Goal: Information Seeking & Learning: Learn about a topic

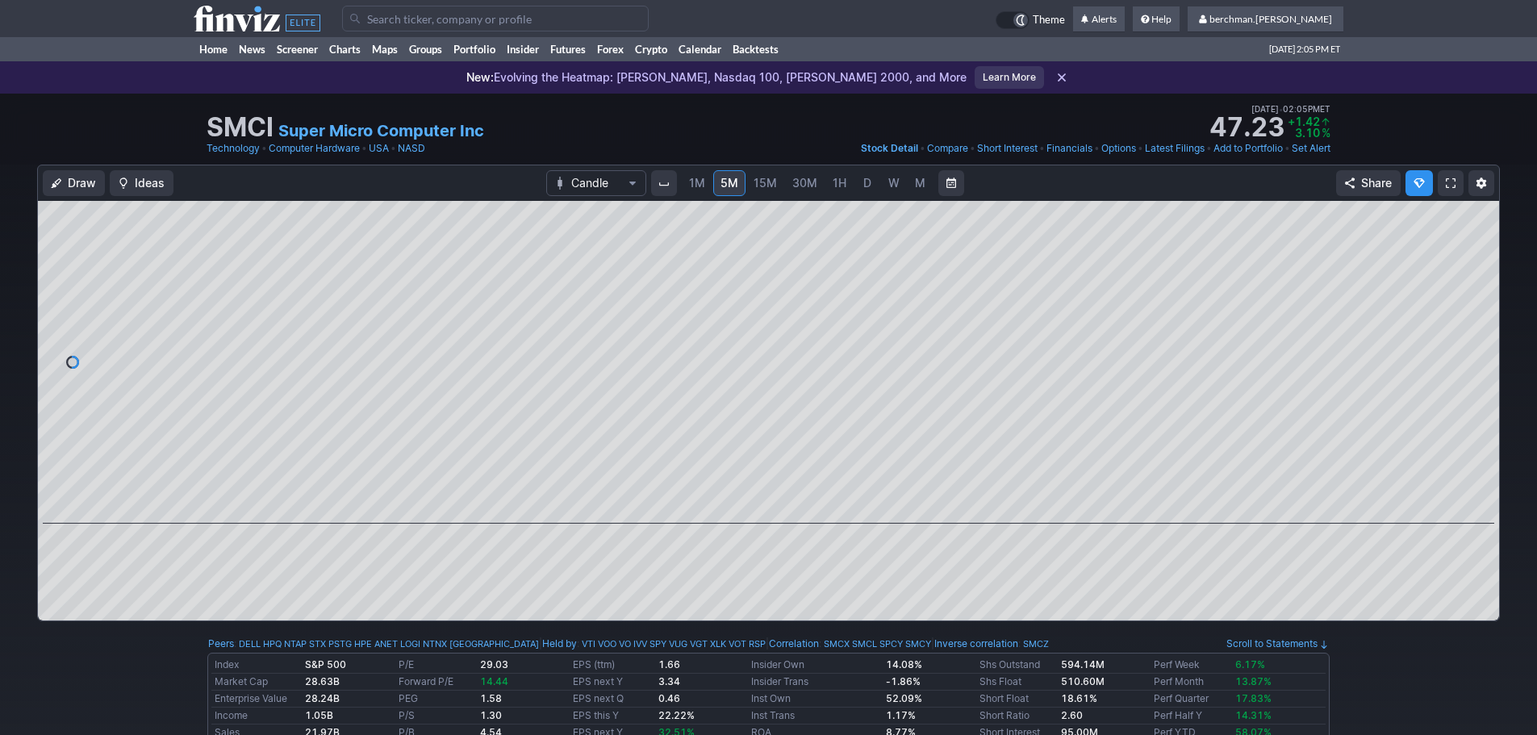
click at [513, 23] on input "Search" at bounding box center [495, 19] width 307 height 26
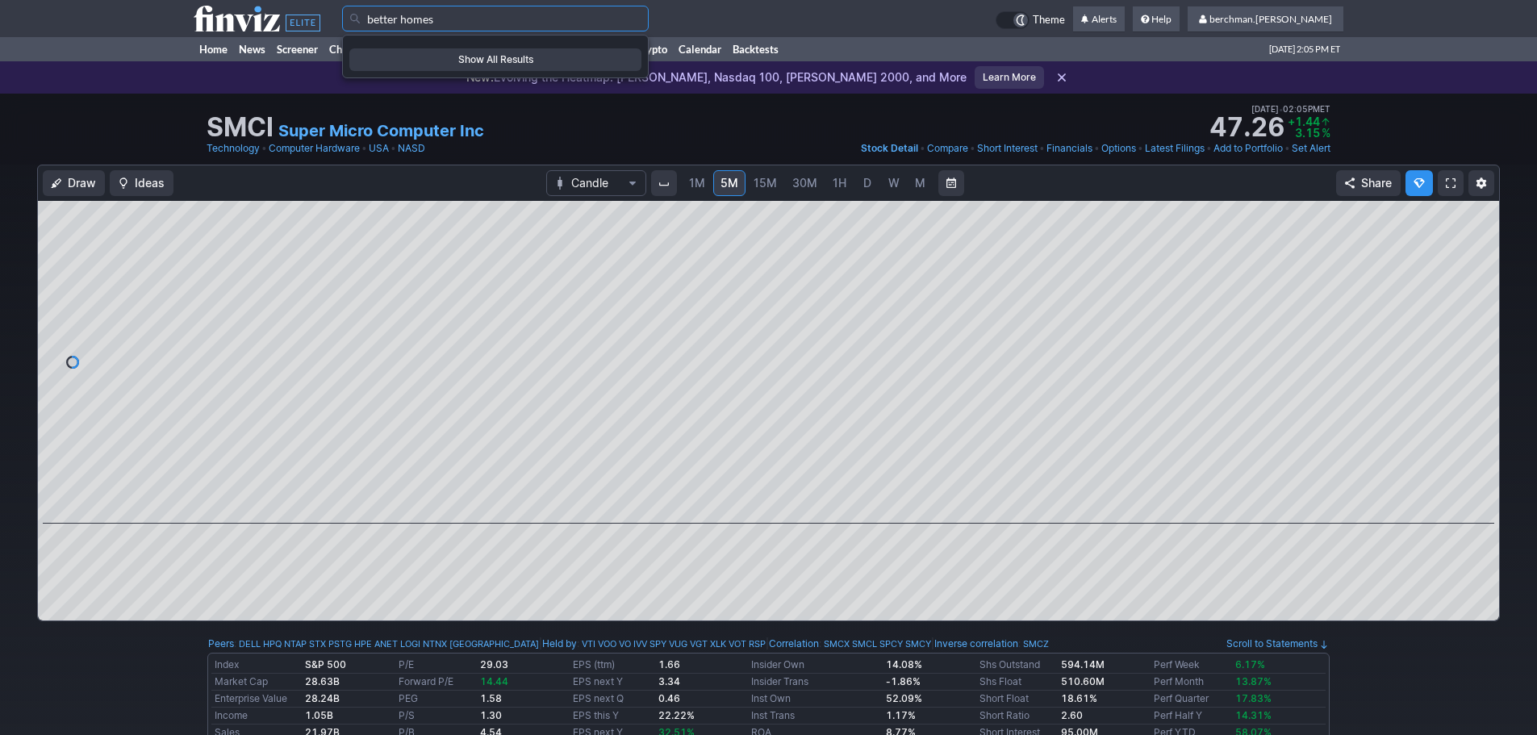
drag, startPoint x: 507, startPoint y: 21, endPoint x: 403, endPoint y: 30, distance: 104.5
click at [403, 22] on input "better homes" at bounding box center [495, 19] width 307 height 26
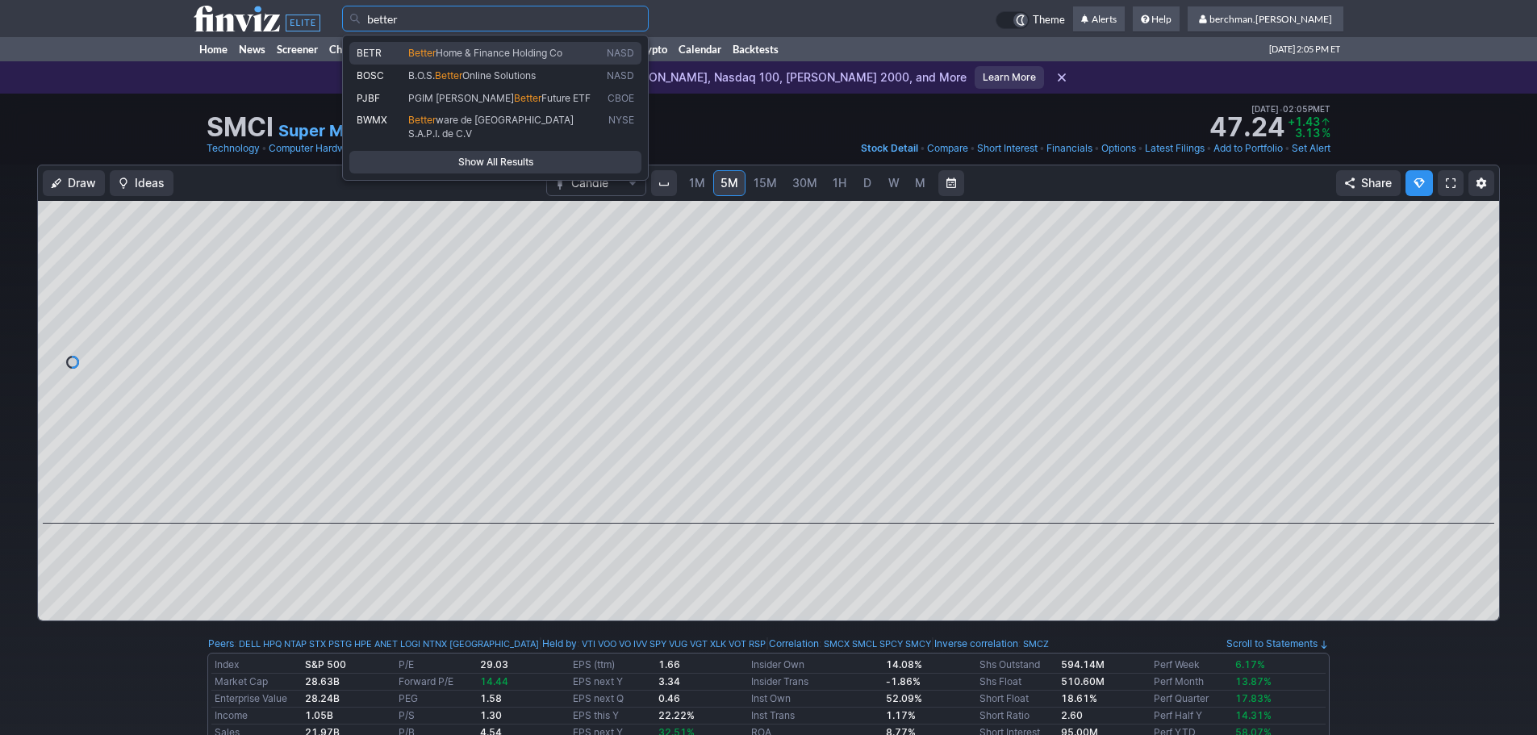
click at [405, 47] on span "Better Home & Finance Holding Co" at bounding box center [504, 54] width 198 height 14
type input "BETR"
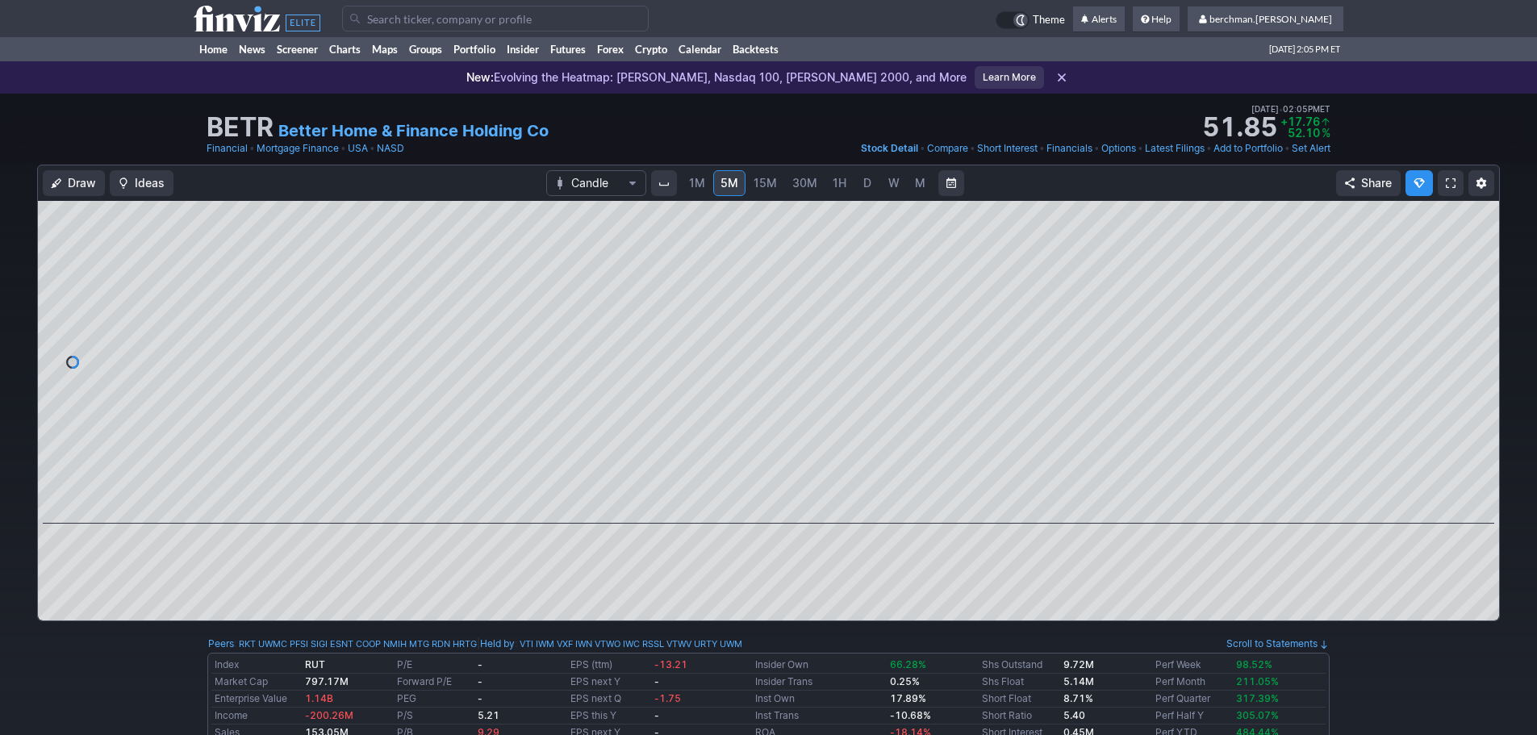
click at [867, 186] on span "D" at bounding box center [867, 183] width 8 height 14
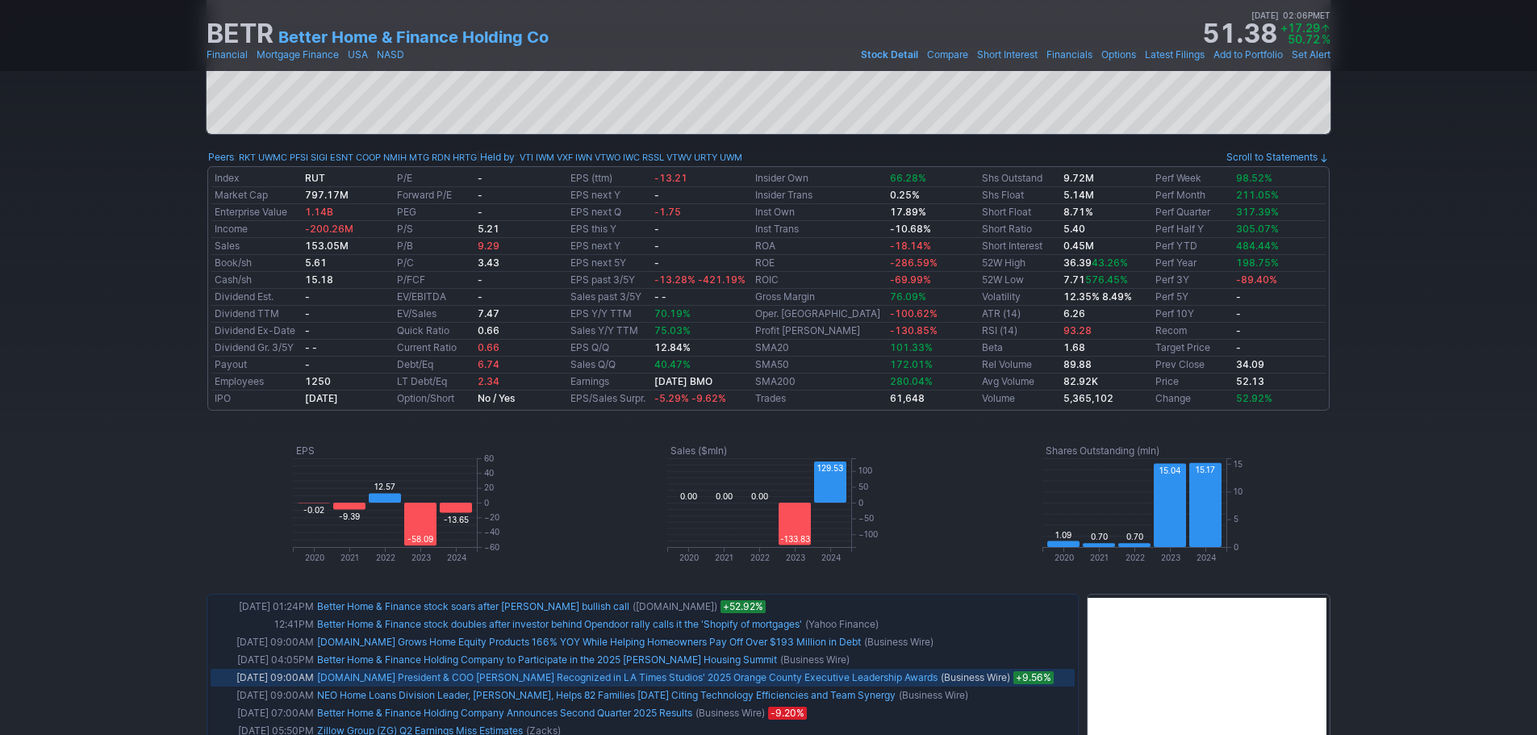
scroll to position [645, 0]
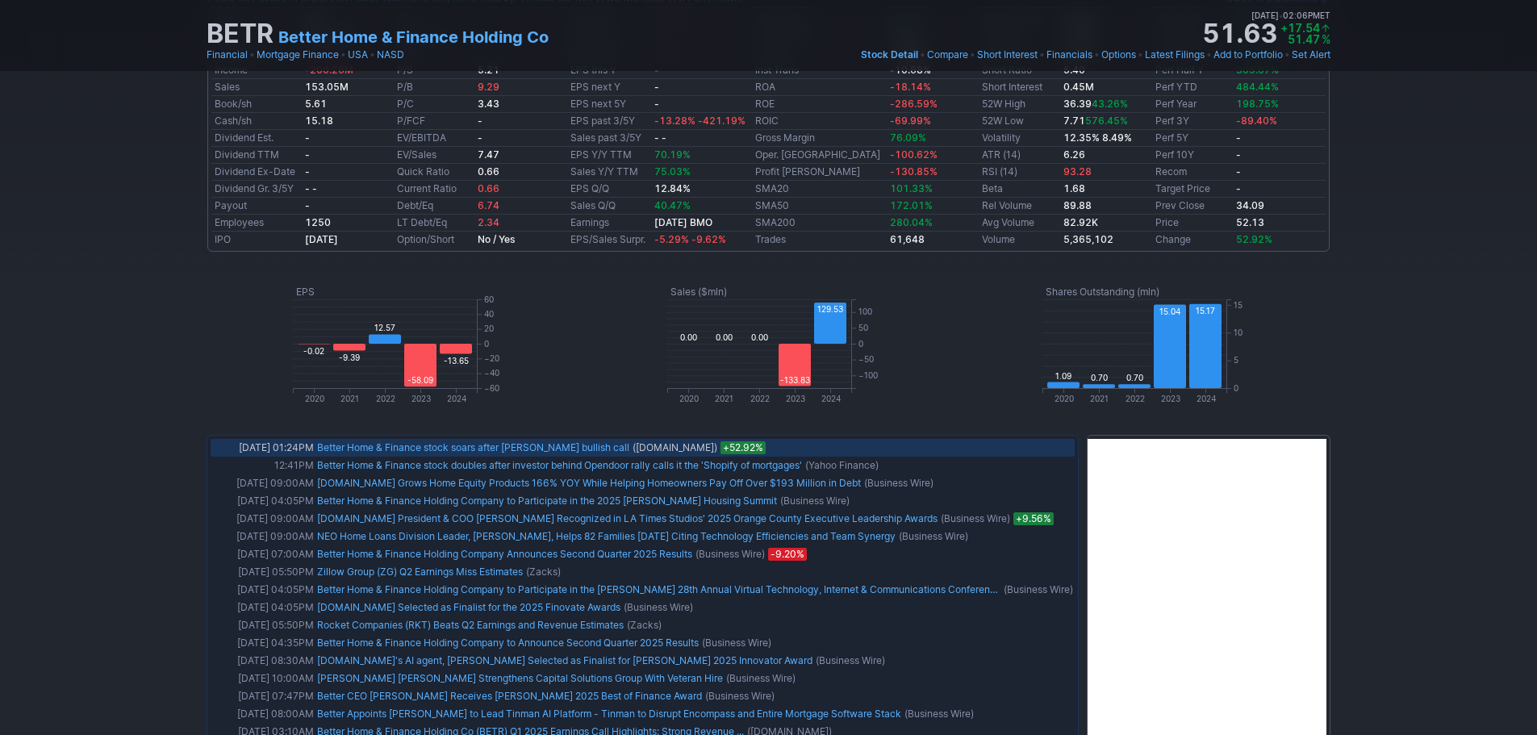
click at [526, 452] on link "Better Home & Finance stock soars after Eric Jacksons bullish call" at bounding box center [473, 447] width 312 height 12
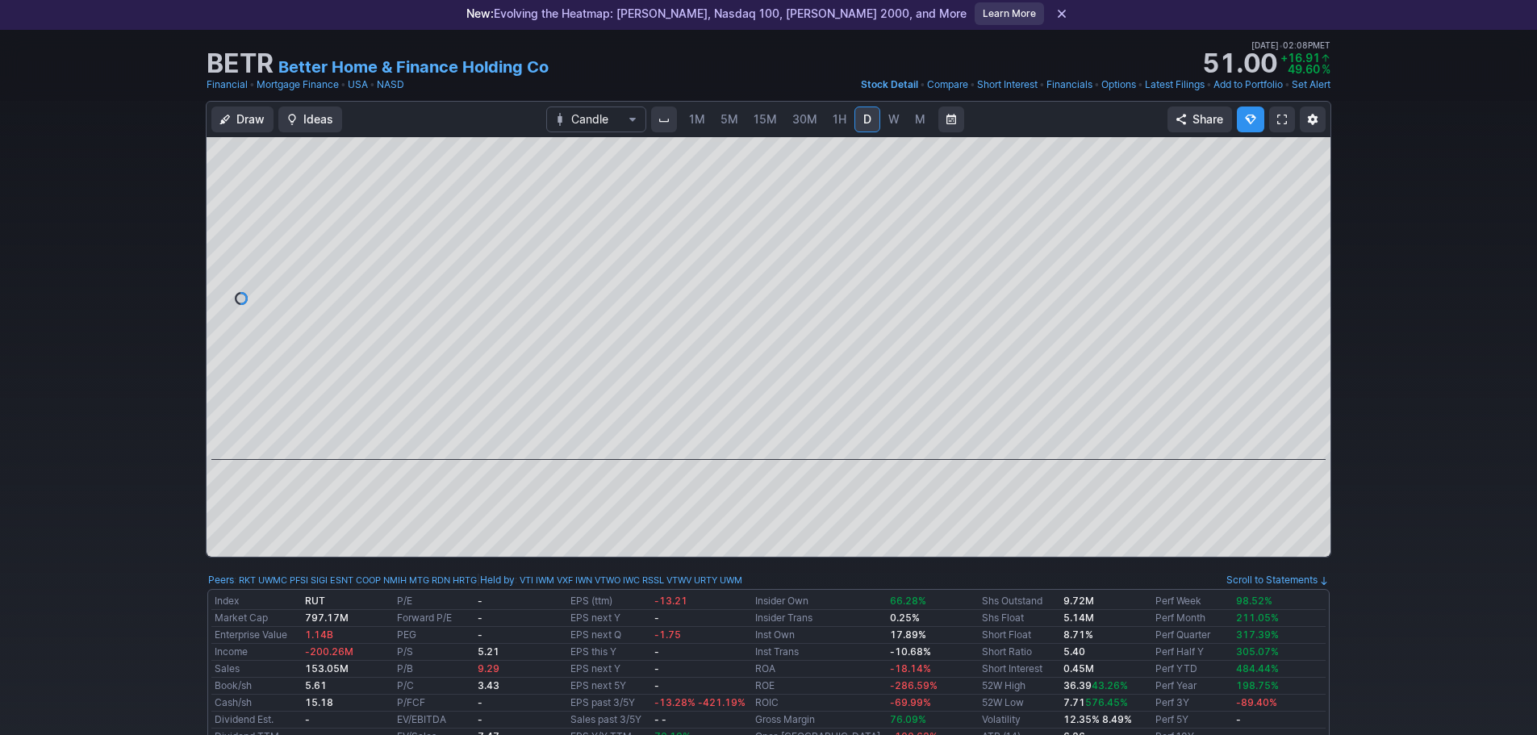
scroll to position [0, 0]
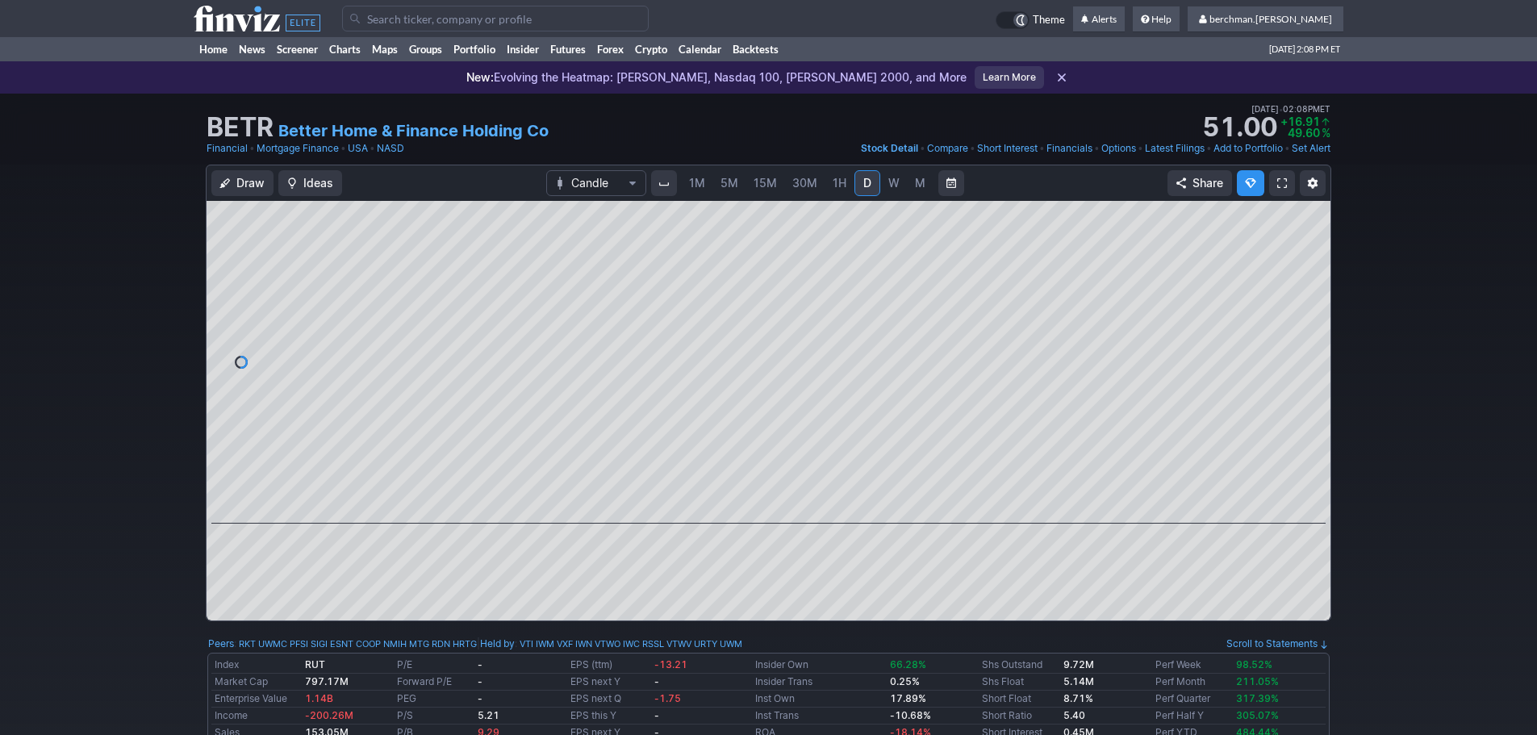
click at [426, 20] on input "Search" at bounding box center [495, 19] width 307 height 26
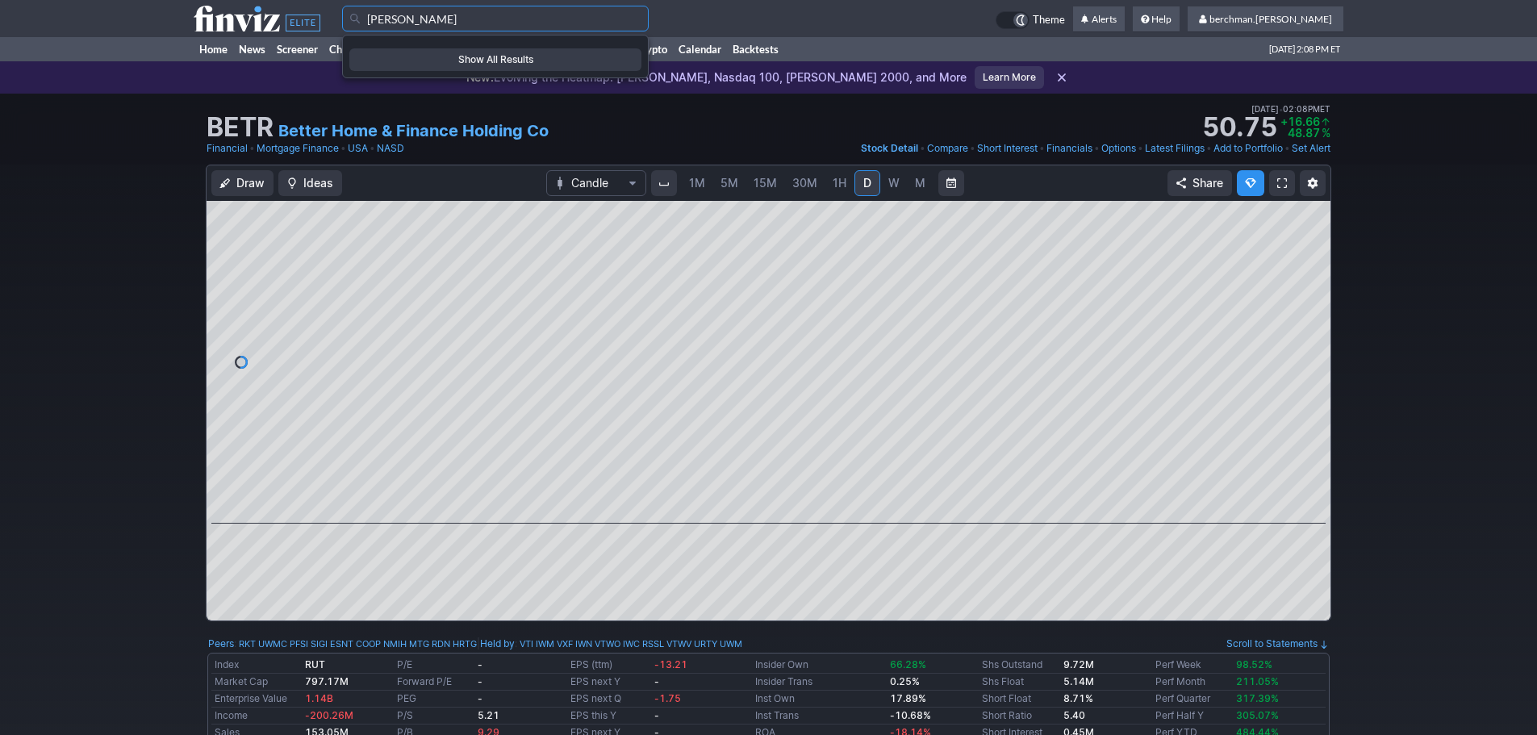
type input "frey"
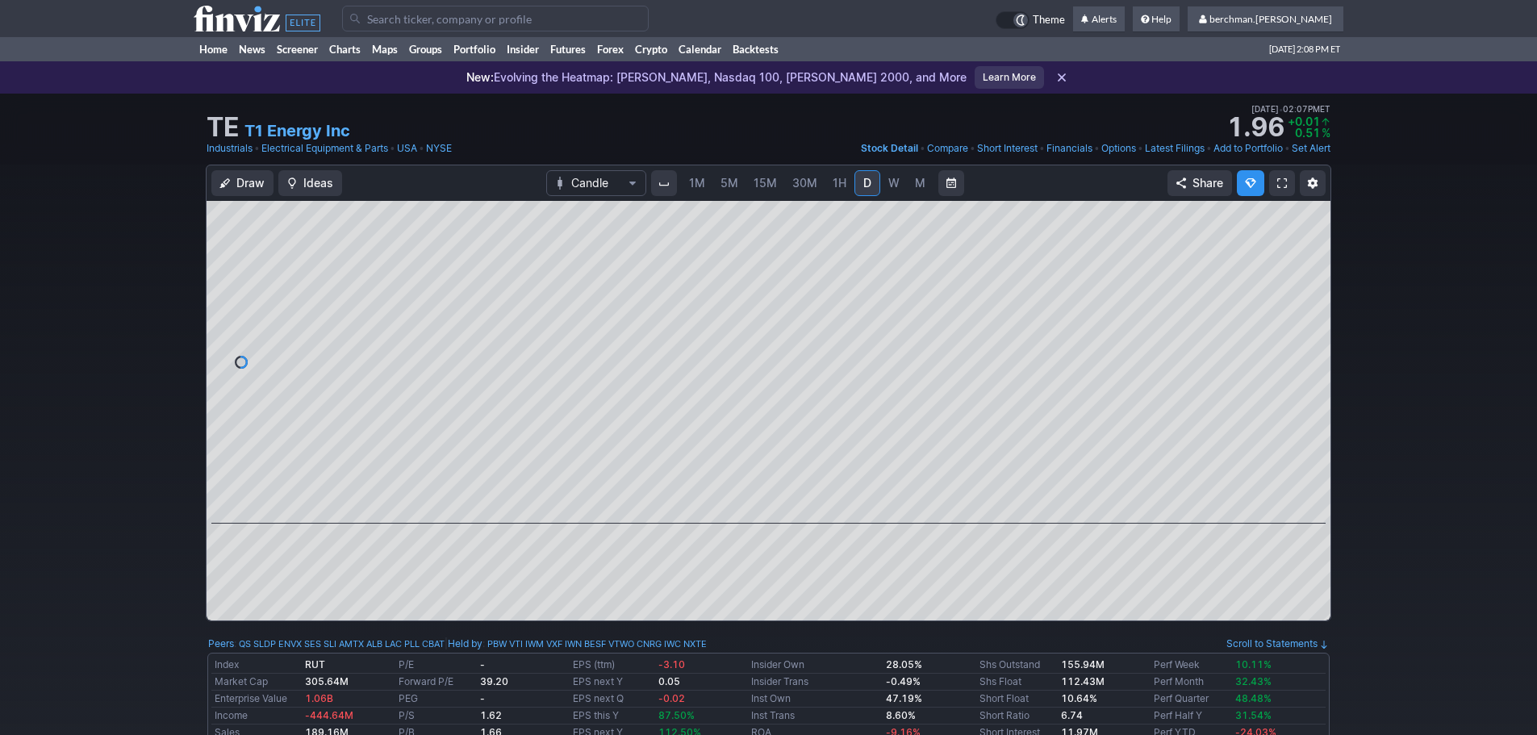
click at [449, 23] on input "Search" at bounding box center [495, 19] width 307 height 26
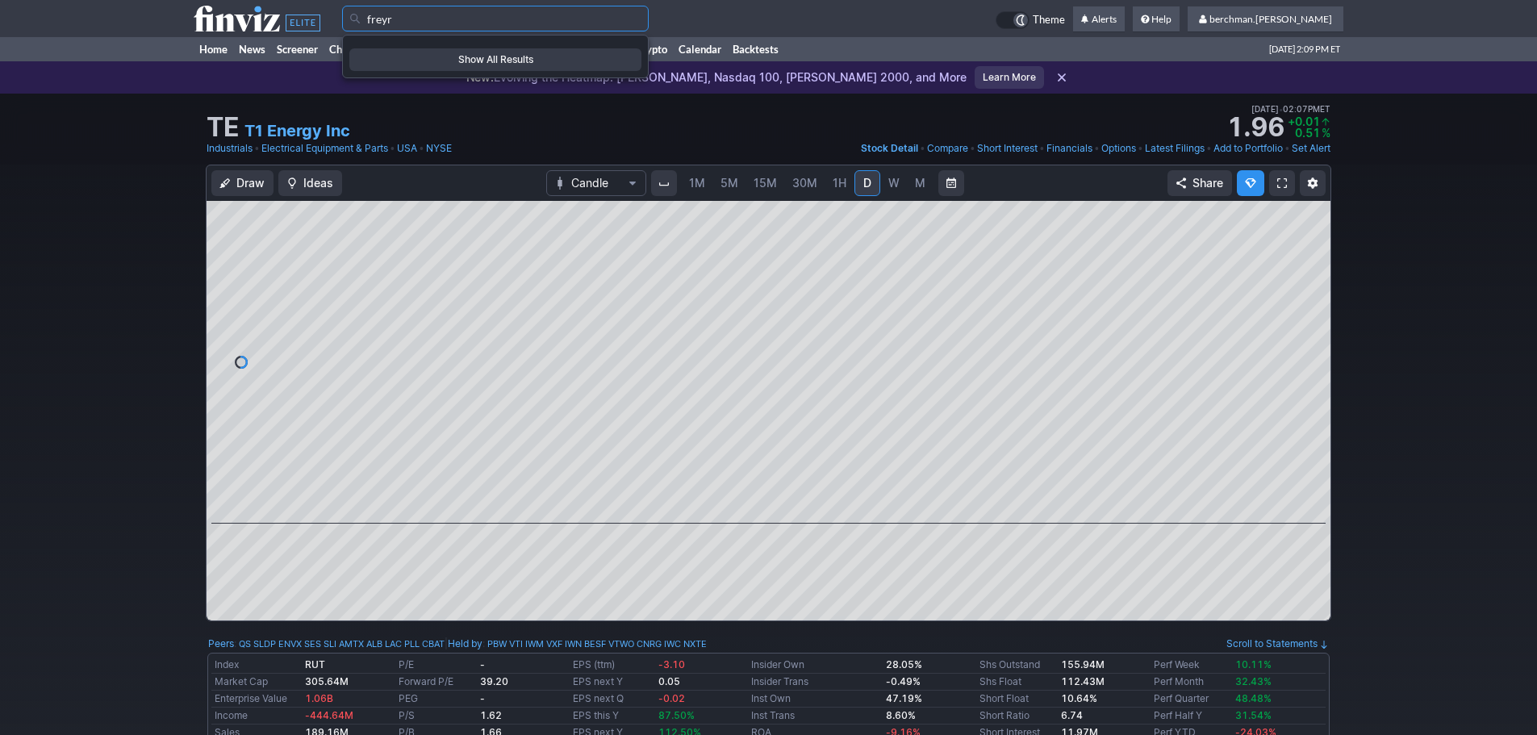
drag, startPoint x: 416, startPoint y: 15, endPoint x: 323, endPoint y: 15, distance: 92.8
click at [329, 15] on tr "freyr Theme Alerts Help berchman.melancon Settings" at bounding box center [769, 18] width 1150 height 37
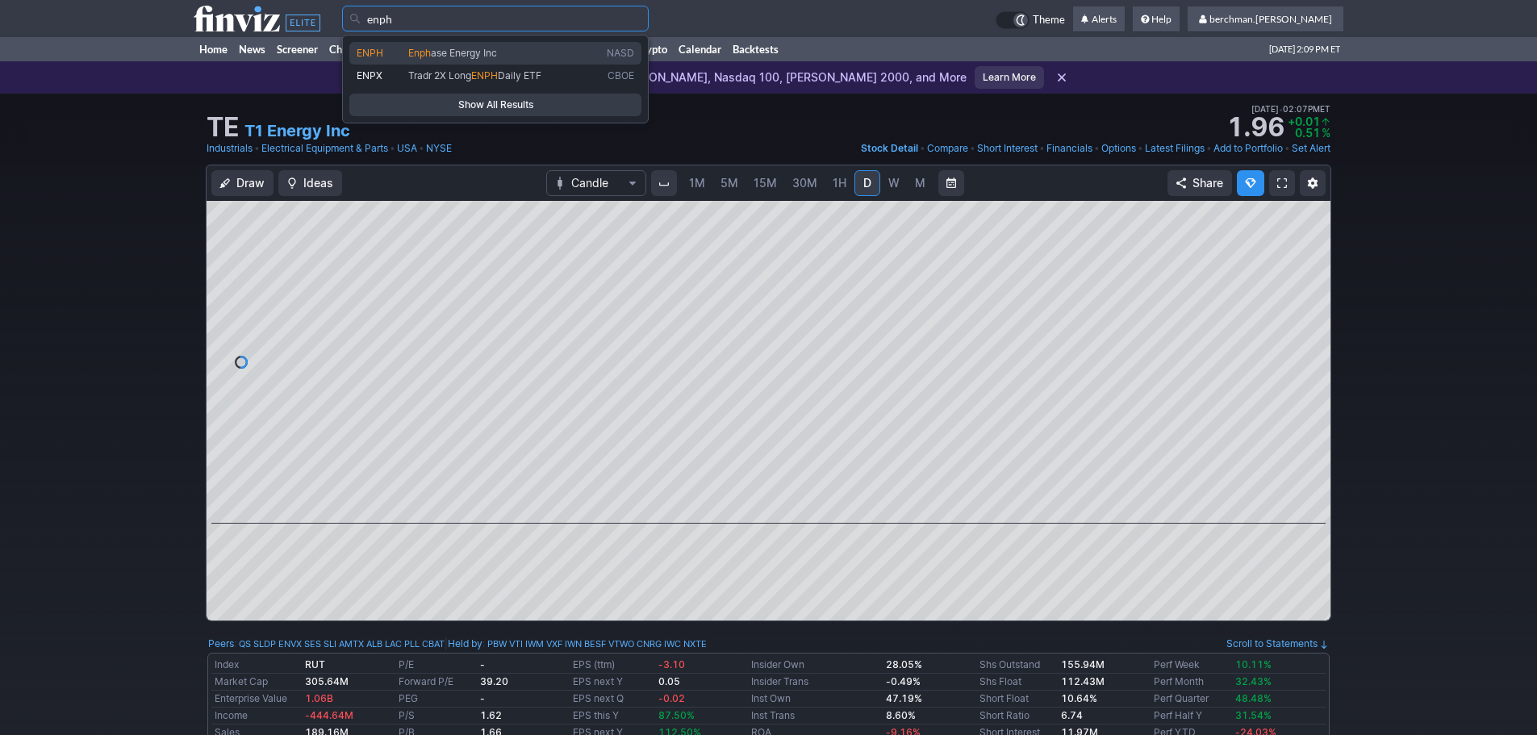
click at [395, 44] on link "ENPH Enph ase Energy Inc NASD" at bounding box center [495, 53] width 292 height 23
type input "ENPH"
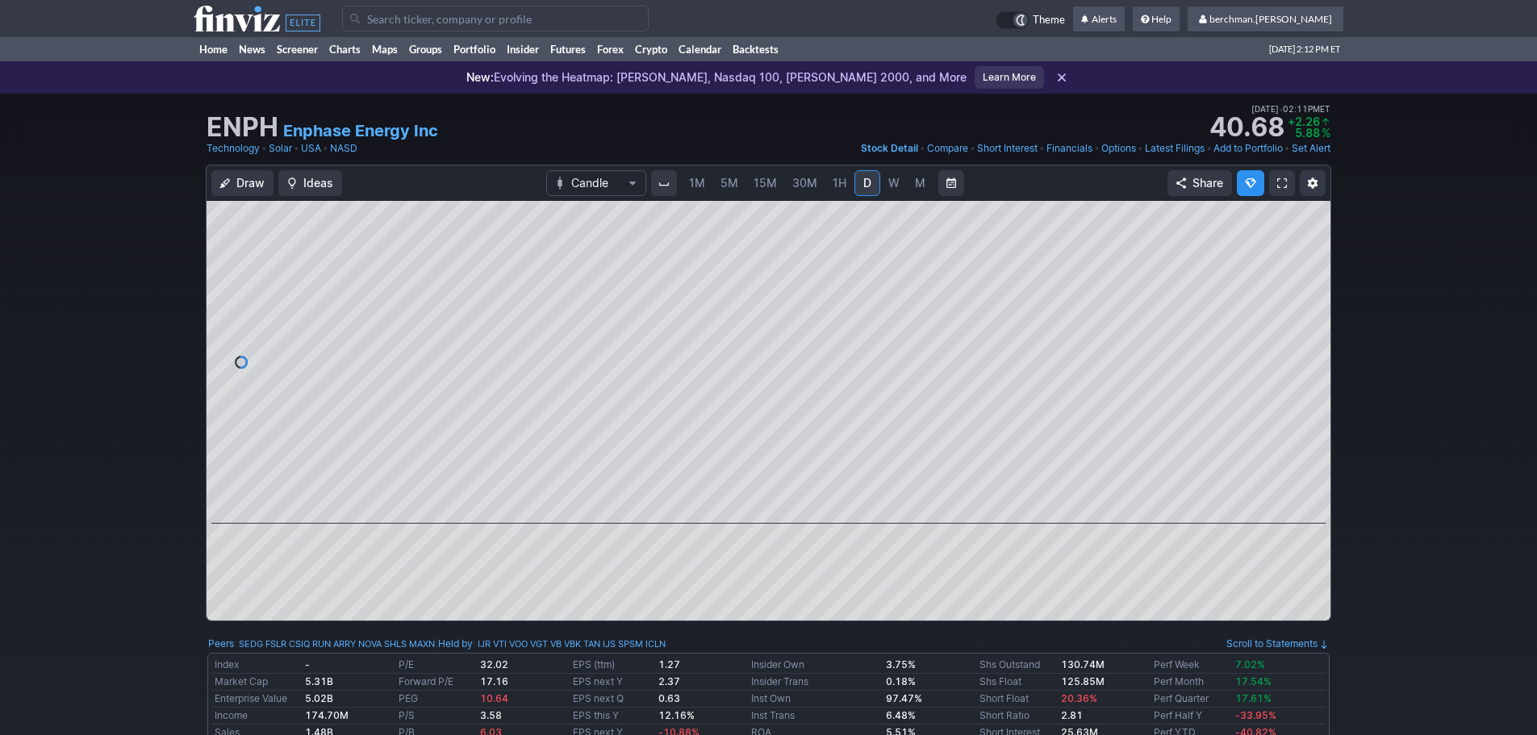
click at [521, 23] on input "Search" at bounding box center [495, 19] width 307 height 26
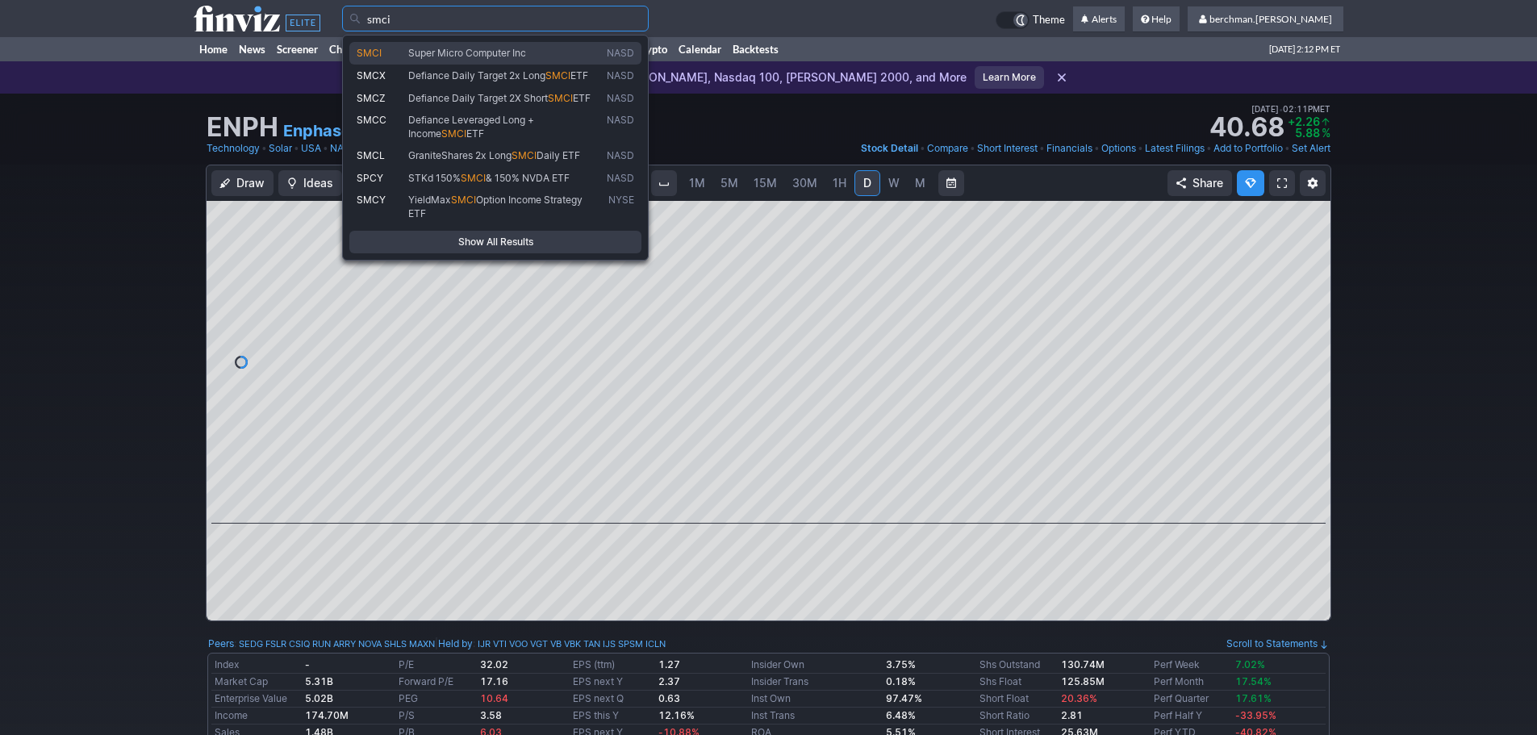
click at [511, 50] on span "Super Micro Computer Inc" at bounding box center [467, 53] width 118 height 12
type input "SMCI"
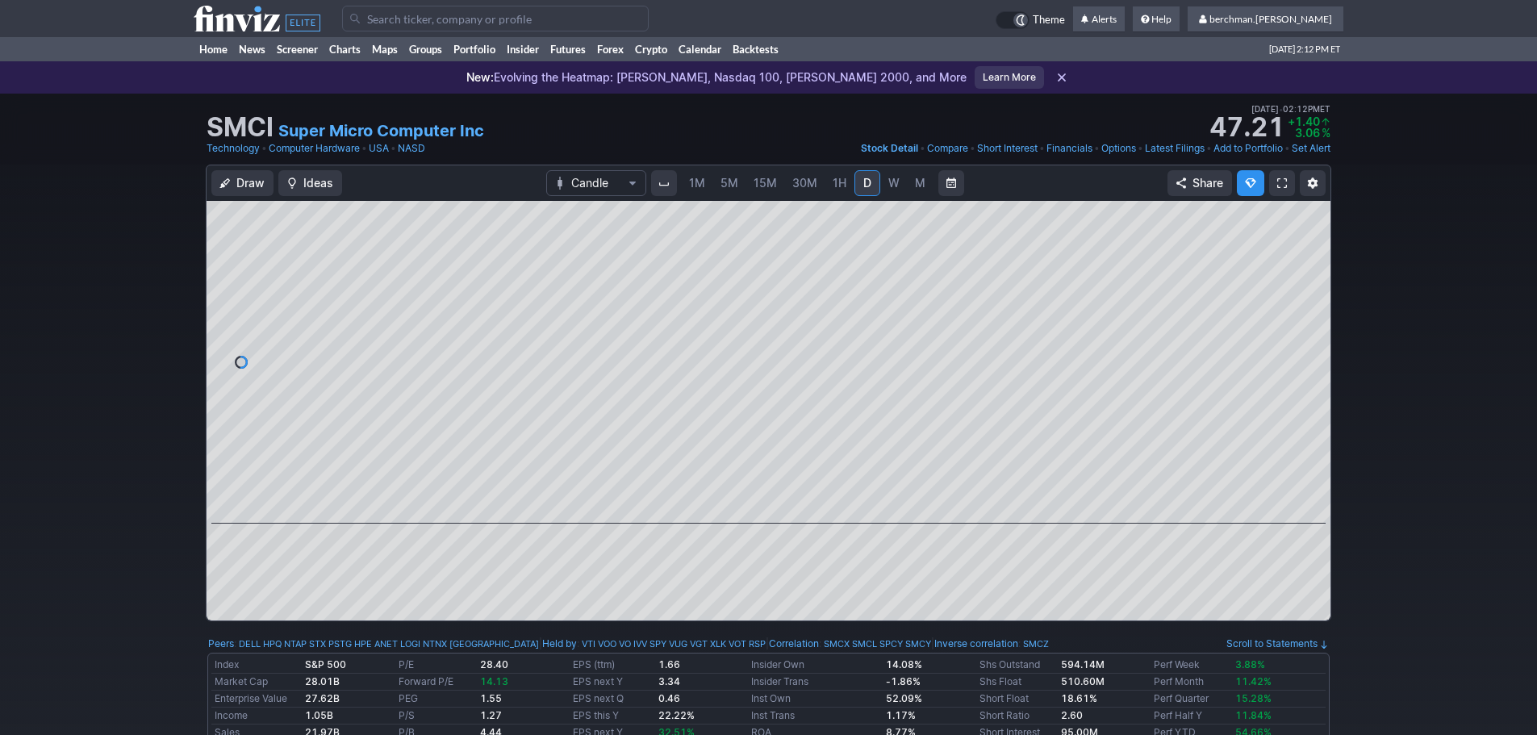
click at [734, 184] on span "5M" at bounding box center [730, 183] width 18 height 14
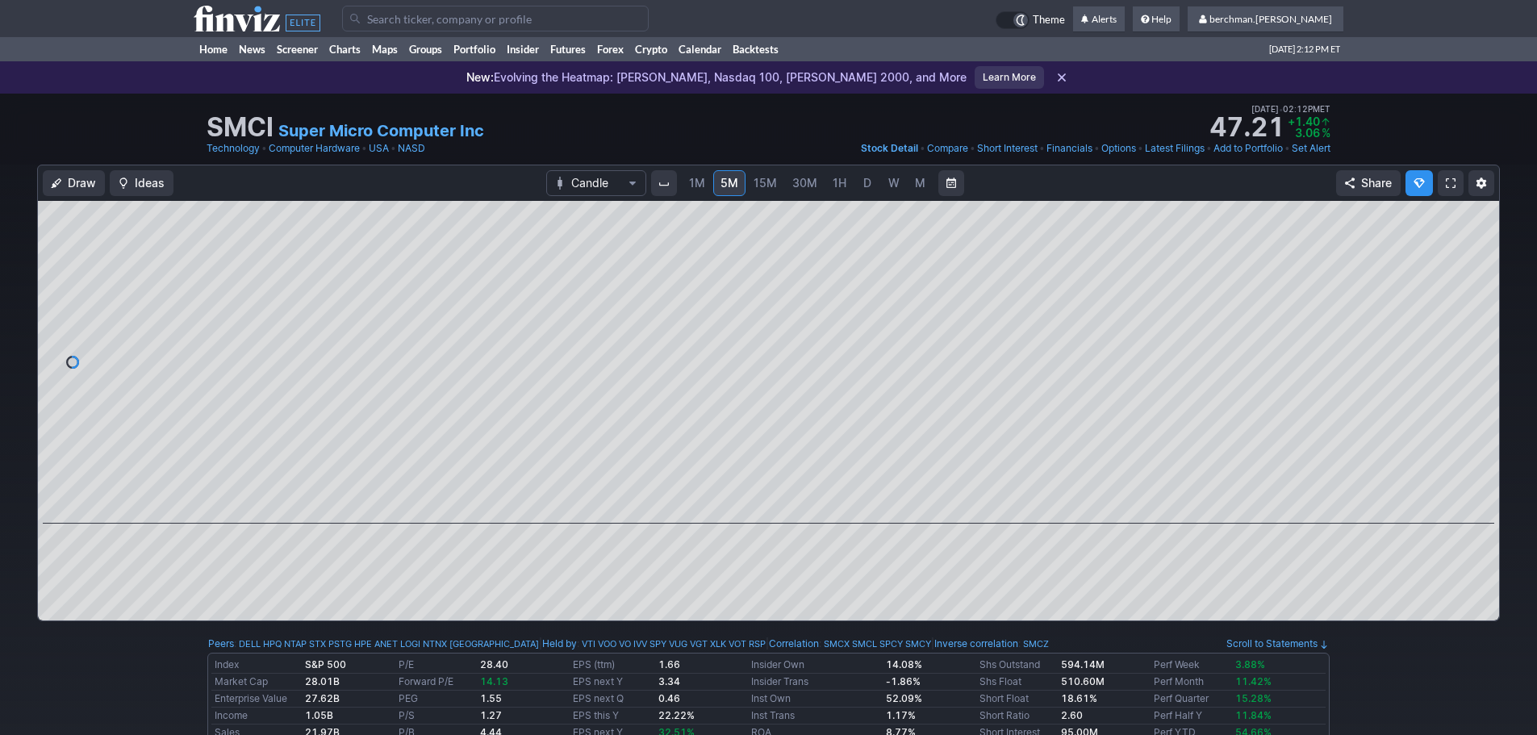
click at [862, 185] on span "D" at bounding box center [867, 183] width 11 height 16
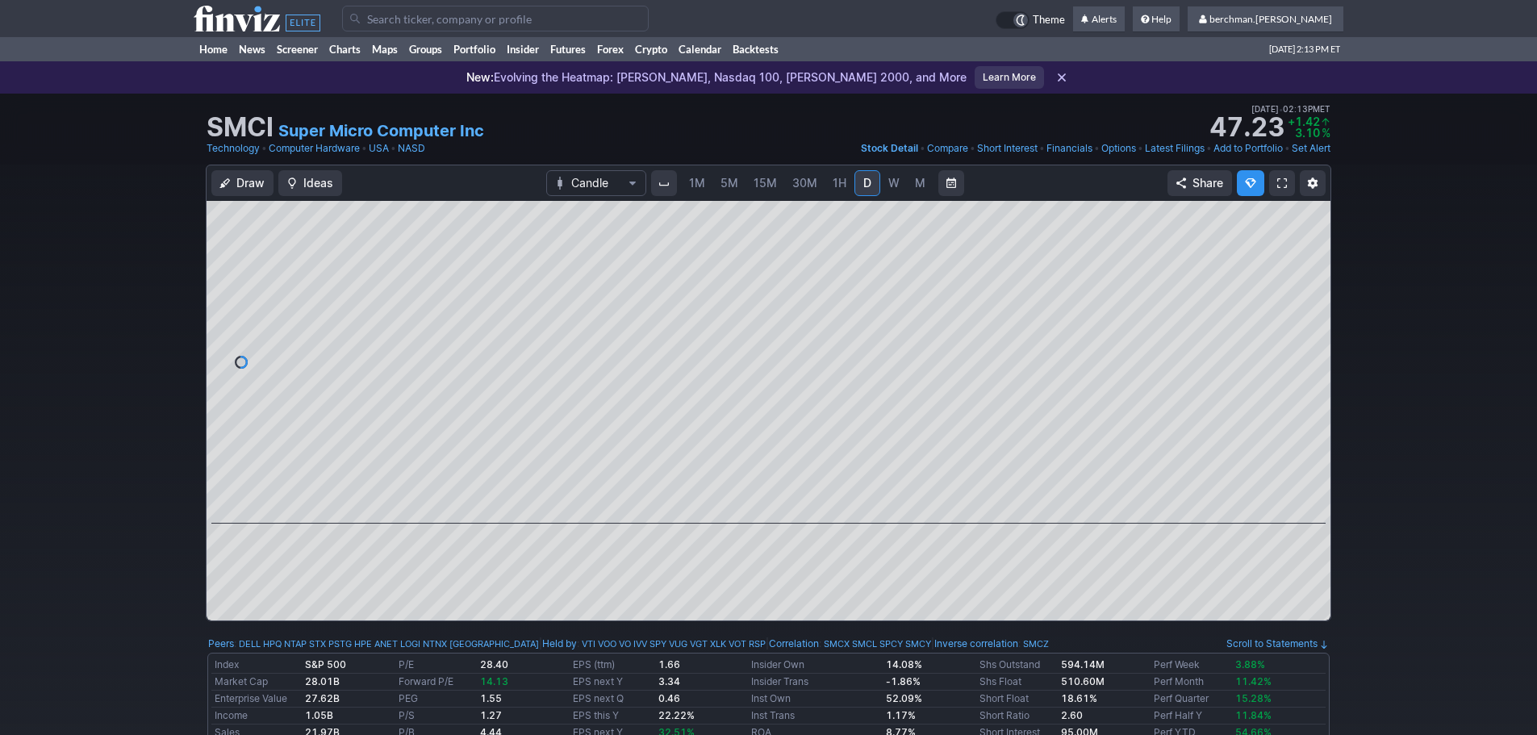
click at [400, 20] on input "Search" at bounding box center [495, 19] width 307 height 26
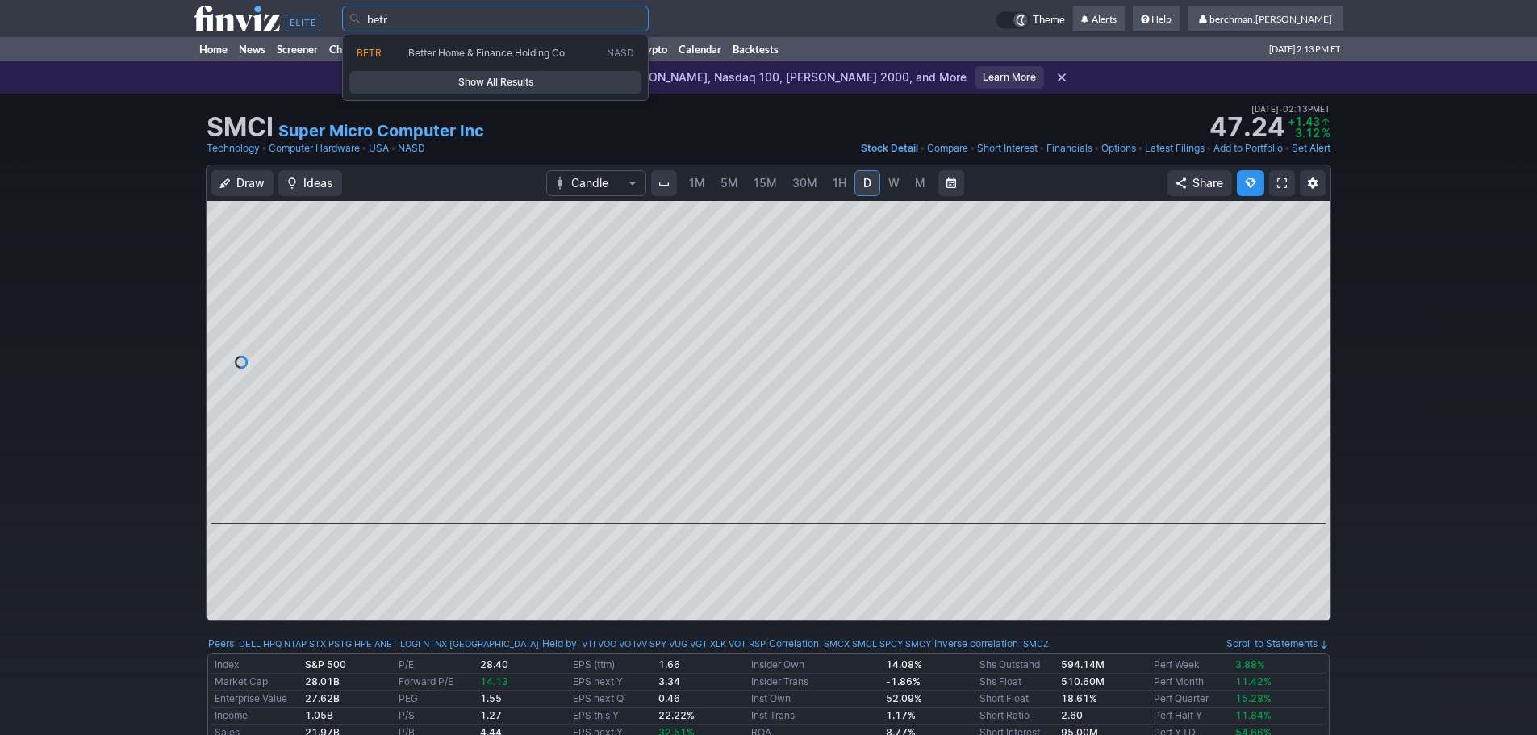
type input "betr"
click at [525, 81] on span "Show All Results" at bounding box center [496, 82] width 278 height 16
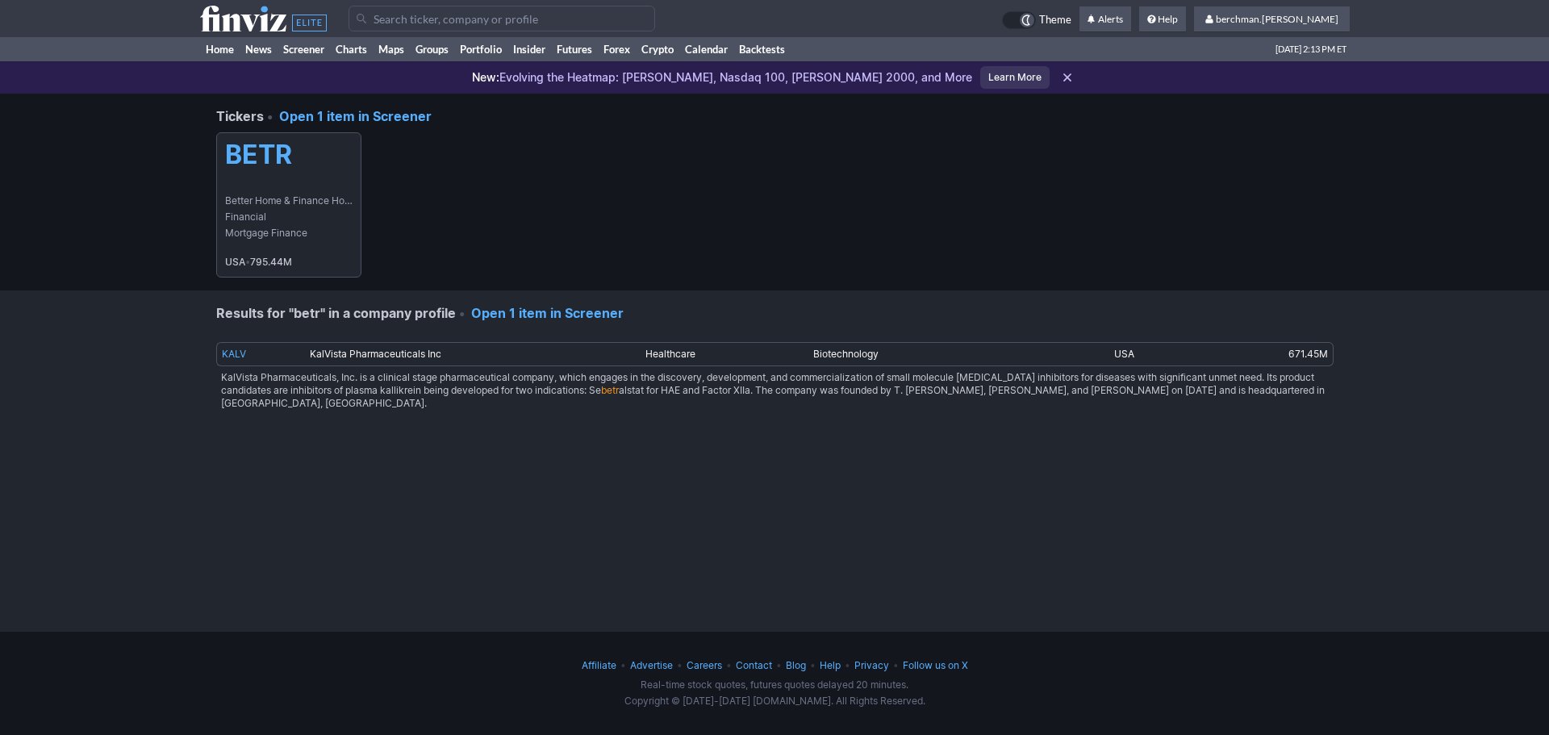
click at [260, 153] on h5 "BETR" at bounding box center [288, 155] width 127 height 31
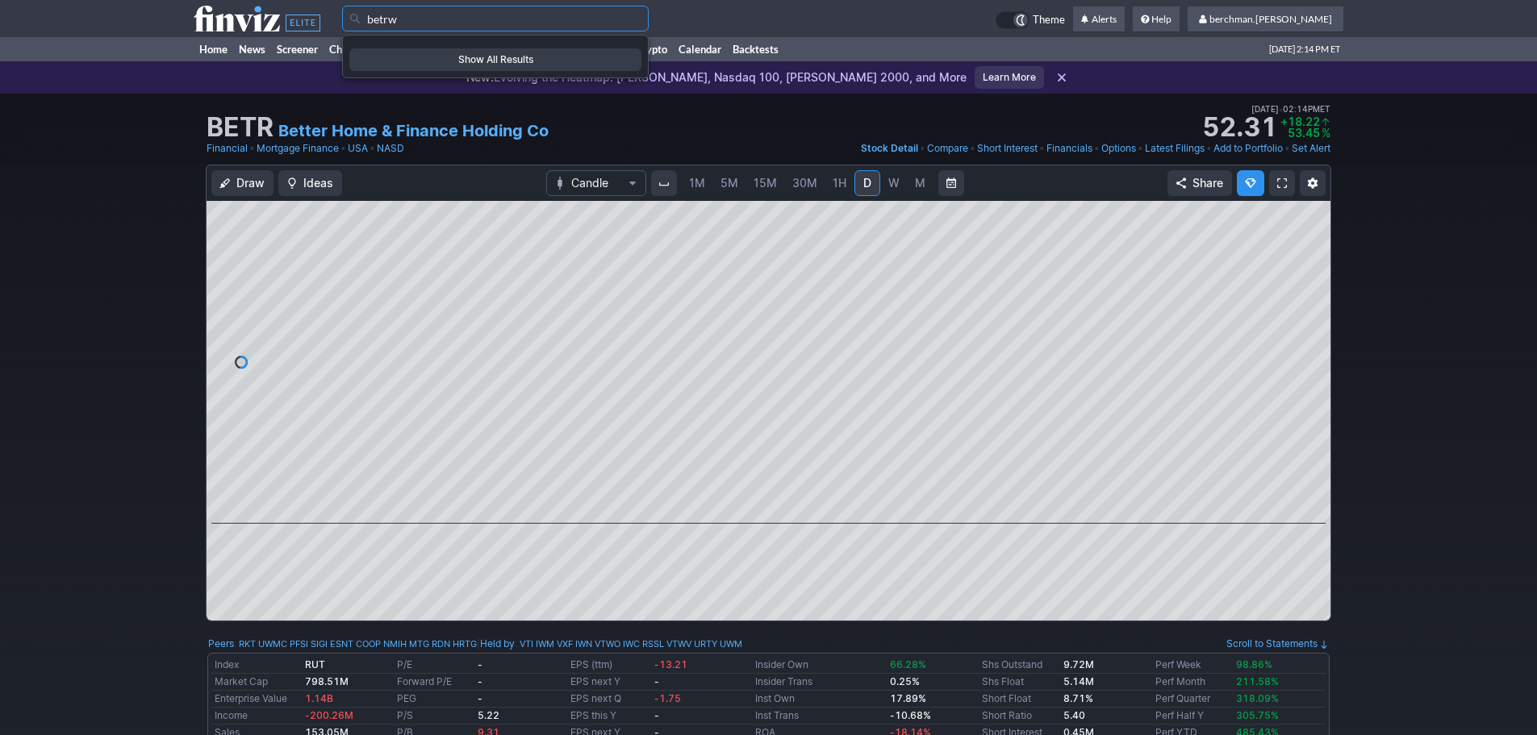
type input "betrw"
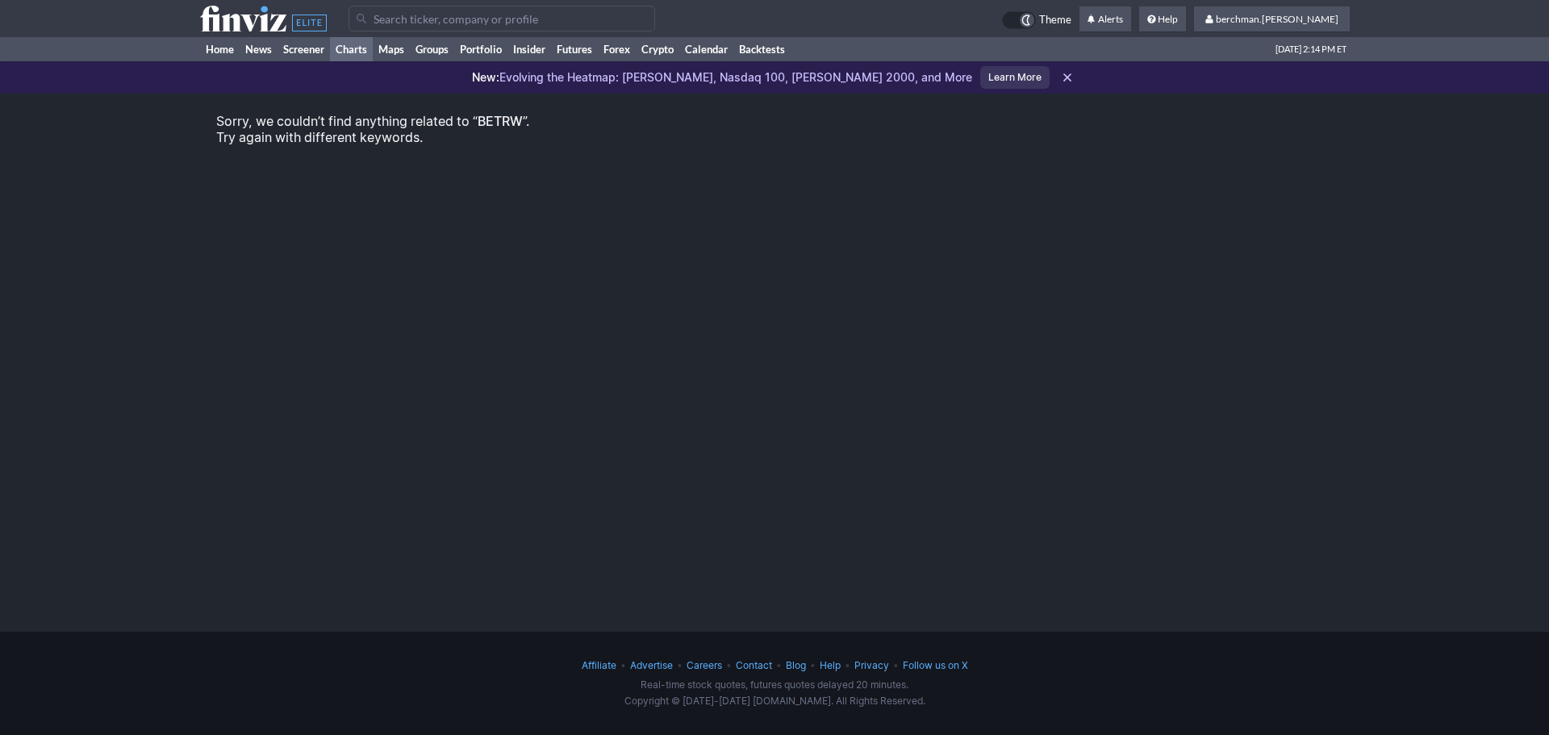
click at [349, 51] on link "Charts" at bounding box center [351, 49] width 43 height 24
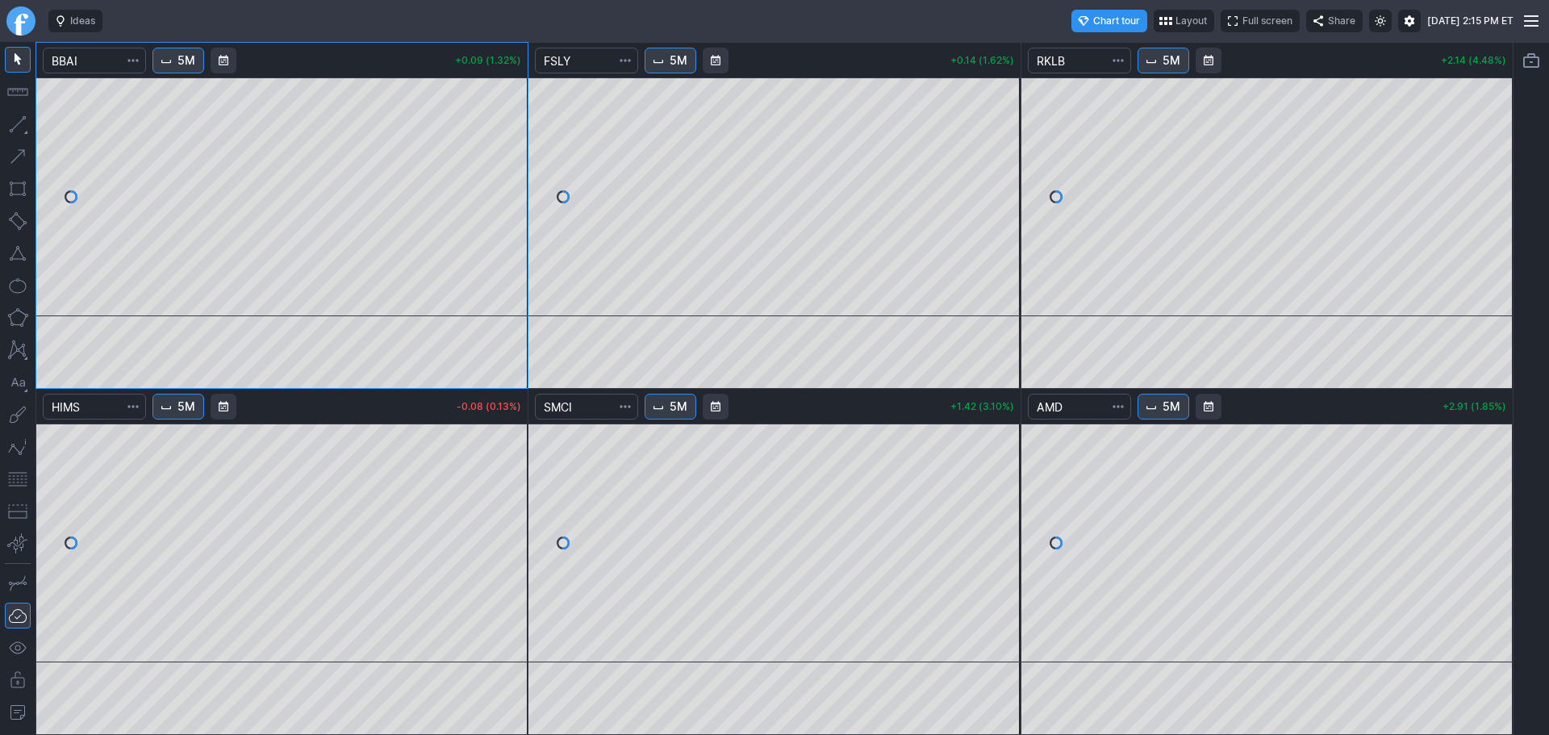
click at [24, 23] on link "Finviz.com" at bounding box center [20, 20] width 29 height 29
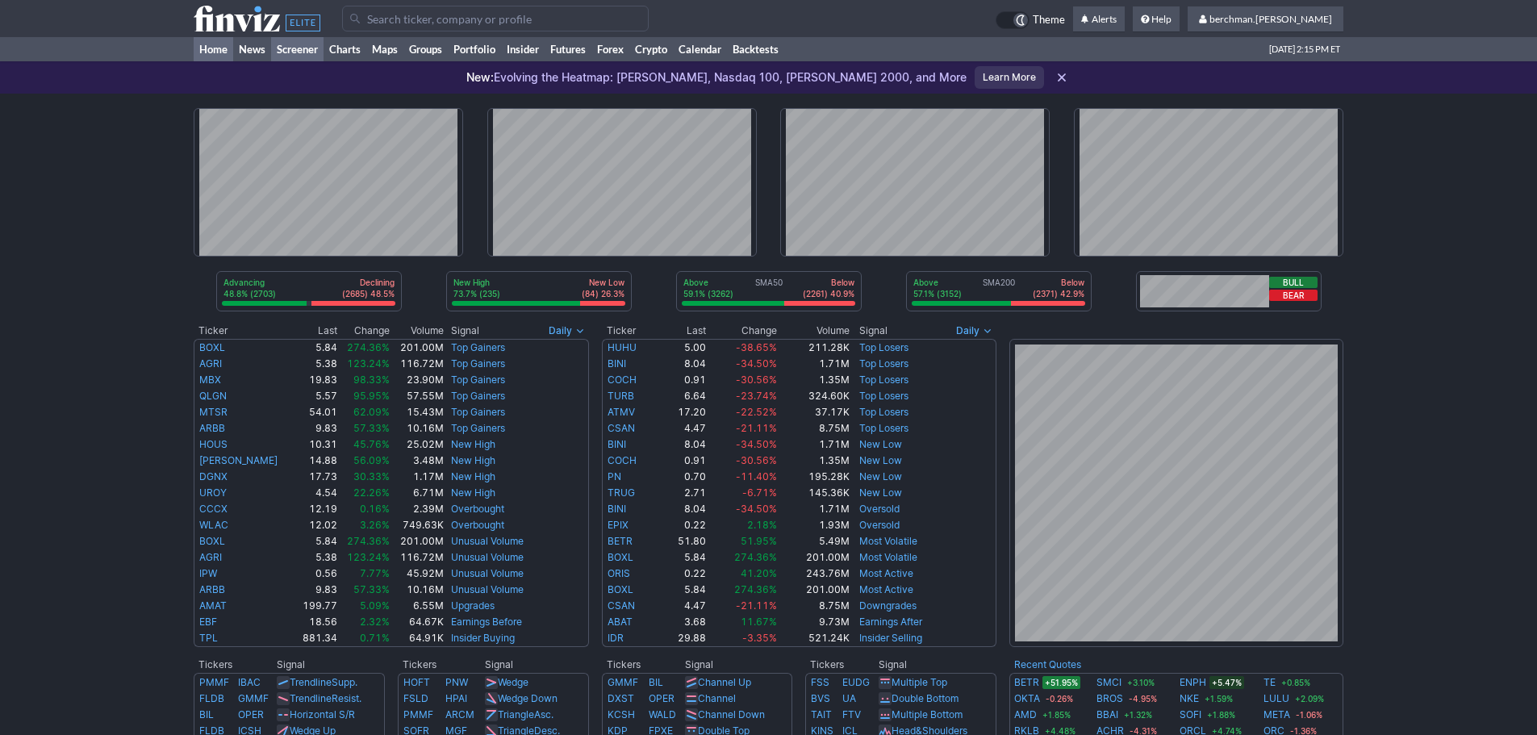
click at [297, 48] on link "Screener" at bounding box center [297, 49] width 52 height 24
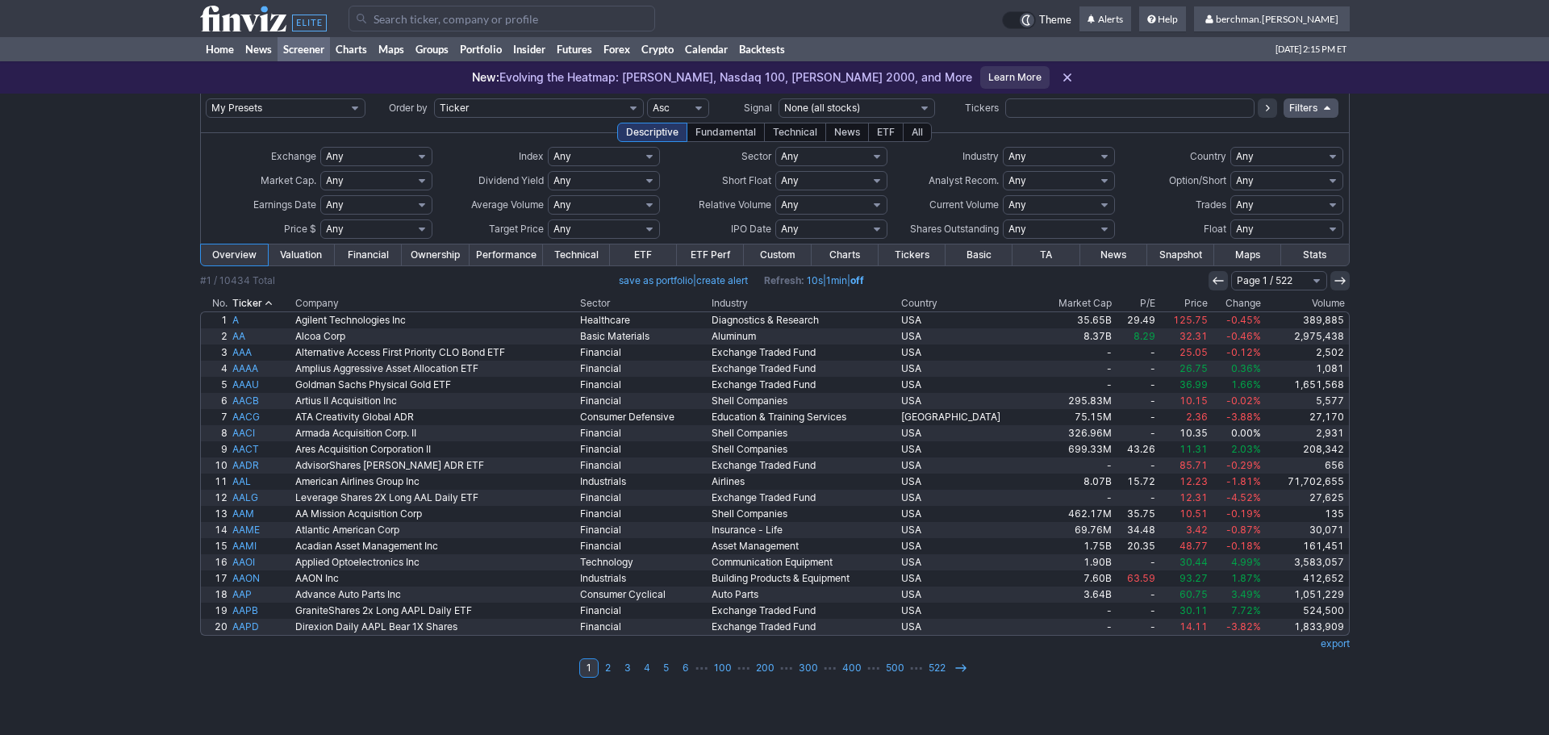
click at [1319, 303] on th "Volume" at bounding box center [1307, 303] width 86 height 16
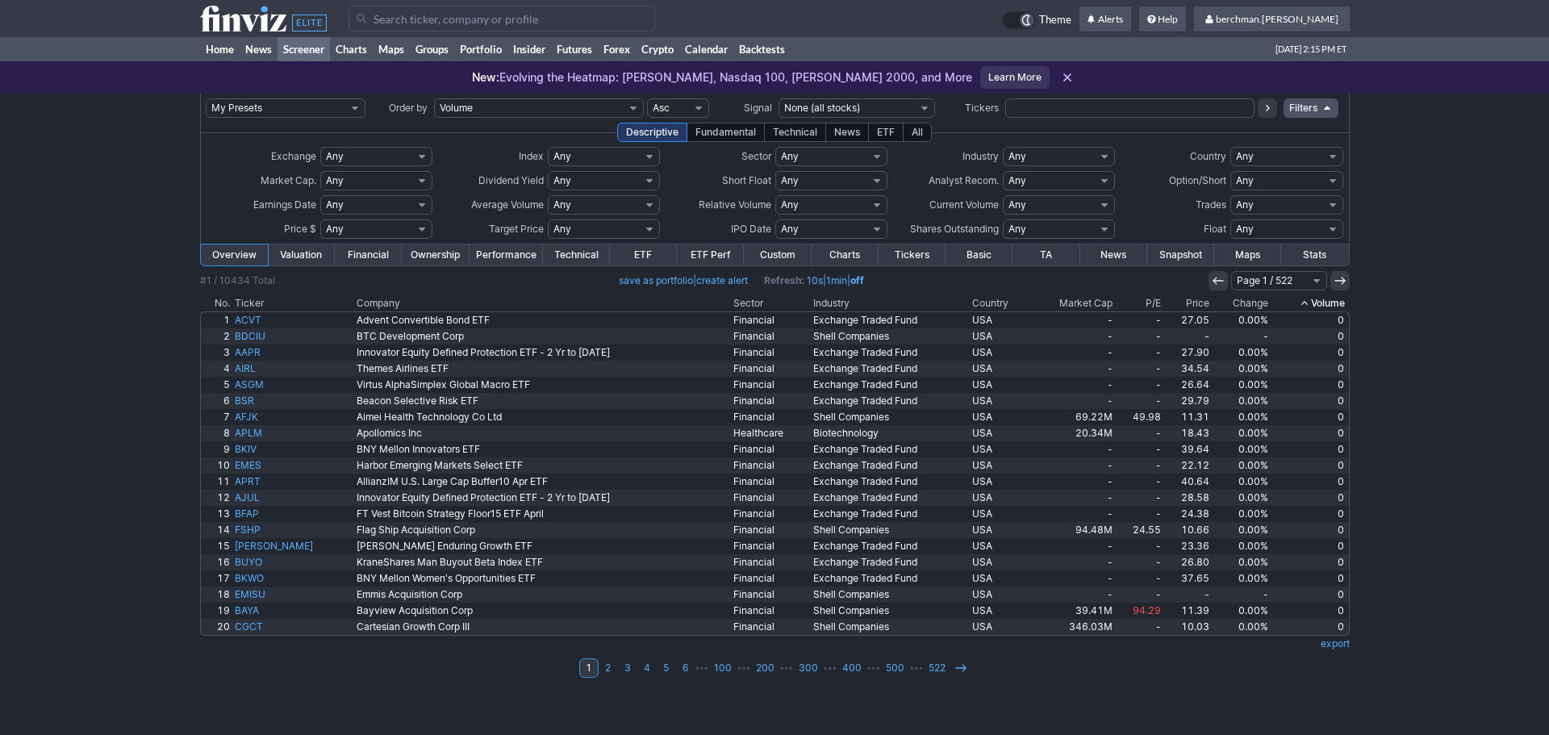
click at [1319, 303] on th "Volume" at bounding box center [1310, 303] width 79 height 16
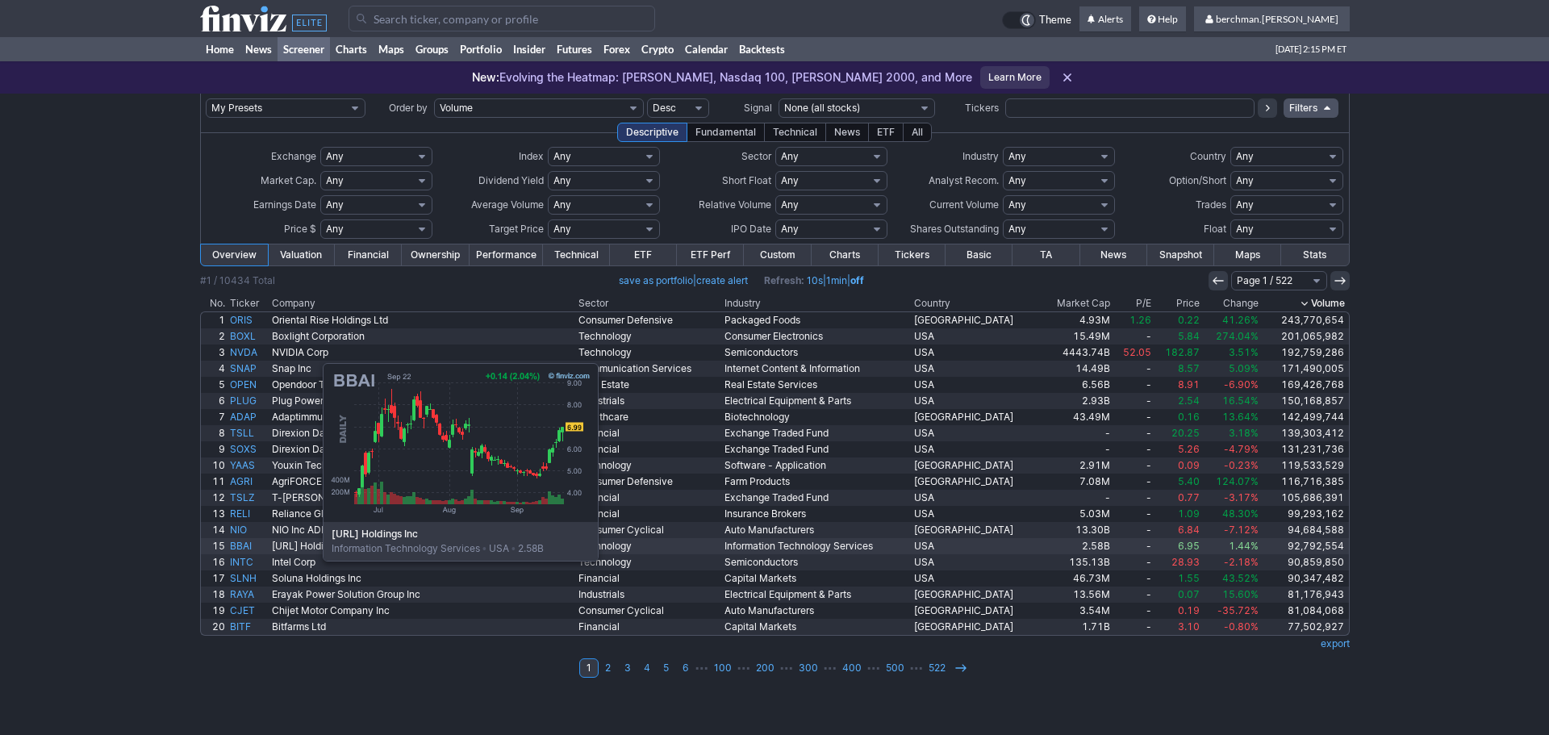
click at [242, 541] on link "BBAI" at bounding box center [249, 546] width 42 height 16
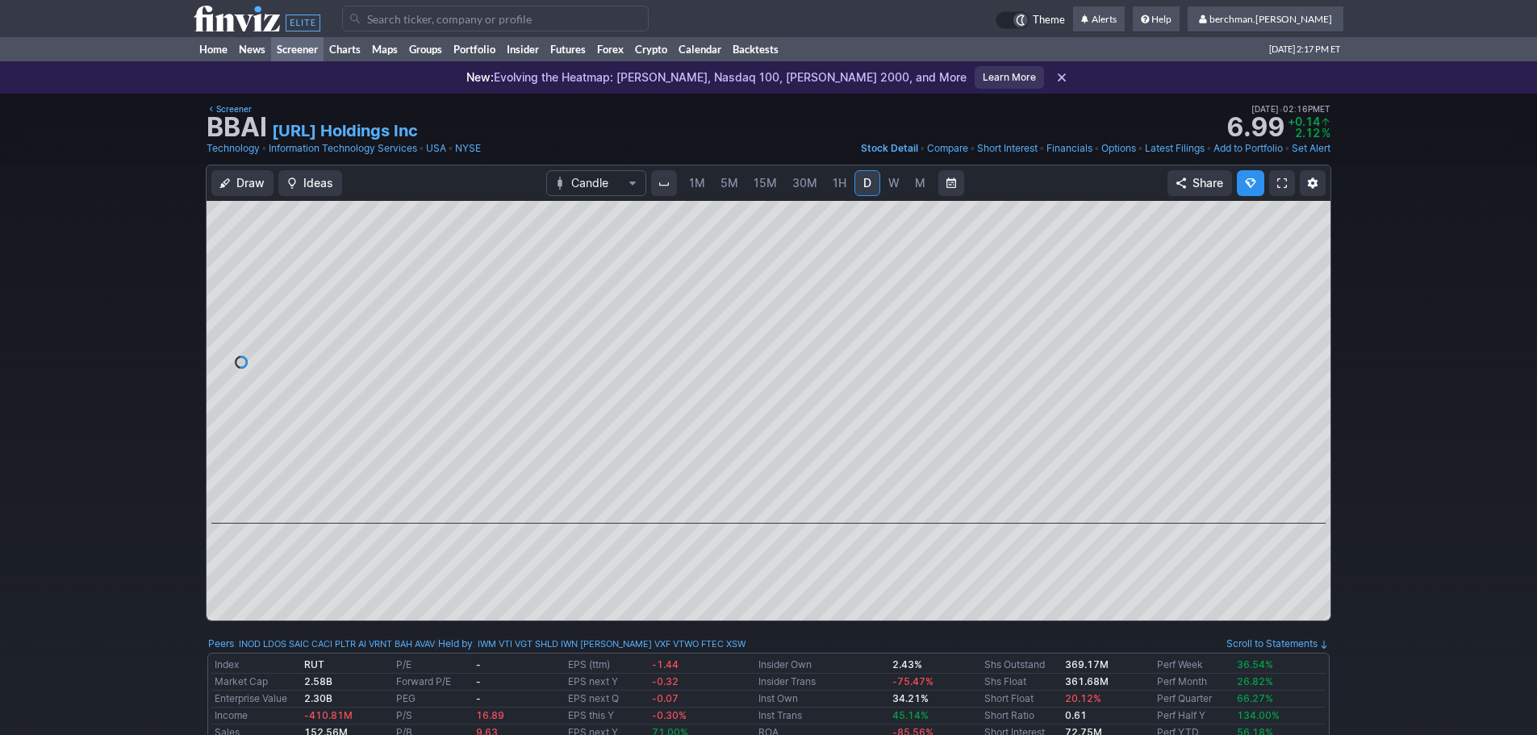
click at [303, 54] on link "Screener" at bounding box center [297, 49] width 52 height 24
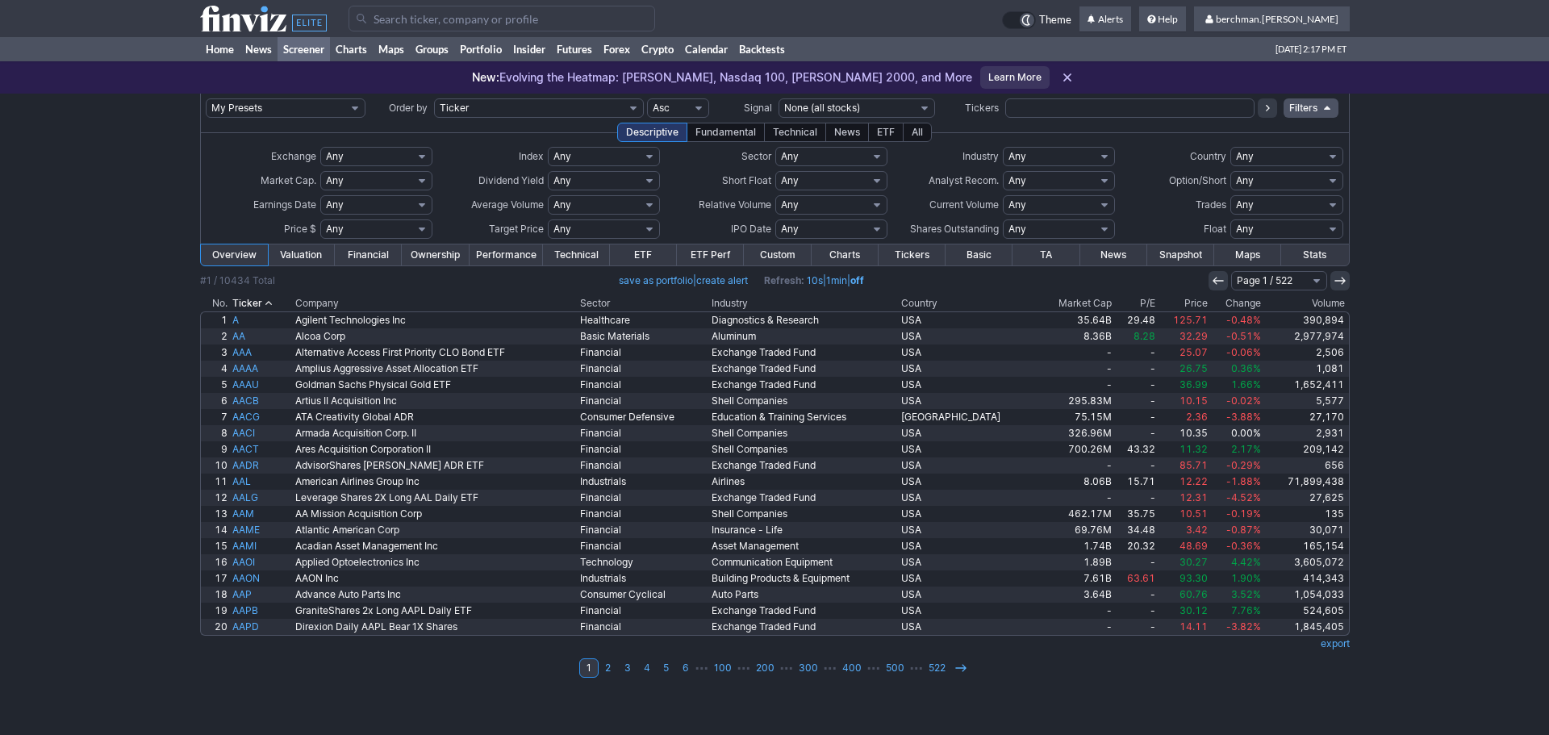
click at [1236, 303] on th "Change" at bounding box center [1236, 303] width 53 height 16
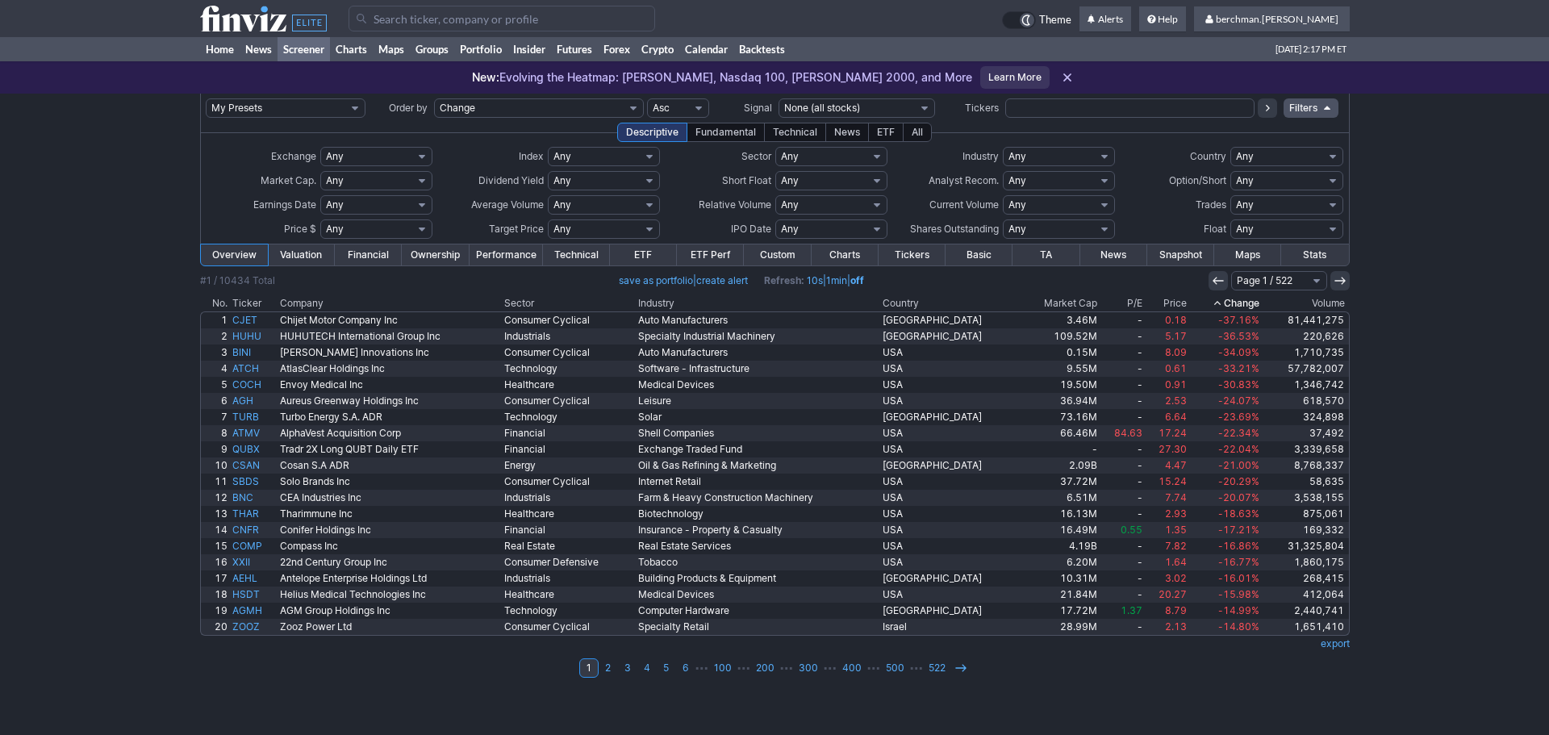
click at [1236, 305] on th "Change" at bounding box center [1225, 303] width 72 height 16
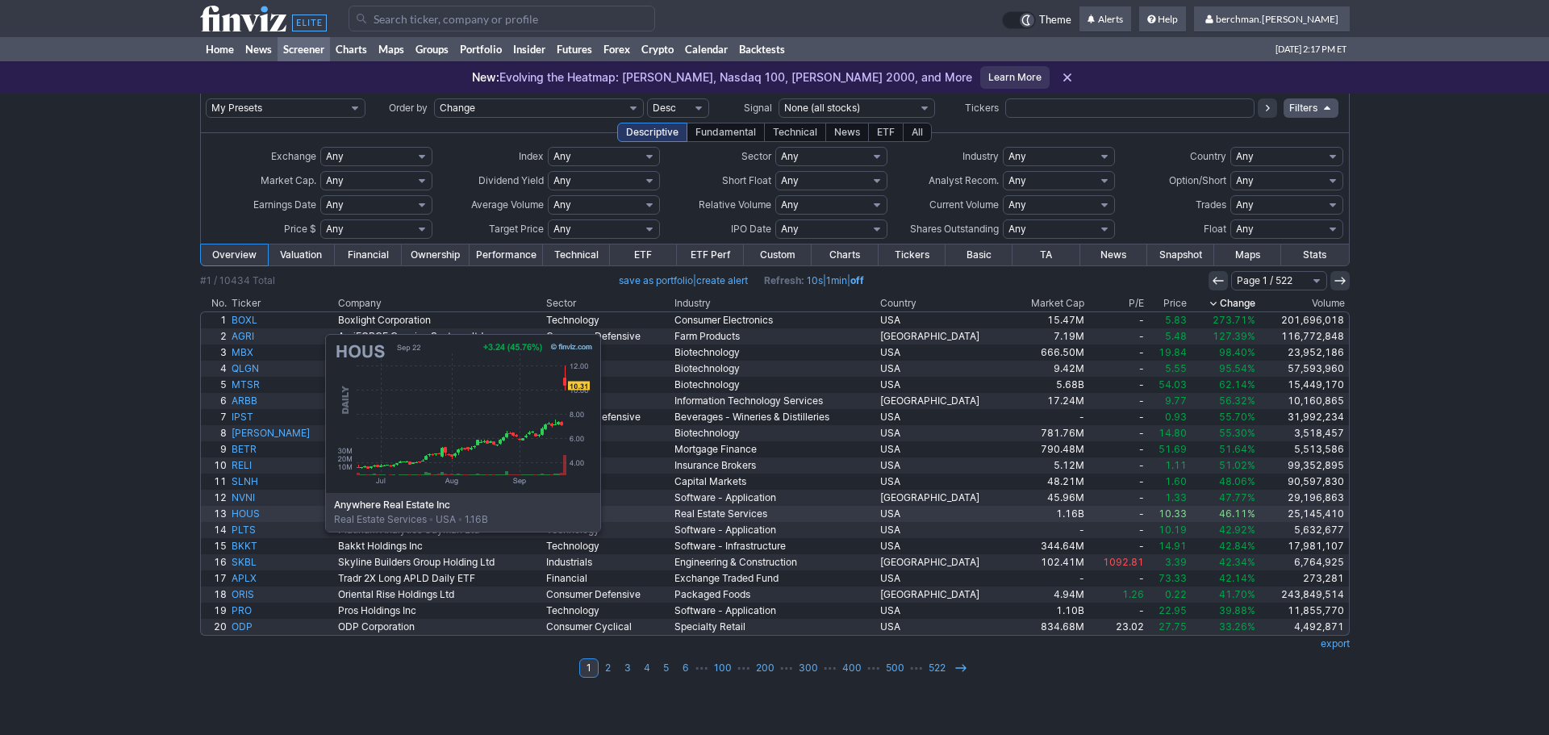
click at [244, 511] on link "HOUS" at bounding box center [282, 514] width 107 height 16
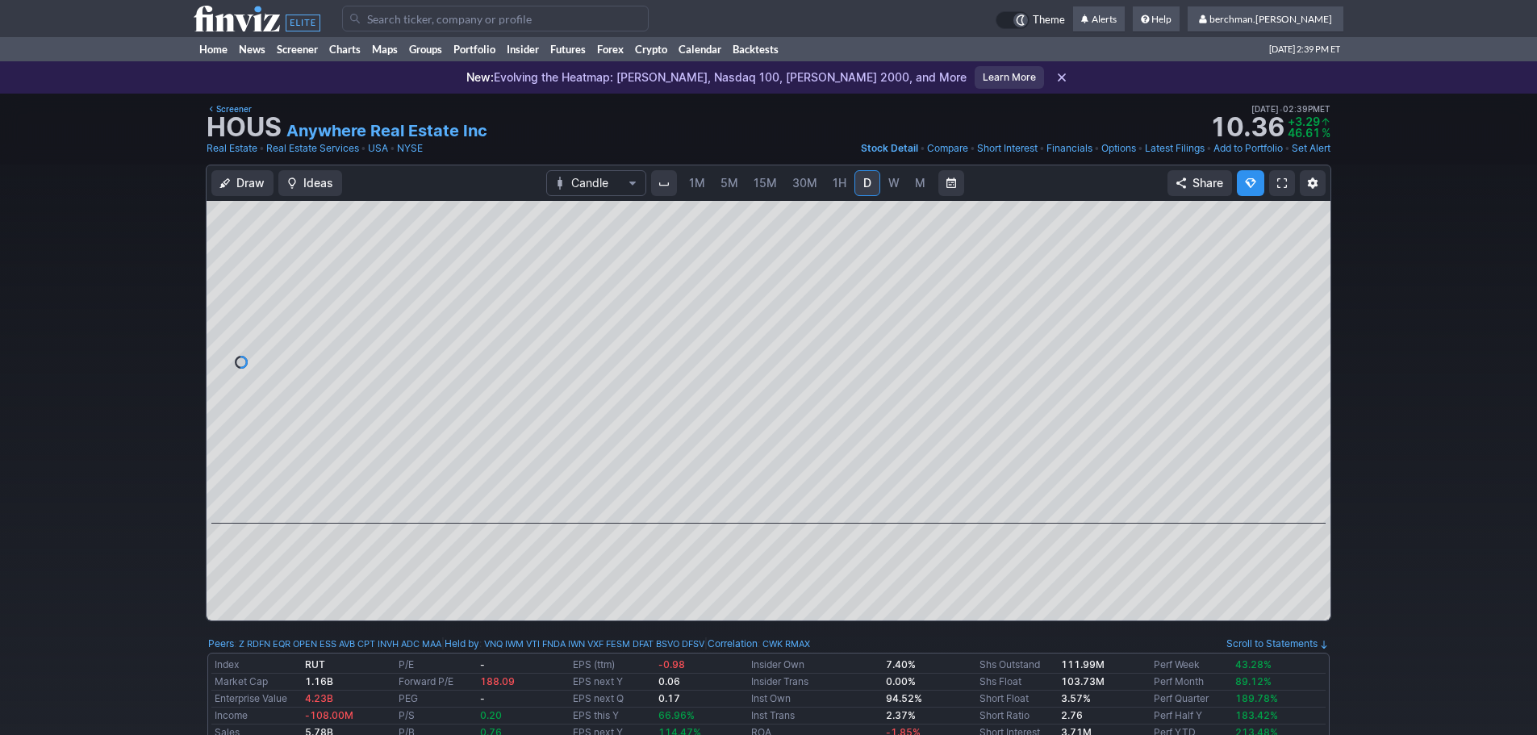
click at [481, 17] on input "Search" at bounding box center [495, 19] width 307 height 26
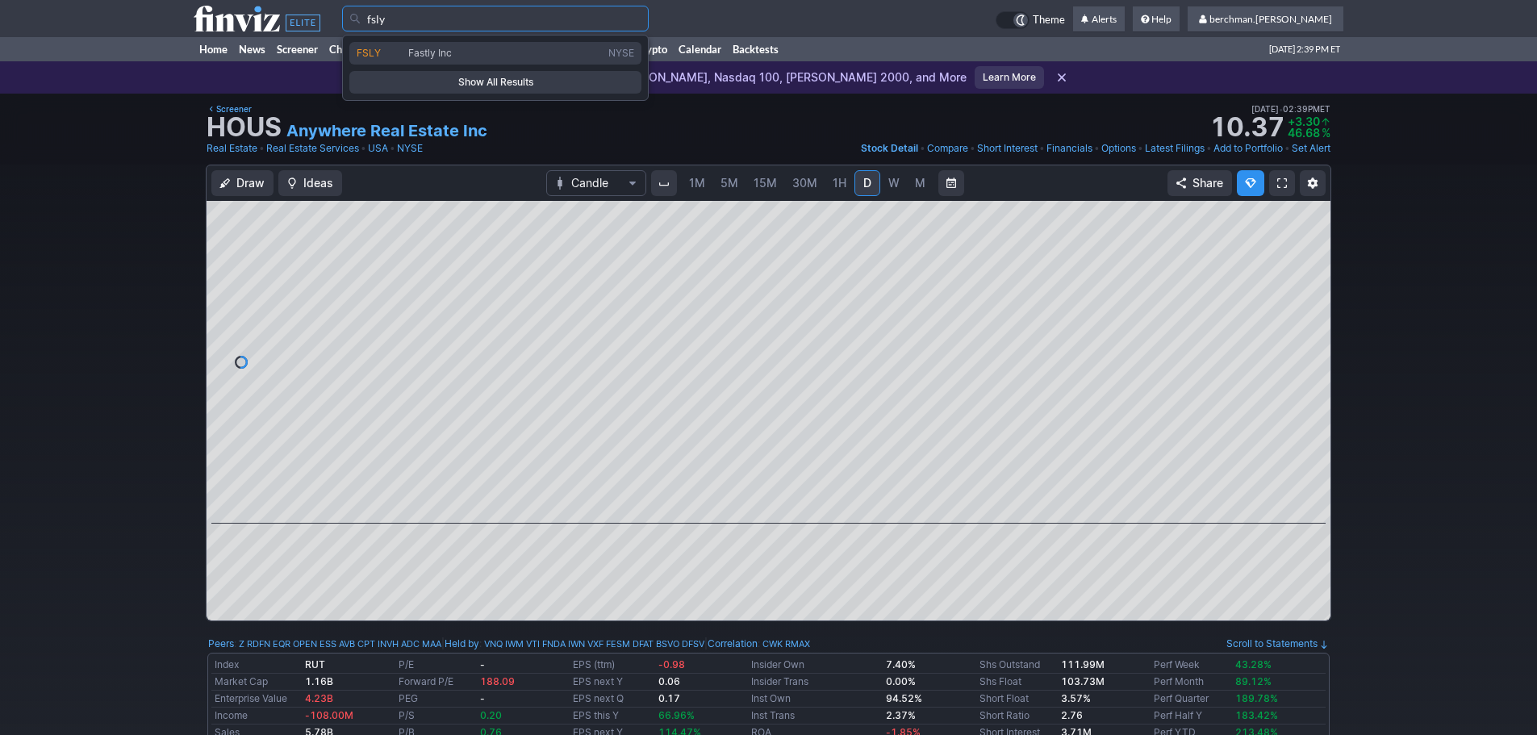
click at [470, 56] on span "Fastly Inc" at bounding box center [505, 54] width 200 height 14
type input "FSLY"
click at [400, 47] on span "PSKY" at bounding box center [383, 54] width 52 height 14
type input "PSKY"
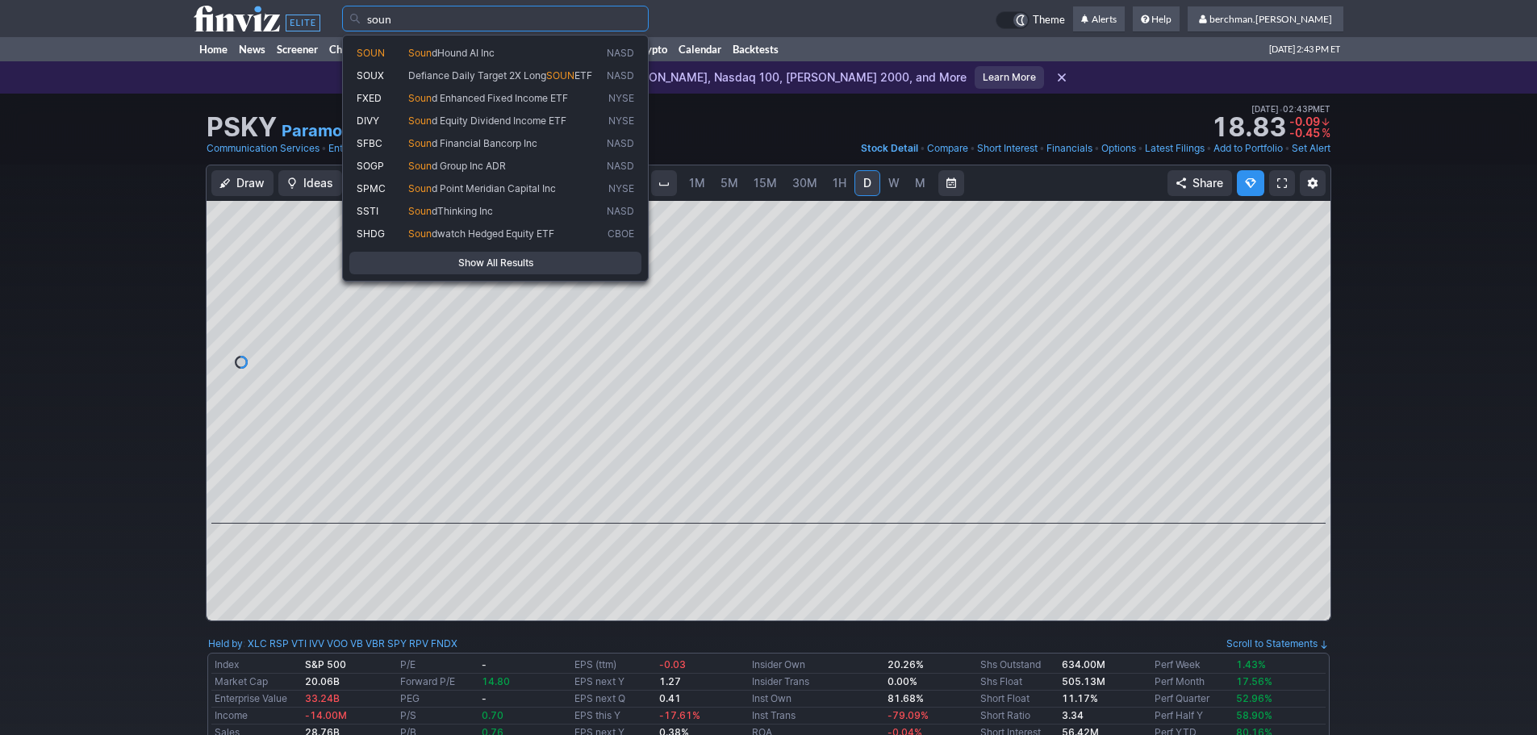
click at [483, 54] on span "dHound AI Inc" at bounding box center [463, 53] width 63 height 12
type input "SOUN"
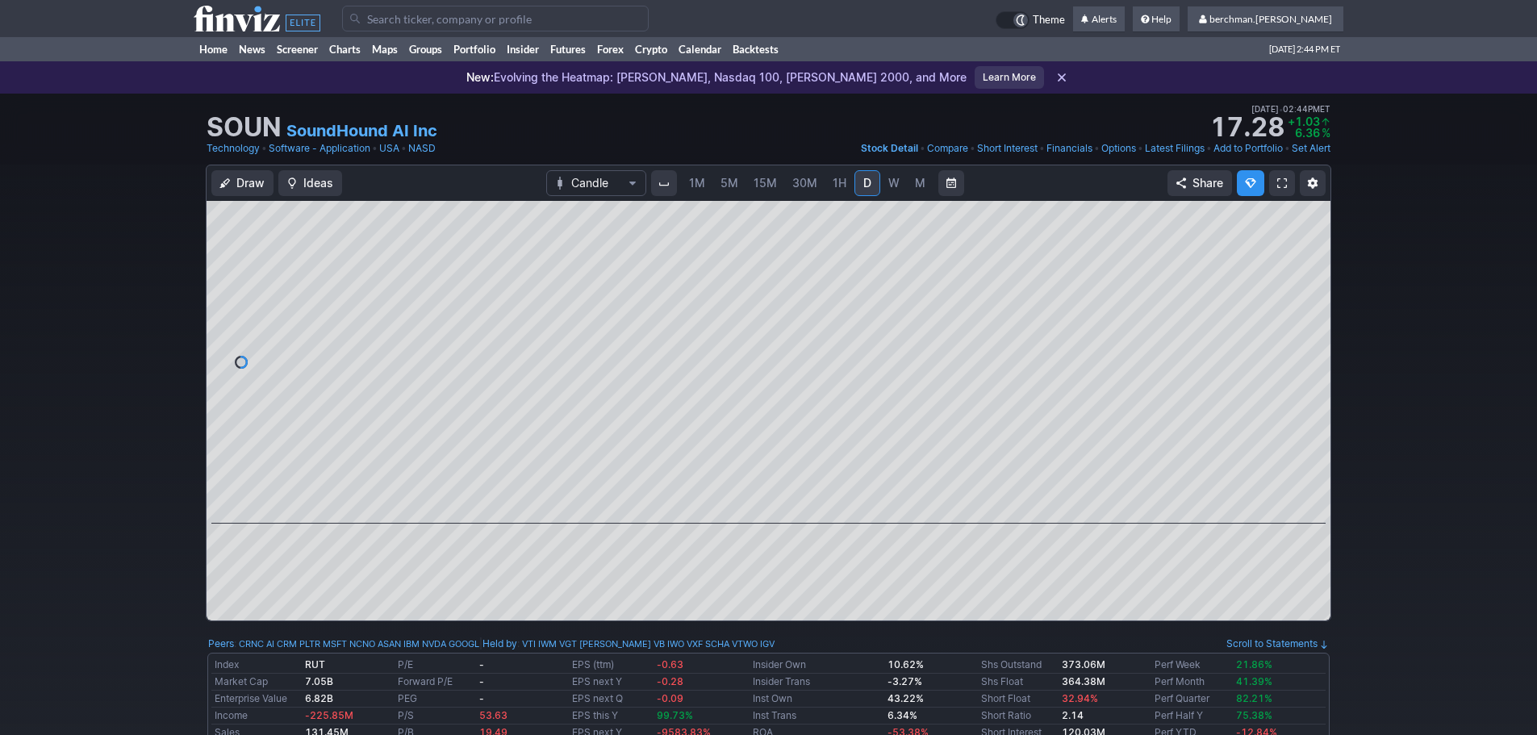
click at [512, 17] on input "Search" at bounding box center [495, 19] width 307 height 26
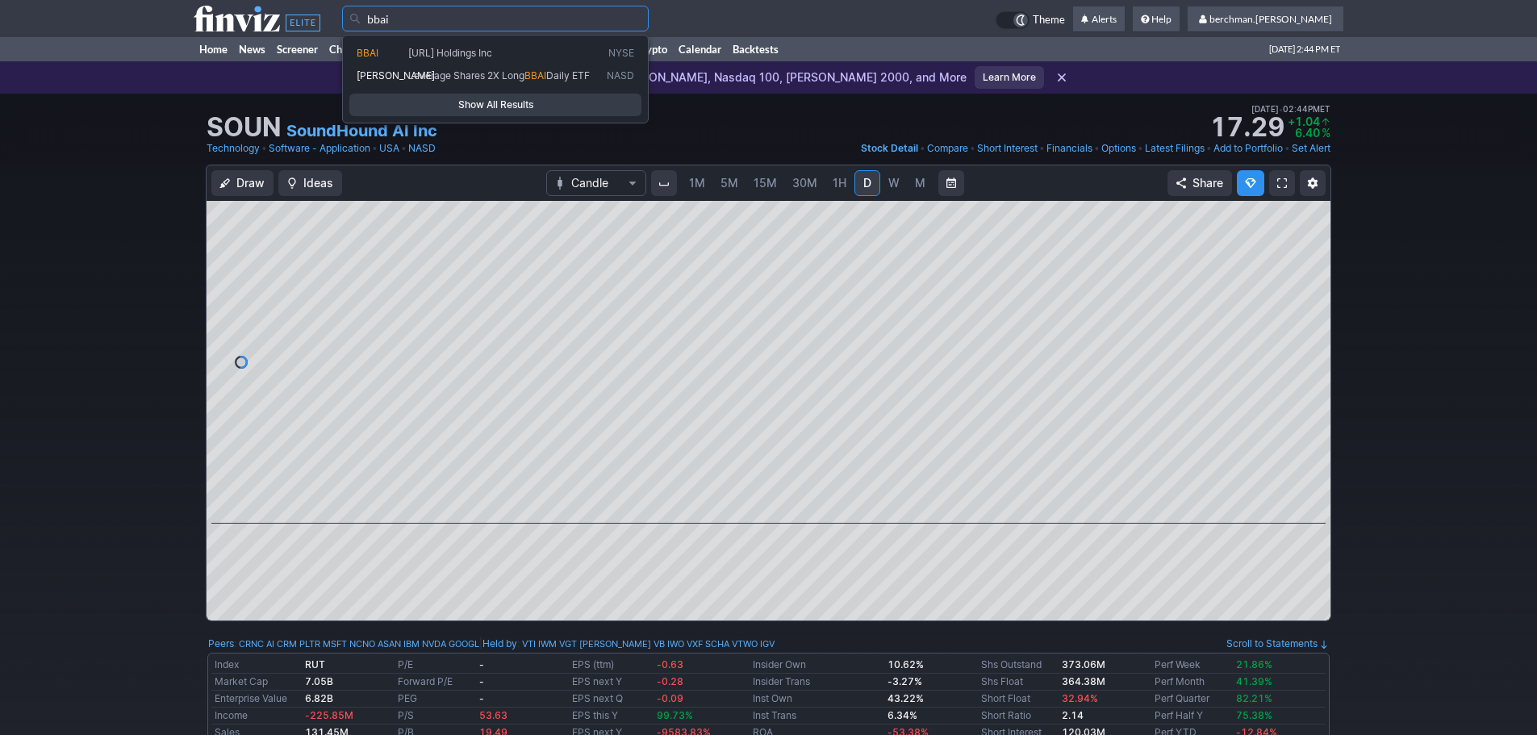
click at [549, 53] on span "BigBear.ai Holdings Inc" at bounding box center [504, 54] width 198 height 14
type input "BBAI"
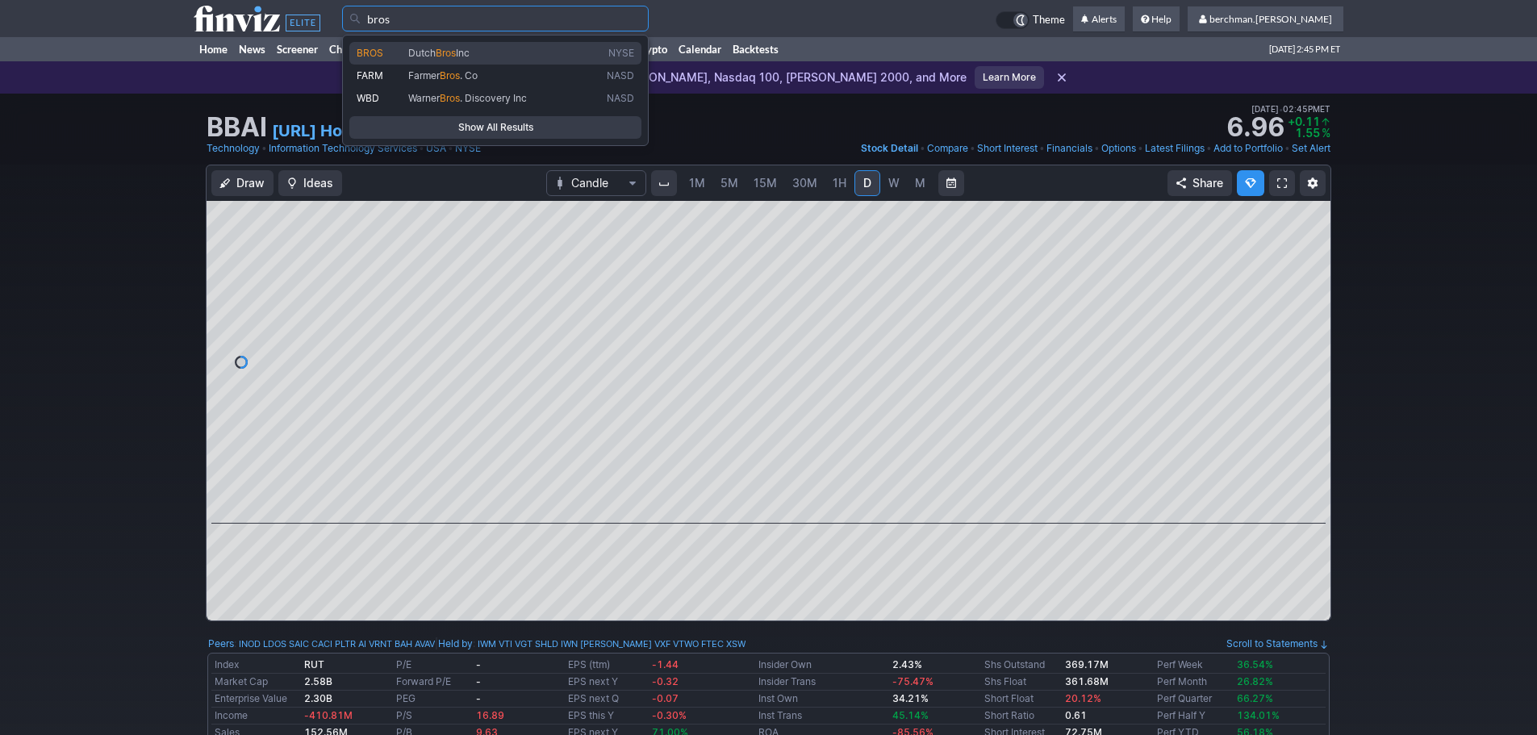
click at [535, 43] on link "BROS Dutch Bros Inc NYSE" at bounding box center [495, 53] width 292 height 23
type input "BROS"
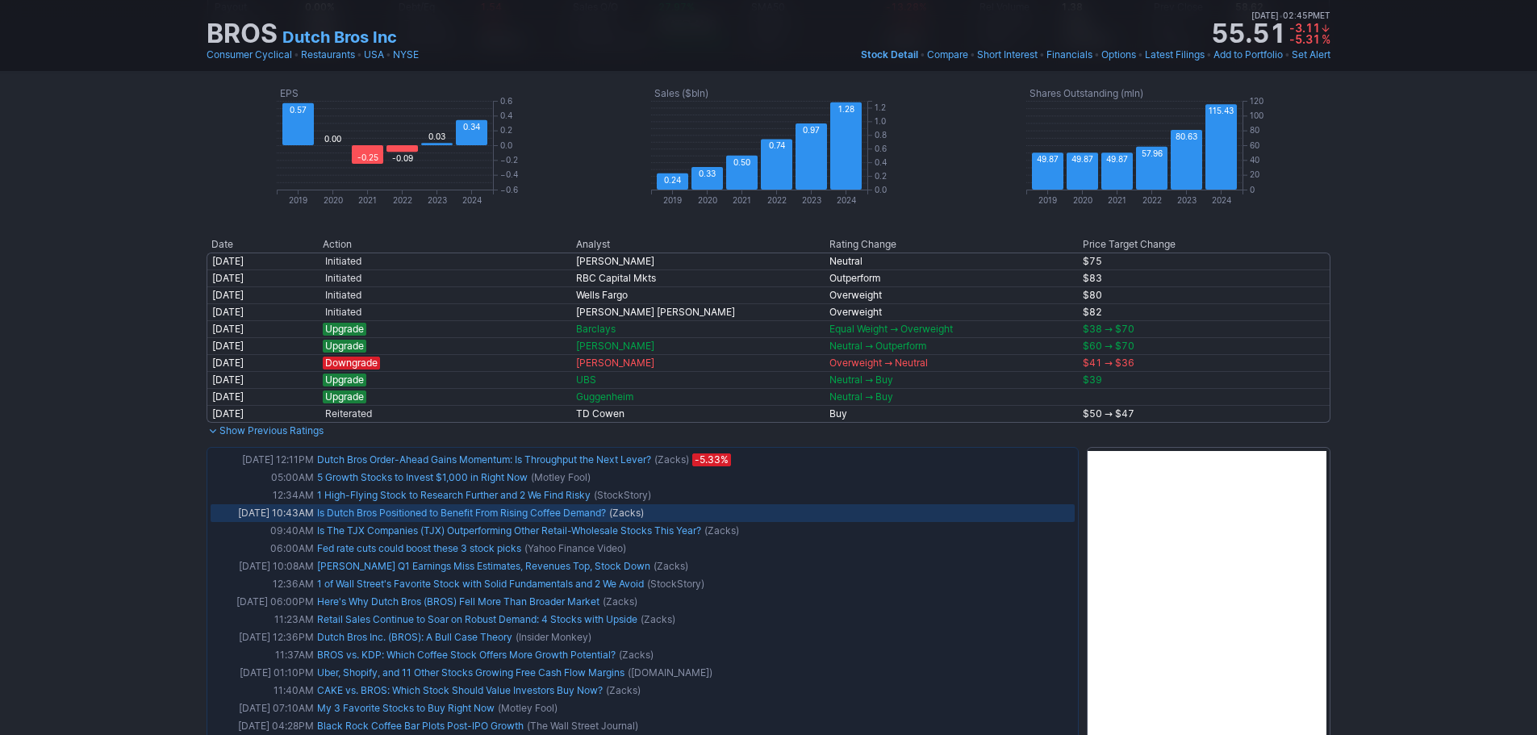
scroll to position [968, 0]
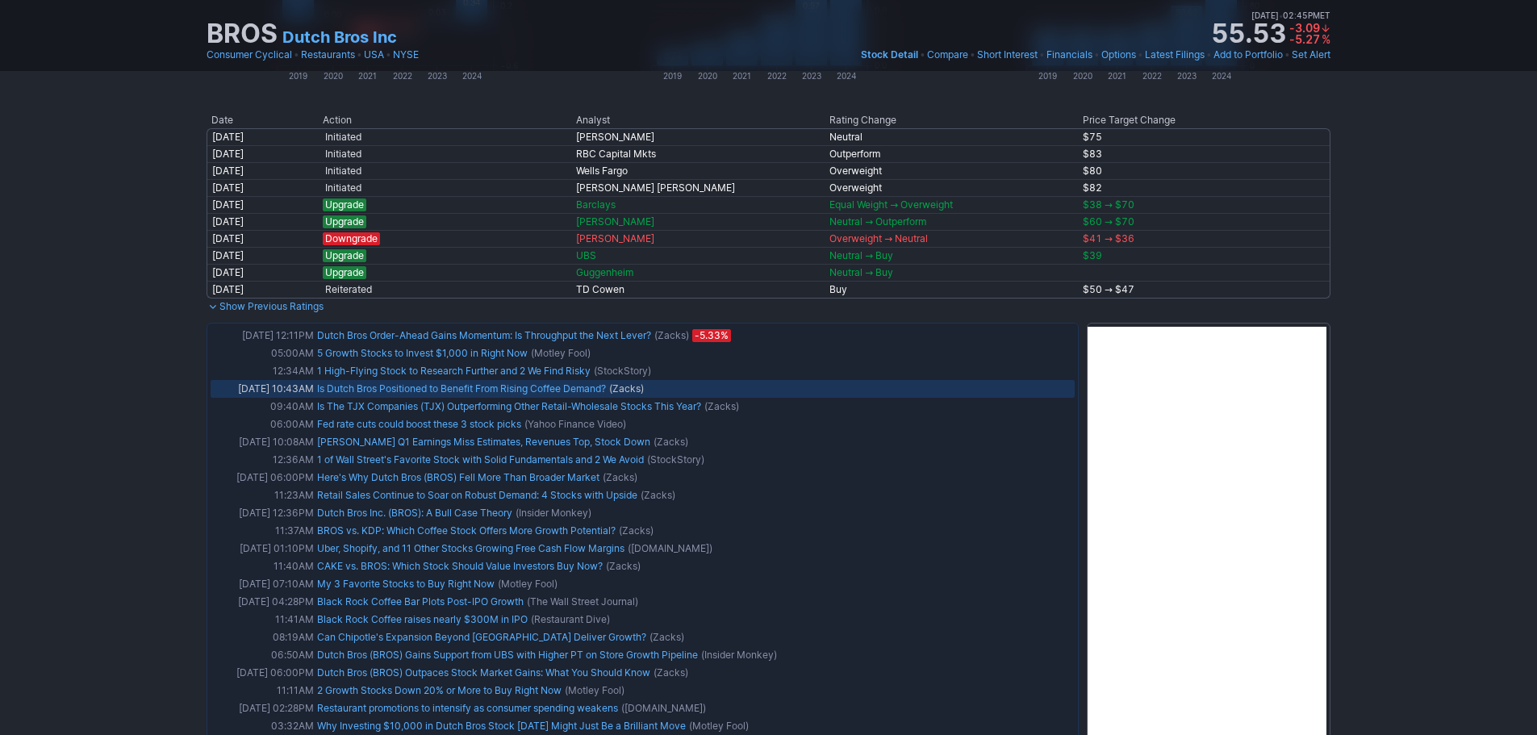
click at [562, 393] on link "Is Dutch Bros Positioned to Benefit From Rising Coffee Demand?" at bounding box center [461, 388] width 289 height 12
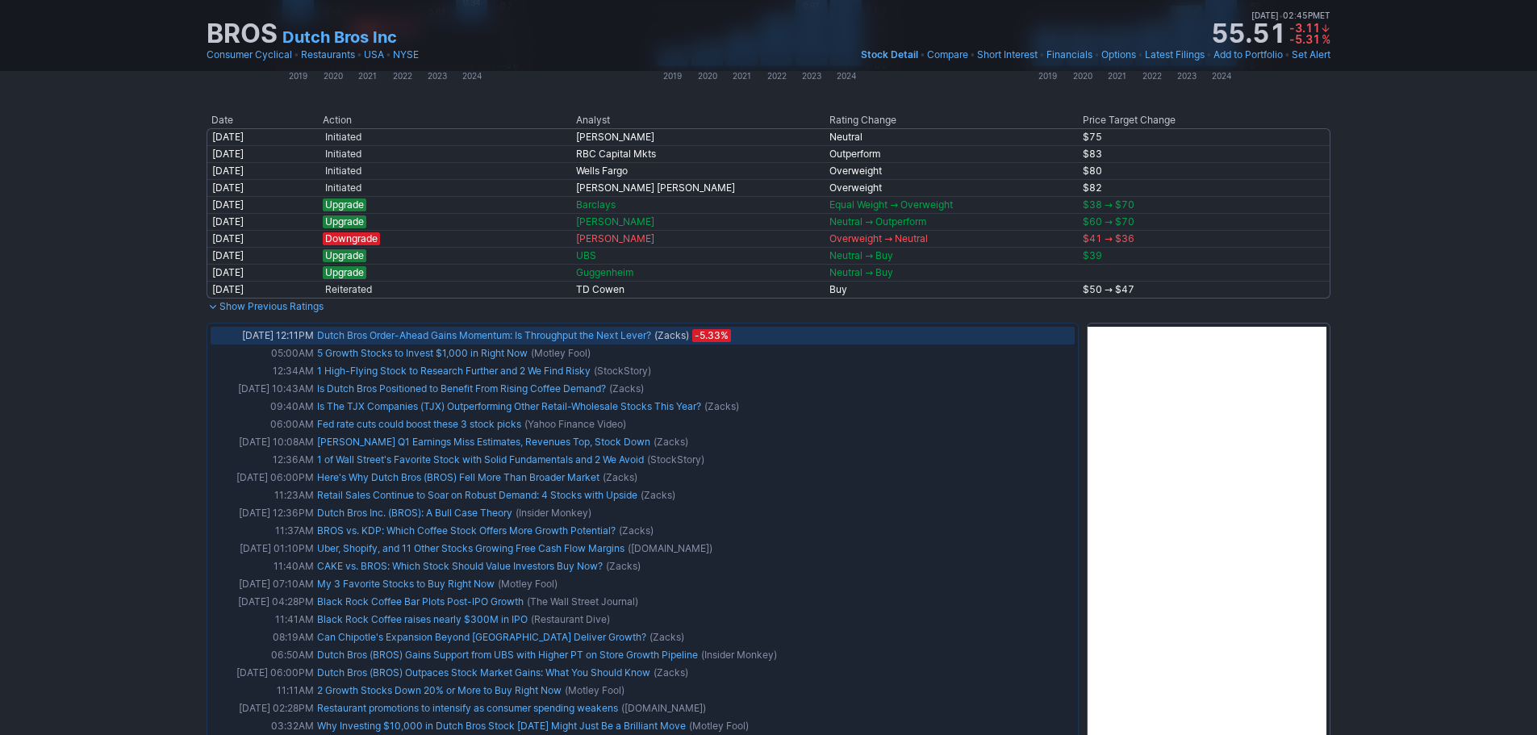
click at [411, 338] on link "Dutch Bros Order-Ahead Gains Momentum: Is Throughput the Next Lever?" at bounding box center [484, 335] width 334 height 12
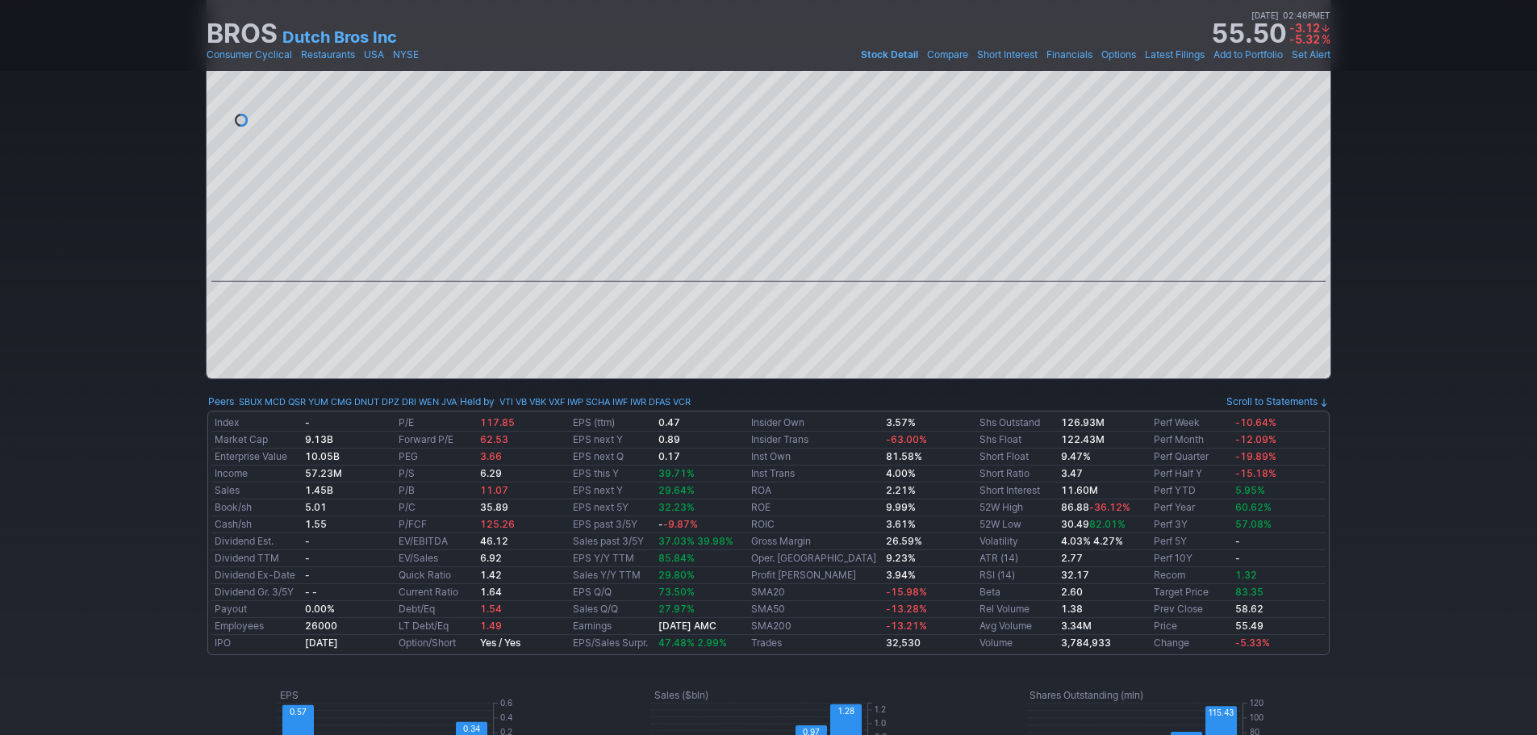
scroll to position [0, 0]
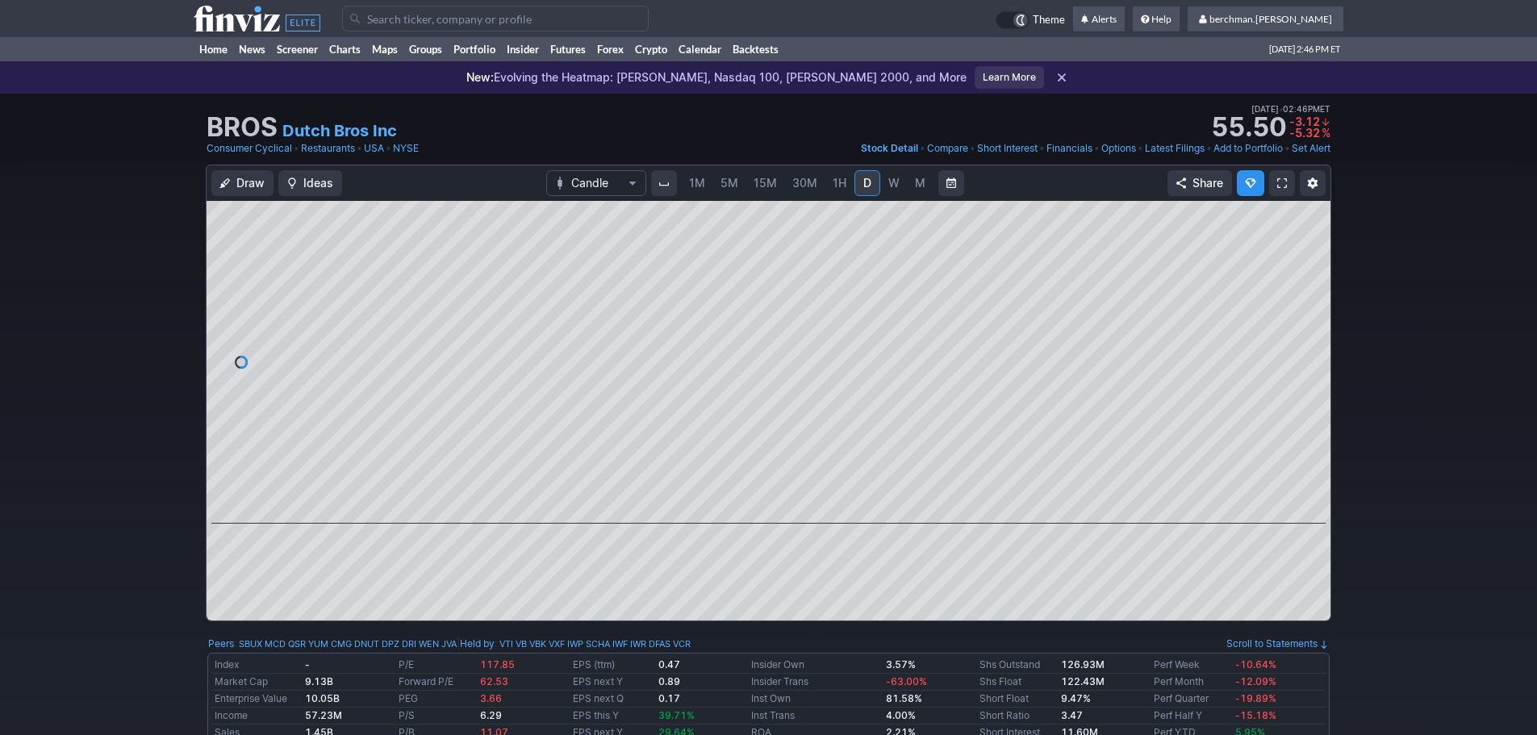
click at [443, 18] on input "Search" at bounding box center [495, 19] width 307 height 26
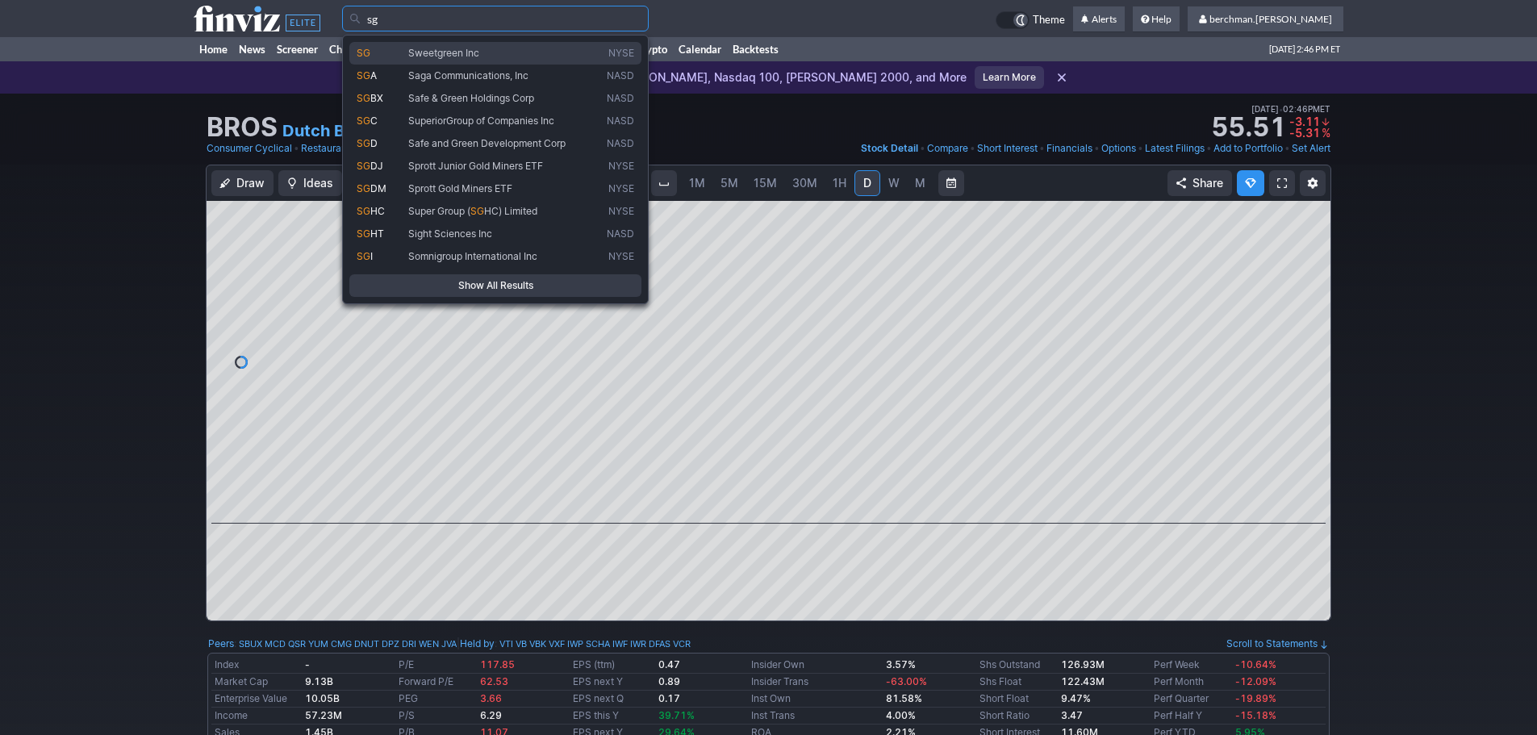
click at [468, 57] on span "Sweetgreen Inc" at bounding box center [443, 53] width 71 height 12
type input "SG"
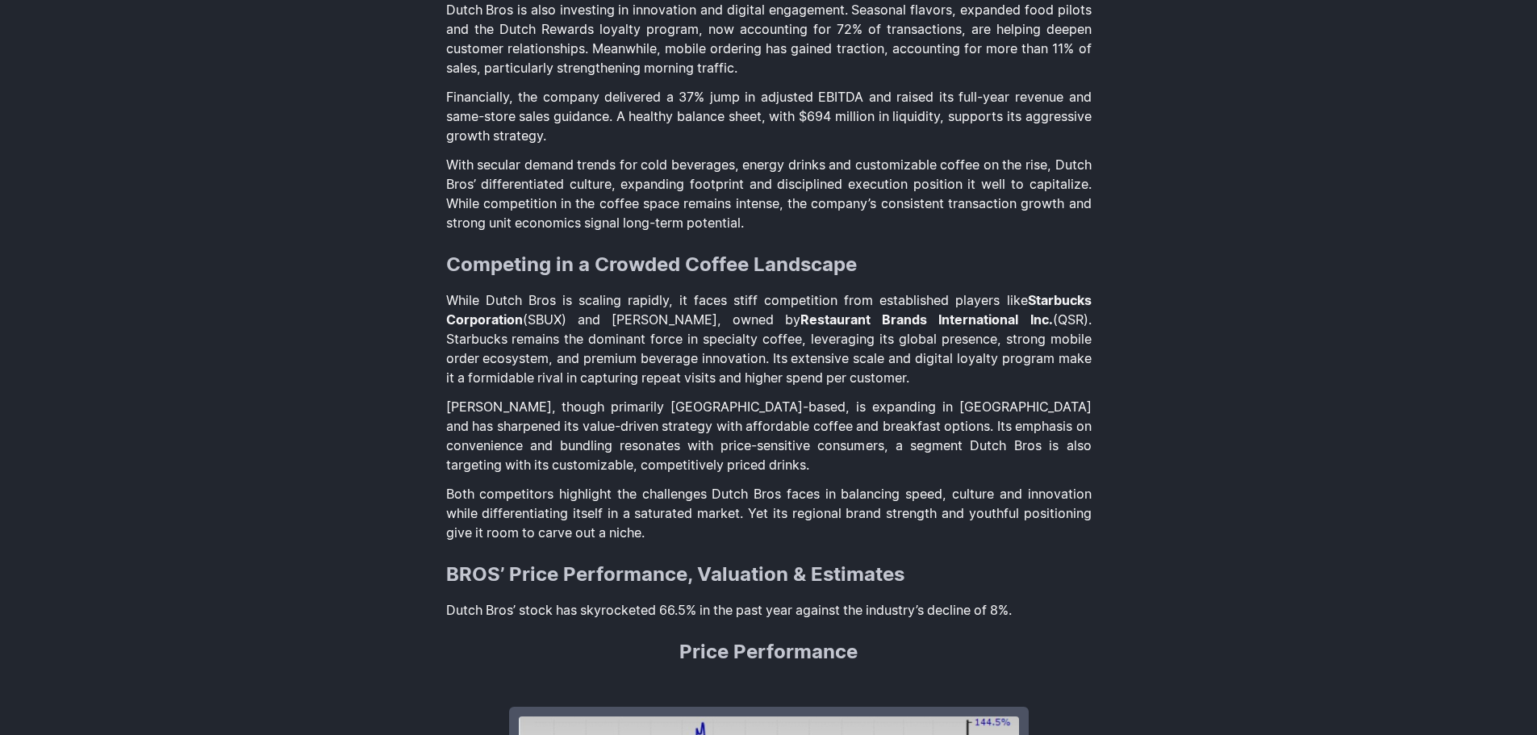
scroll to position [565, 0]
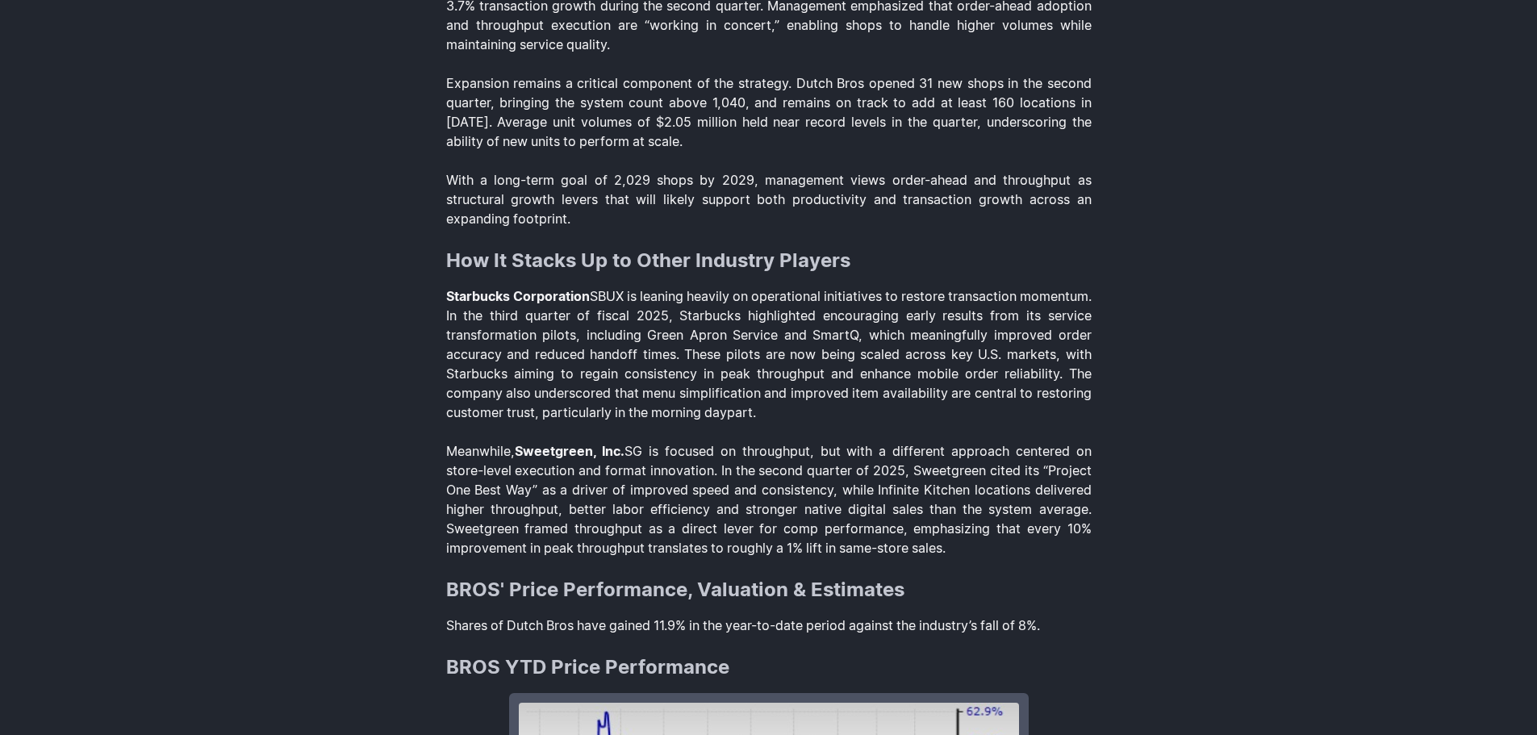
scroll to position [645, 0]
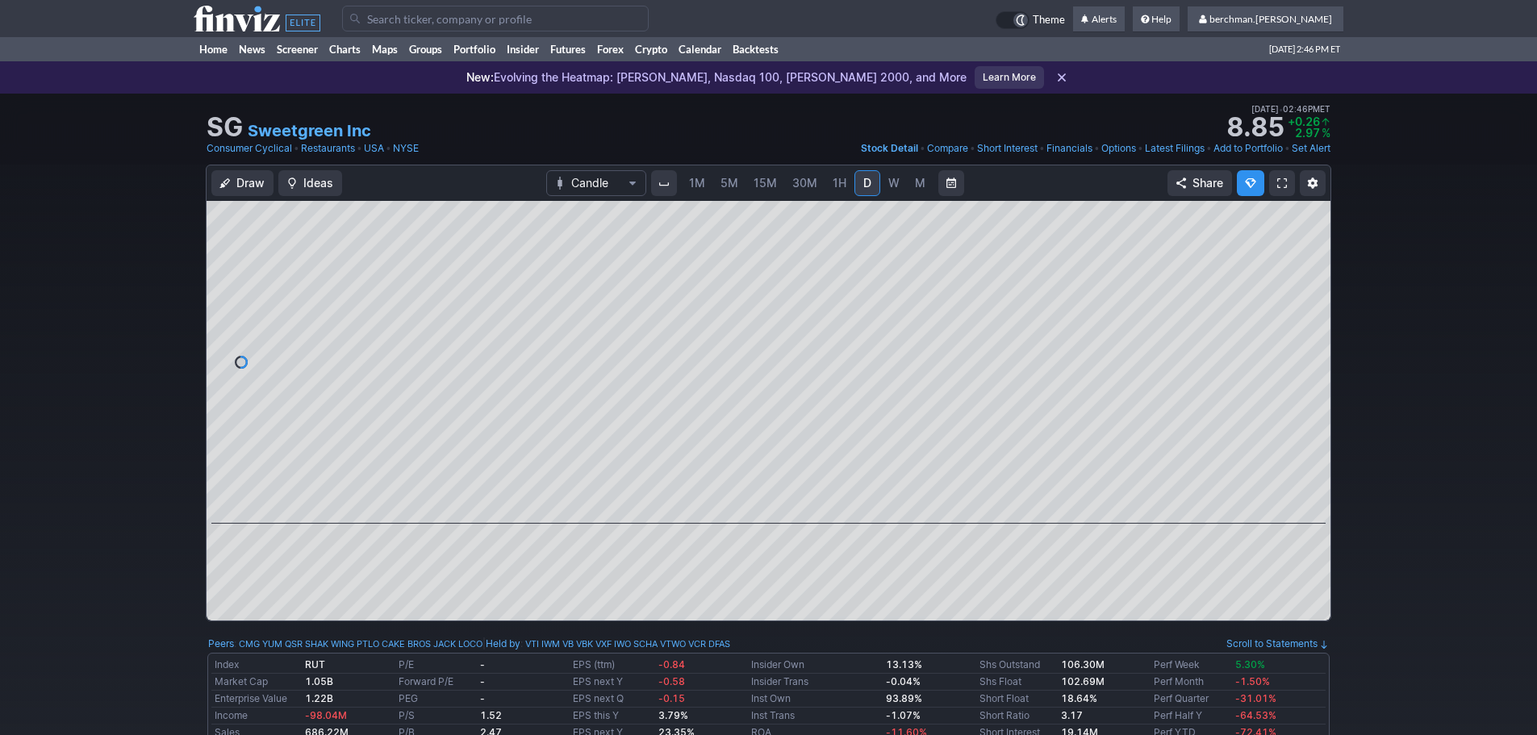
click at [411, 15] on input "Search" at bounding box center [495, 19] width 307 height 26
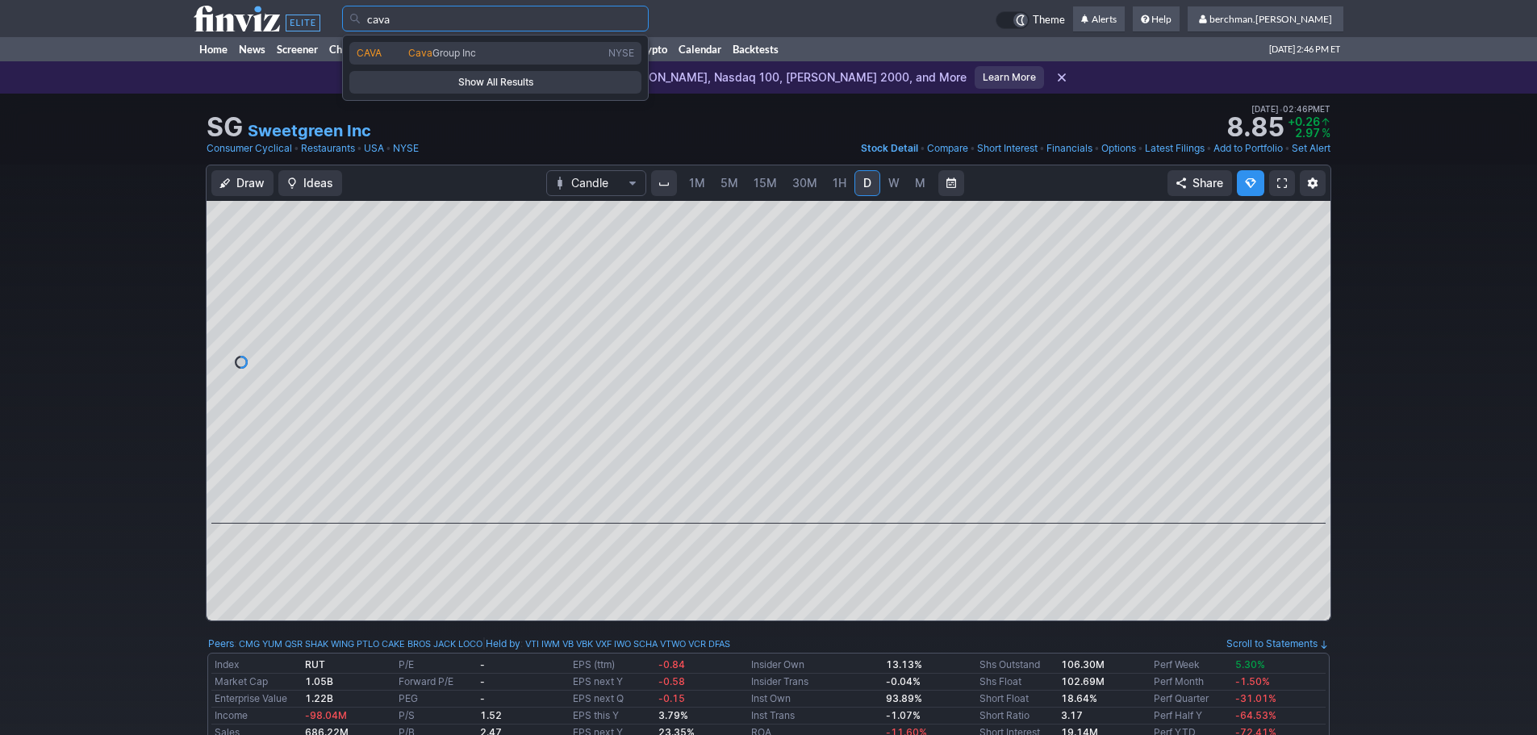
click at [412, 47] on span "Cava" at bounding box center [420, 53] width 24 height 12
type input "CAVA"
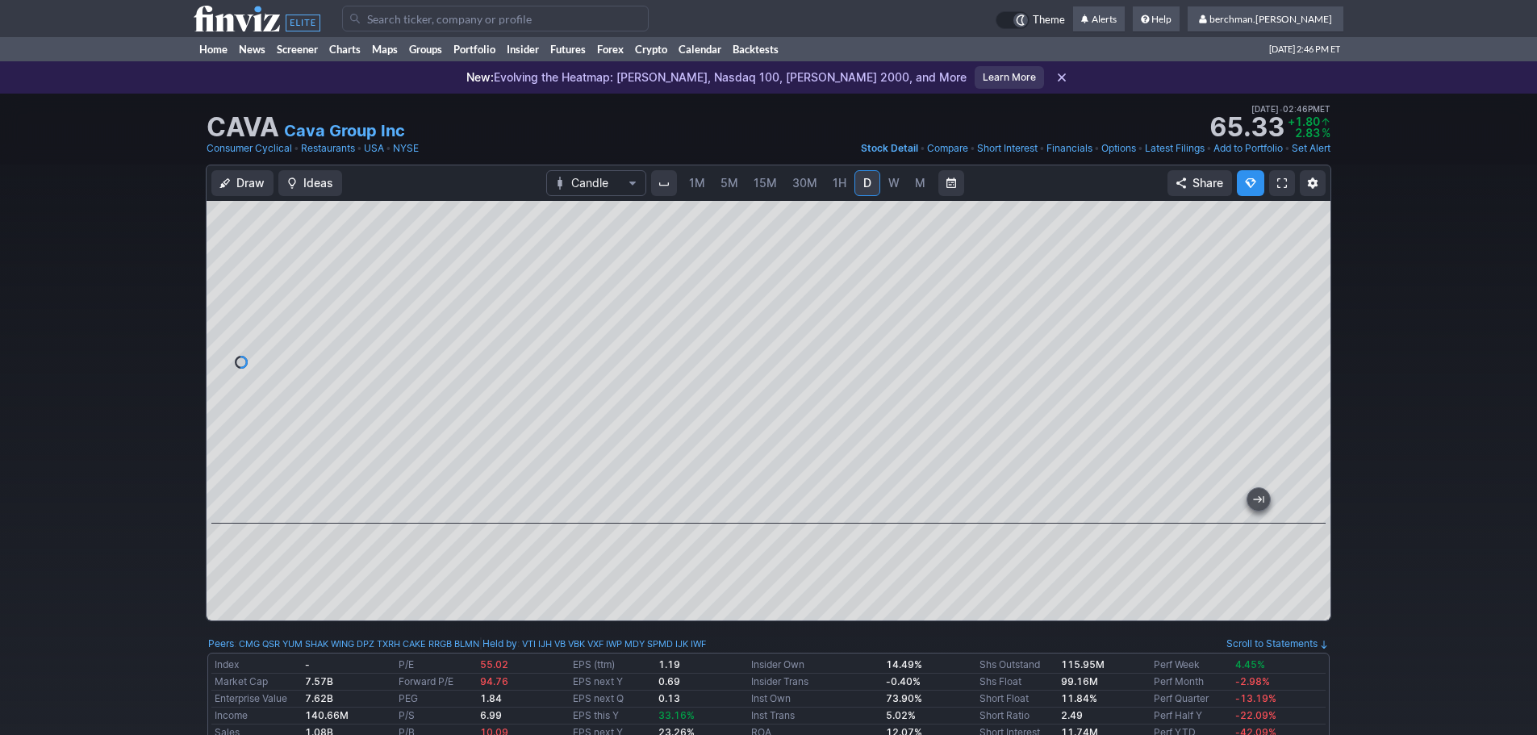
click at [885, 185] on link "W" at bounding box center [894, 183] width 26 height 26
click at [863, 186] on span "D" at bounding box center [867, 183] width 8 height 14
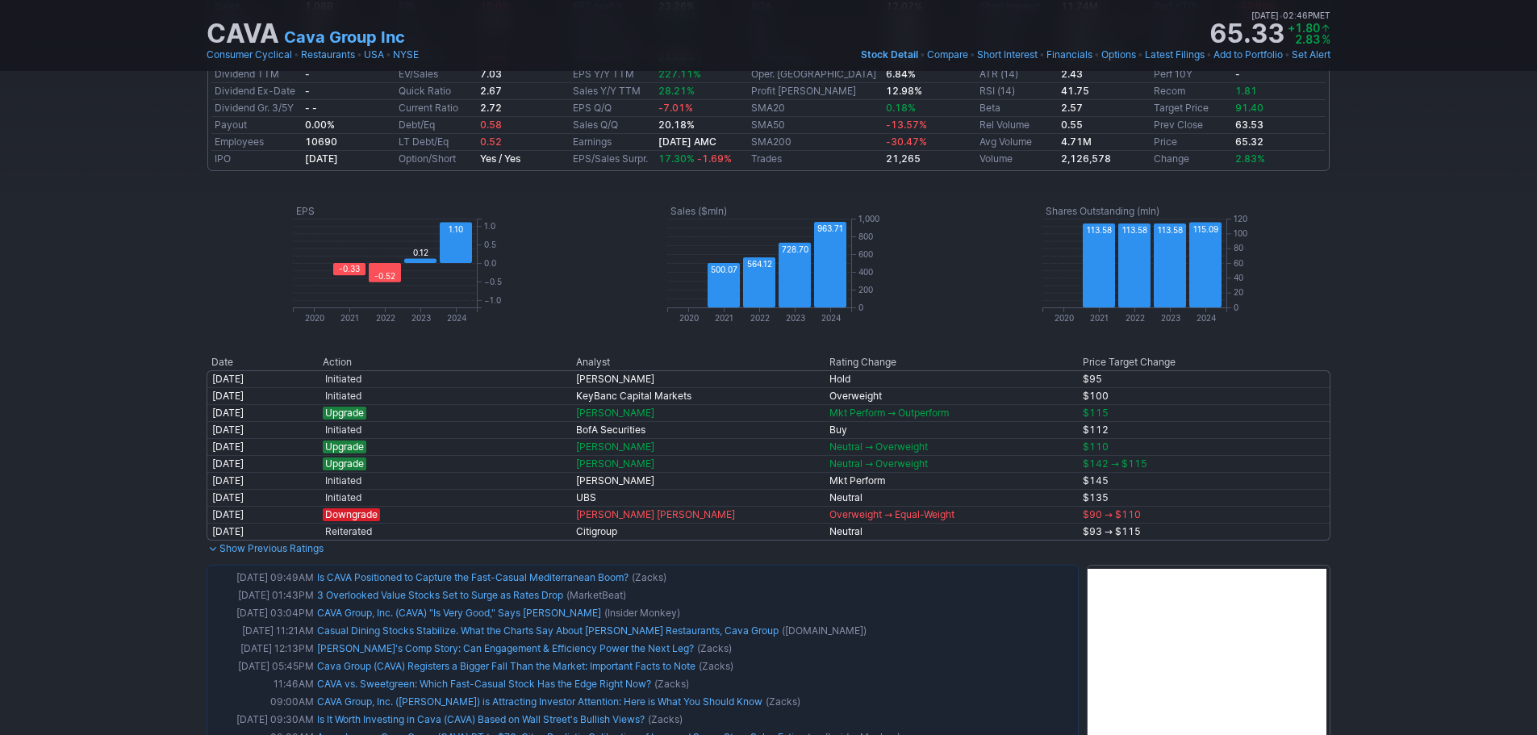
scroll to position [888, 0]
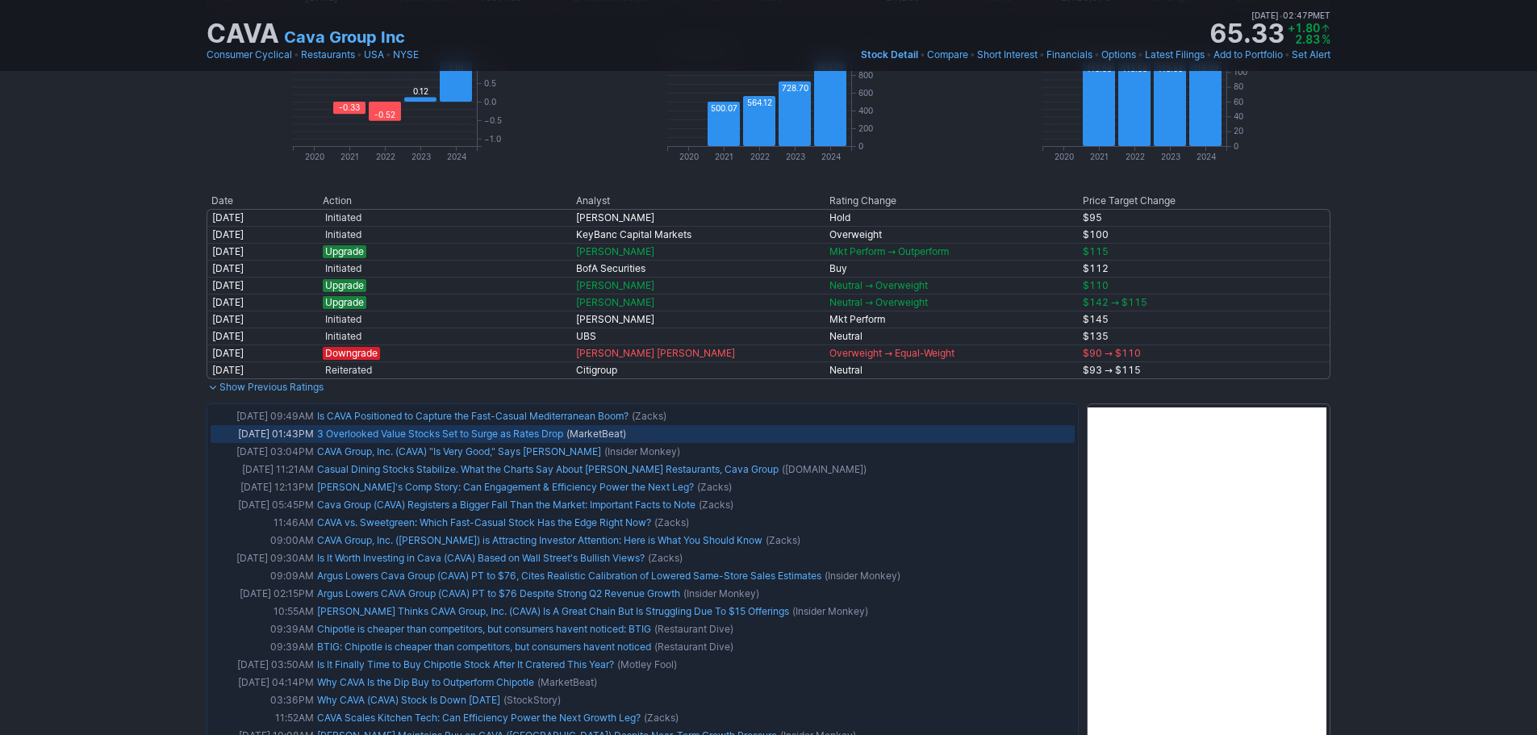
click at [516, 431] on link "3 Overlooked Value Stocks Set to Surge as Rates Drop" at bounding box center [440, 434] width 246 height 12
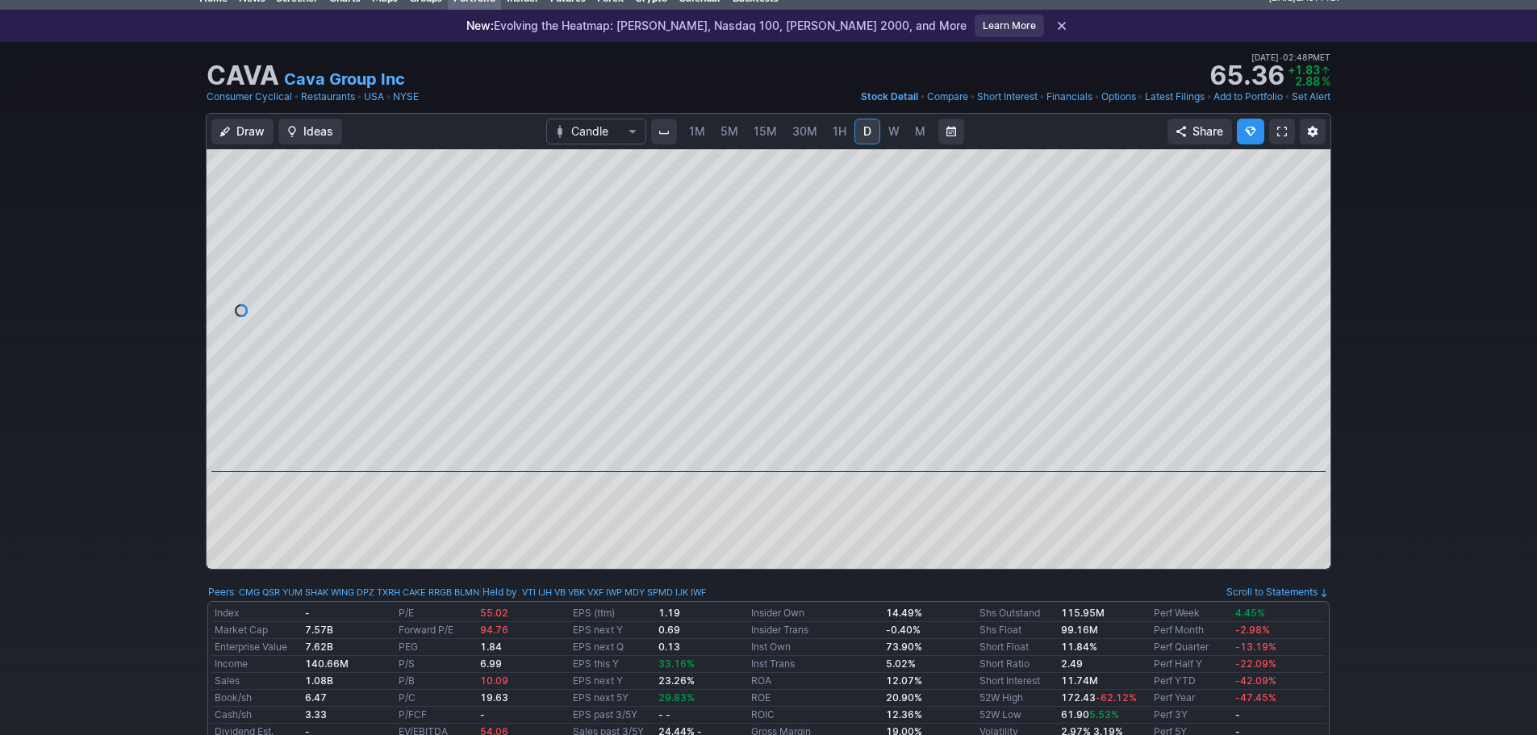
scroll to position [0, 0]
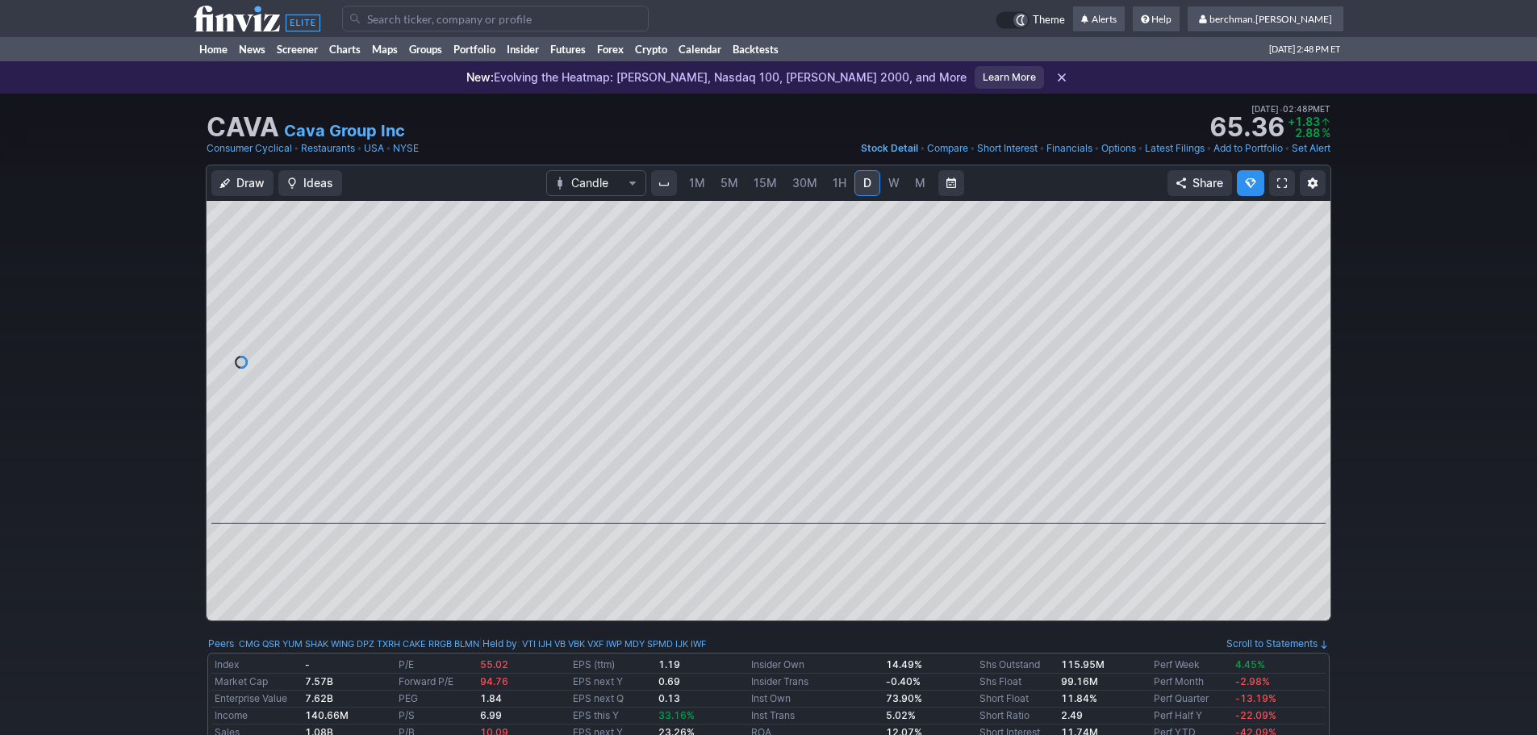
click at [453, 19] on input "Search" at bounding box center [495, 19] width 307 height 26
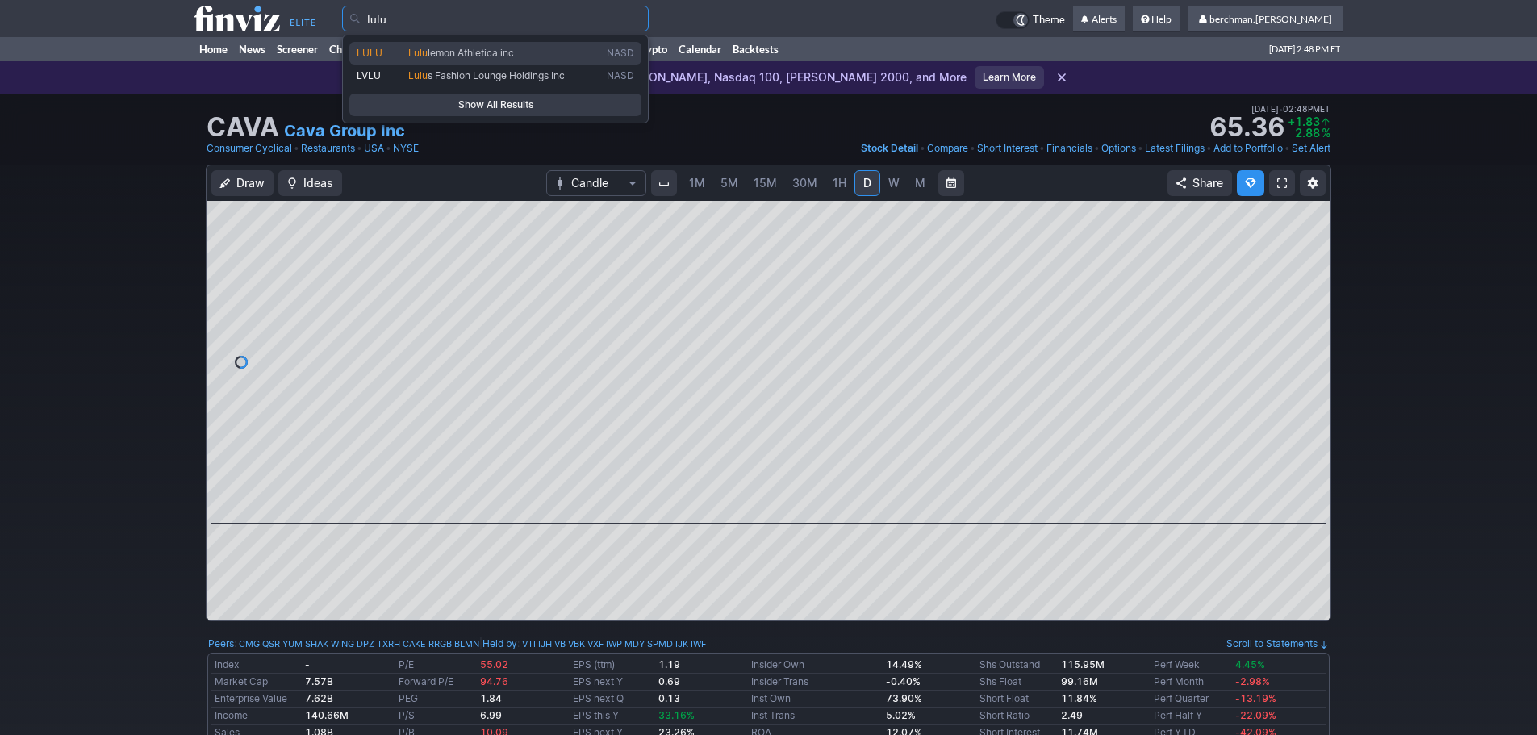
click at [459, 52] on span "lemon Athletica inc" at bounding box center [471, 53] width 86 height 12
type input "LULU"
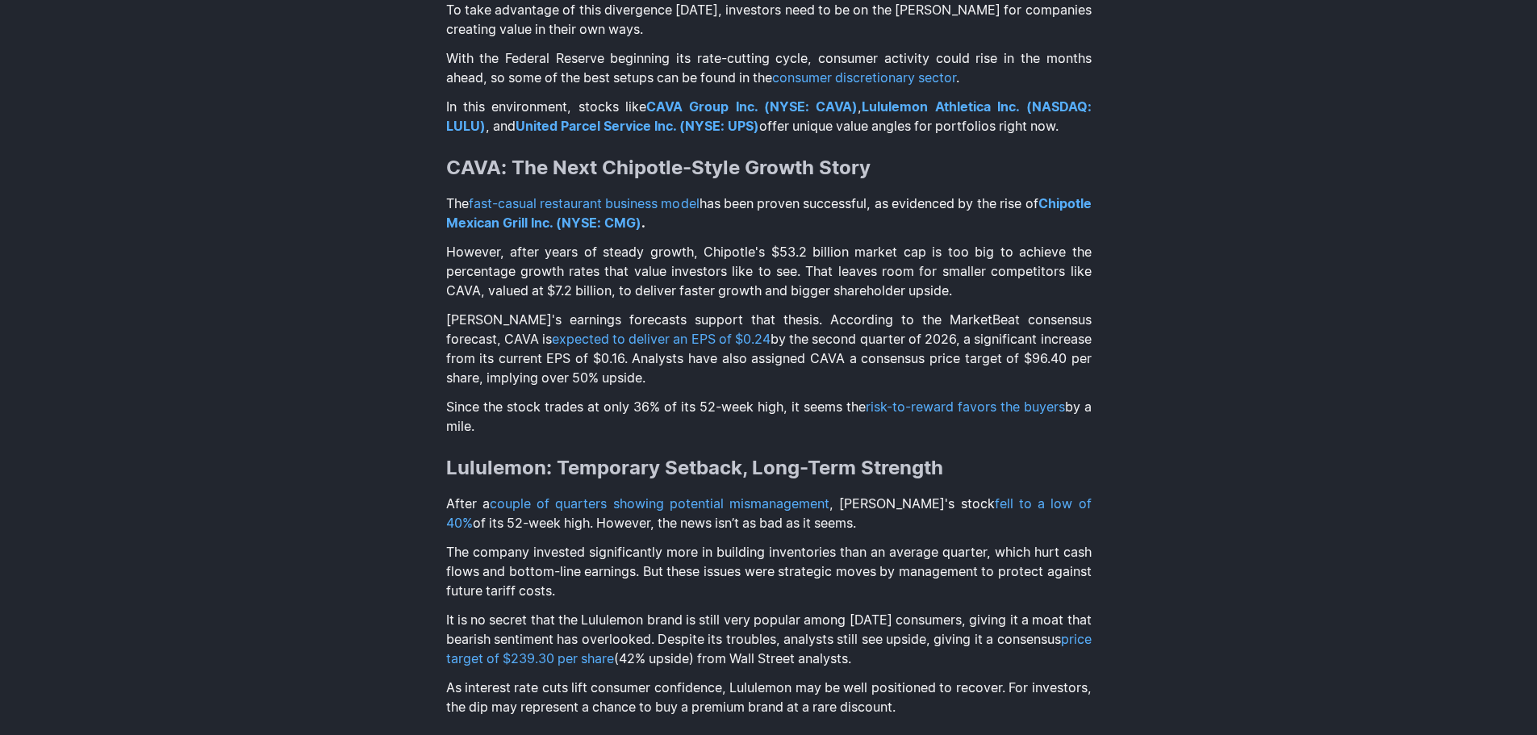
scroll to position [484, 0]
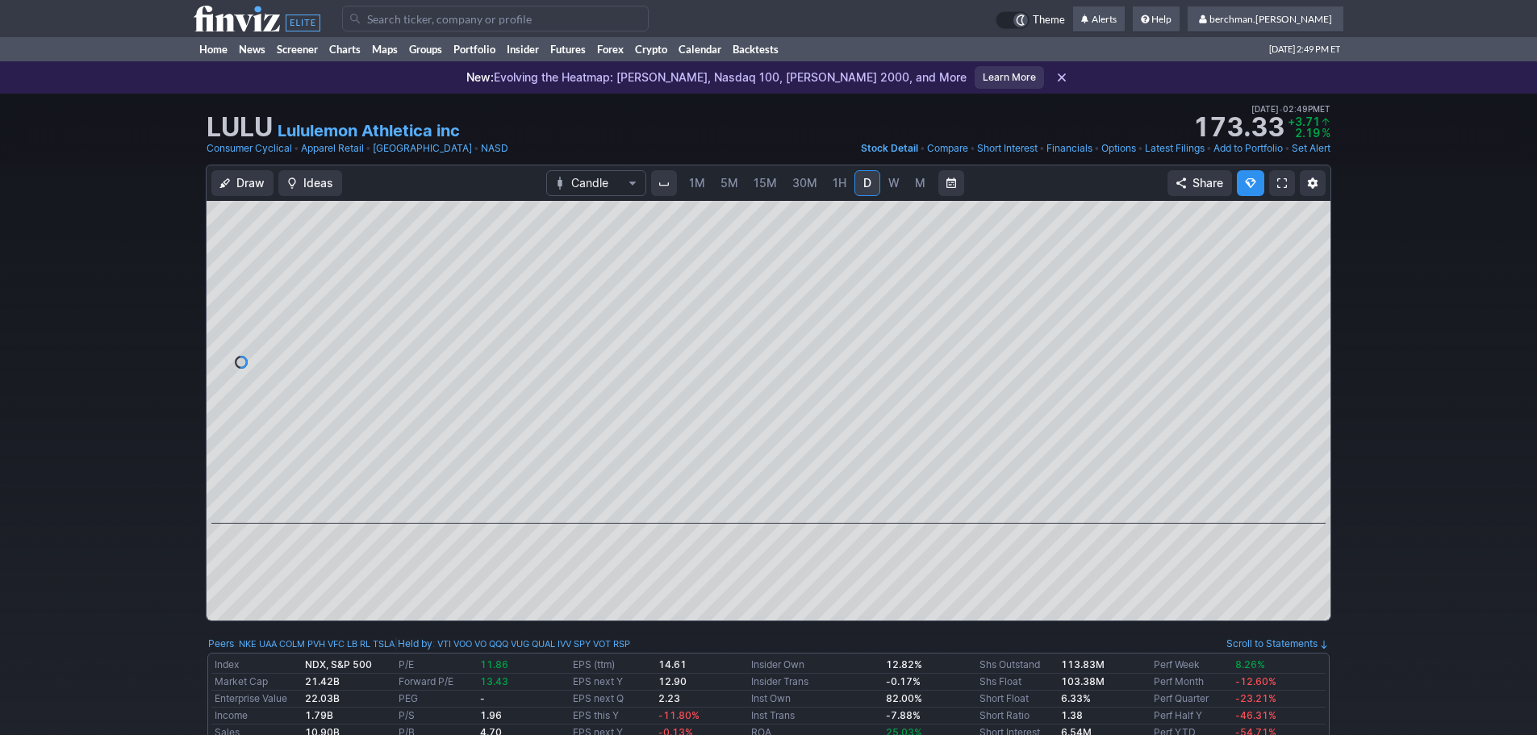
click at [406, 16] on input "Search" at bounding box center [495, 19] width 307 height 26
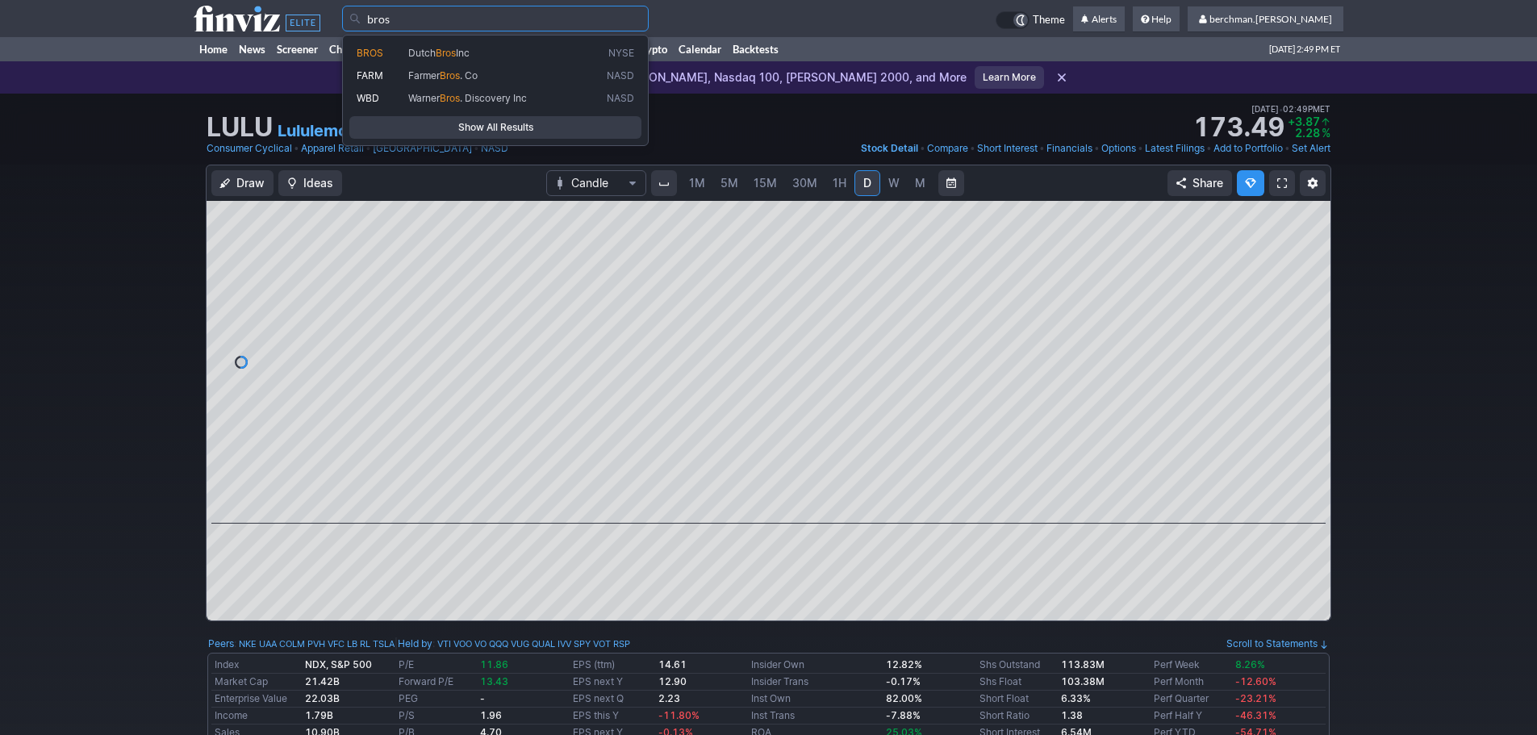
click at [386, 56] on span "BROS" at bounding box center [383, 54] width 52 height 14
type input "BROS"
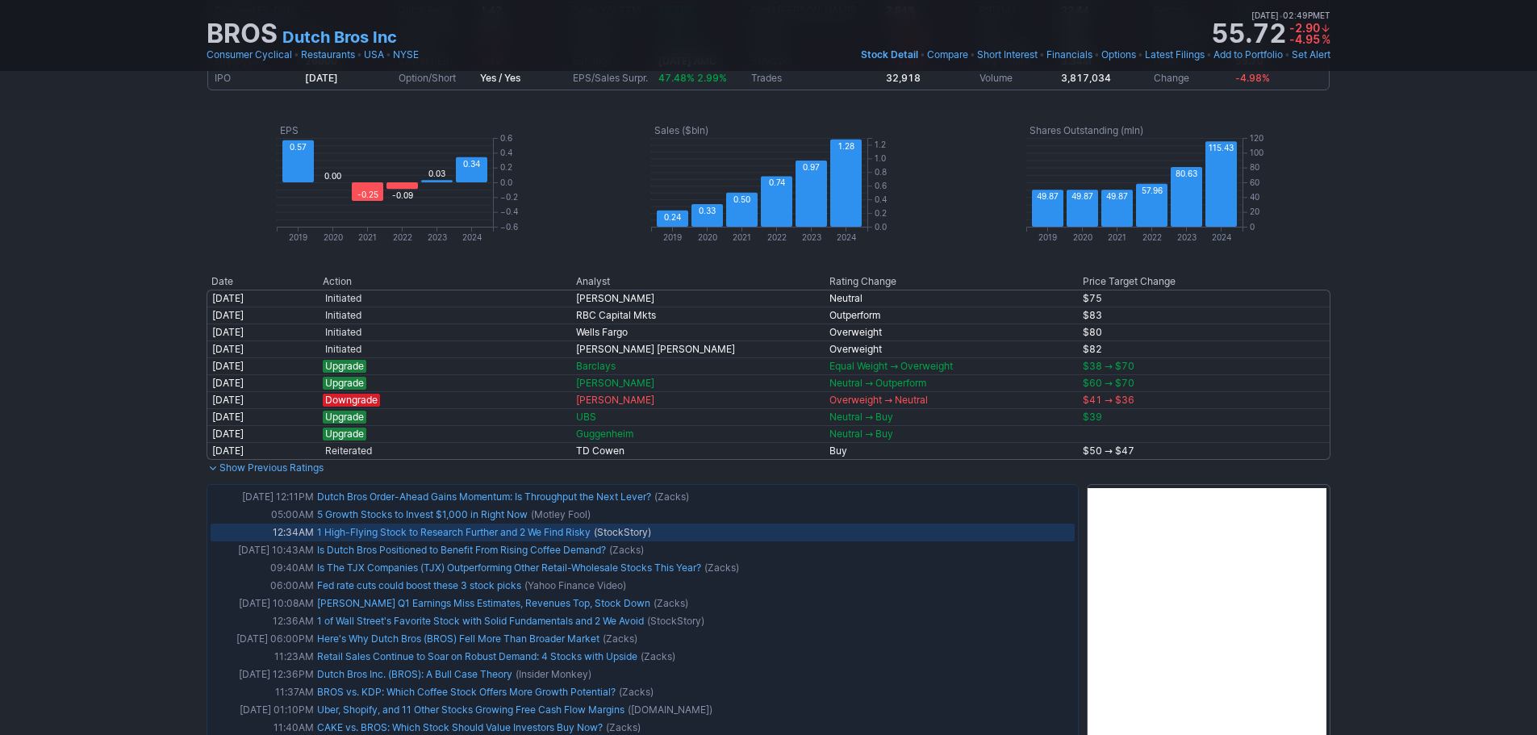
click at [519, 533] on link "1 High-Flying Stock to Research Further and 2 We Find Risky" at bounding box center [454, 532] width 274 height 12
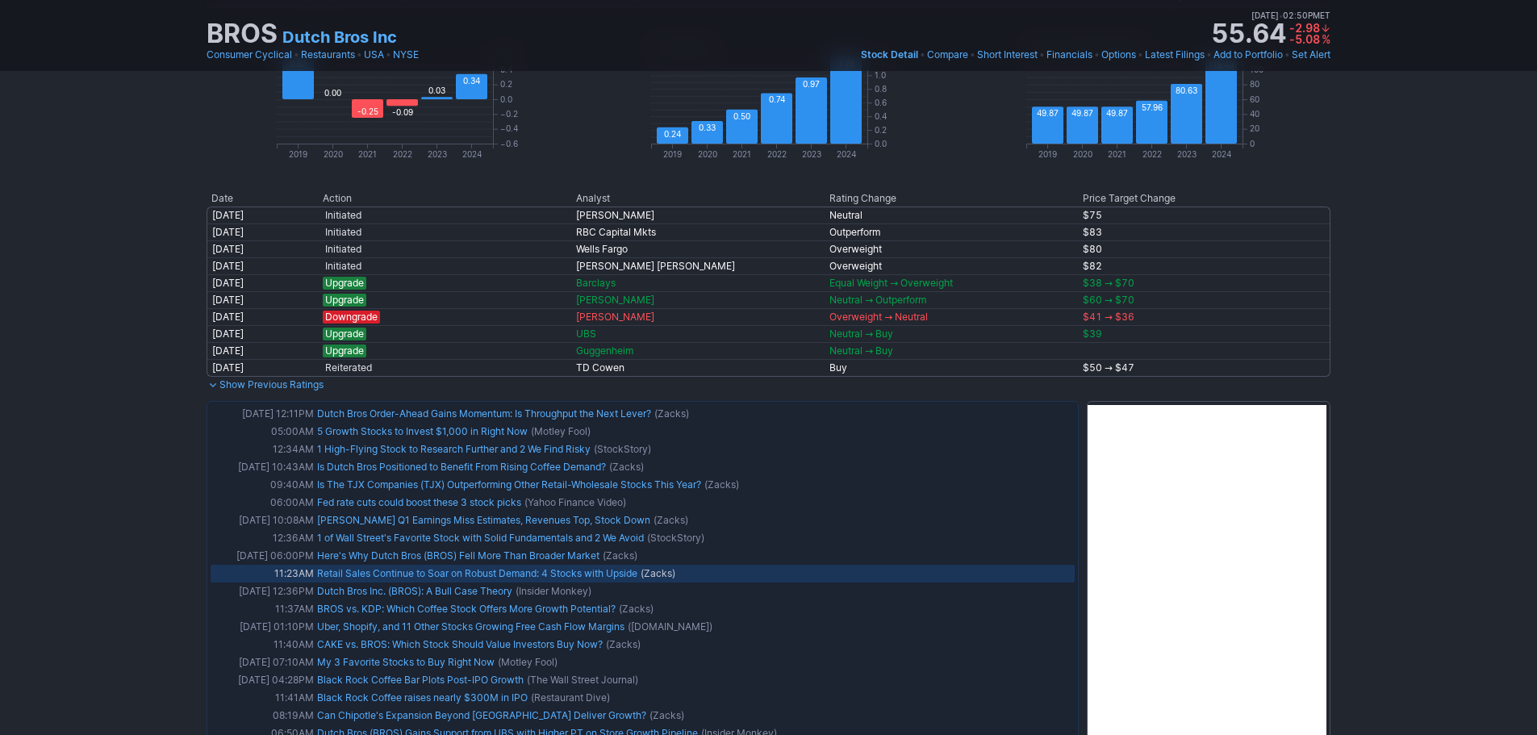
scroll to position [968, 0]
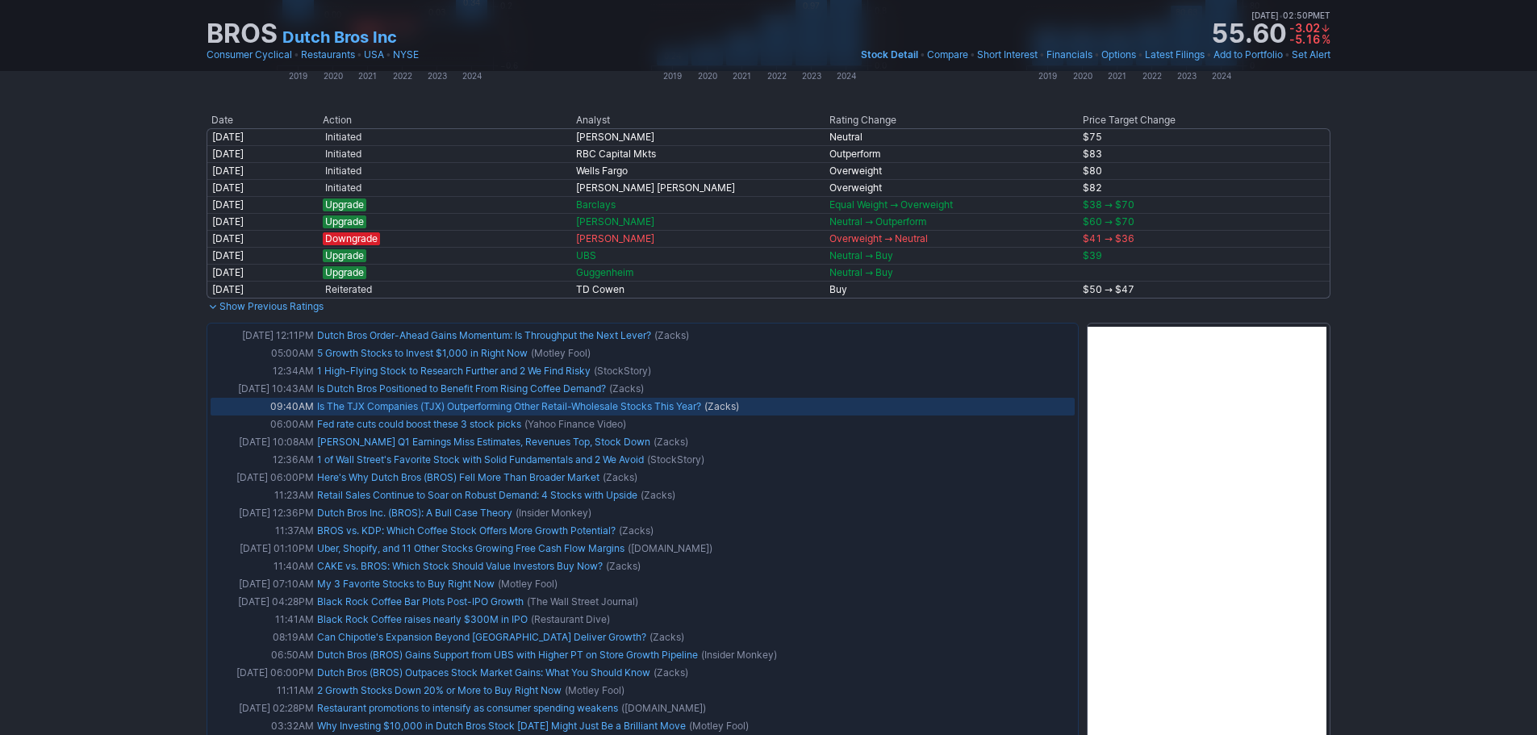
click at [453, 408] on link "Is The TJX Companies (TJX) Outperforming Other Retail-Wholesale Stocks This Yea…" at bounding box center [509, 406] width 384 height 12
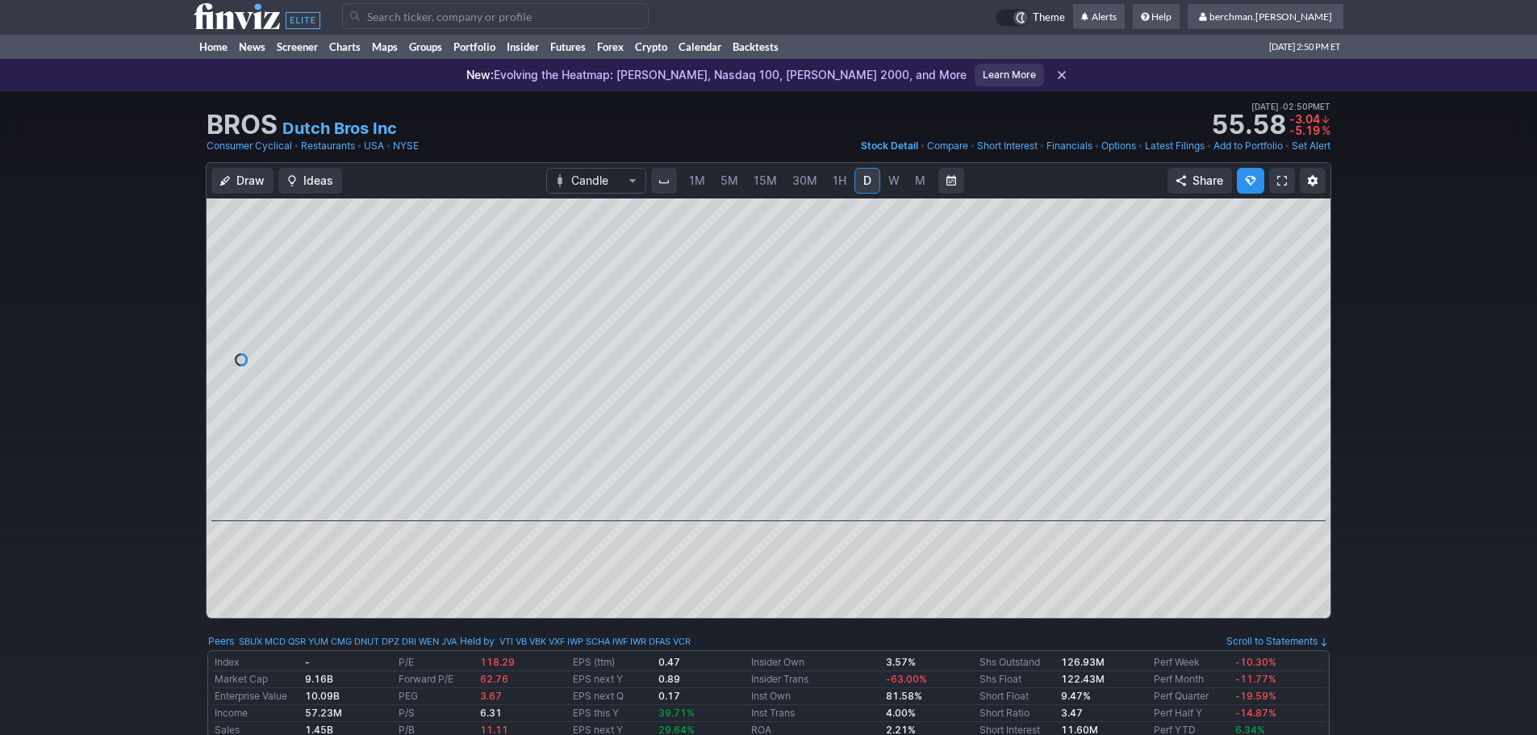
scroll to position [0, 0]
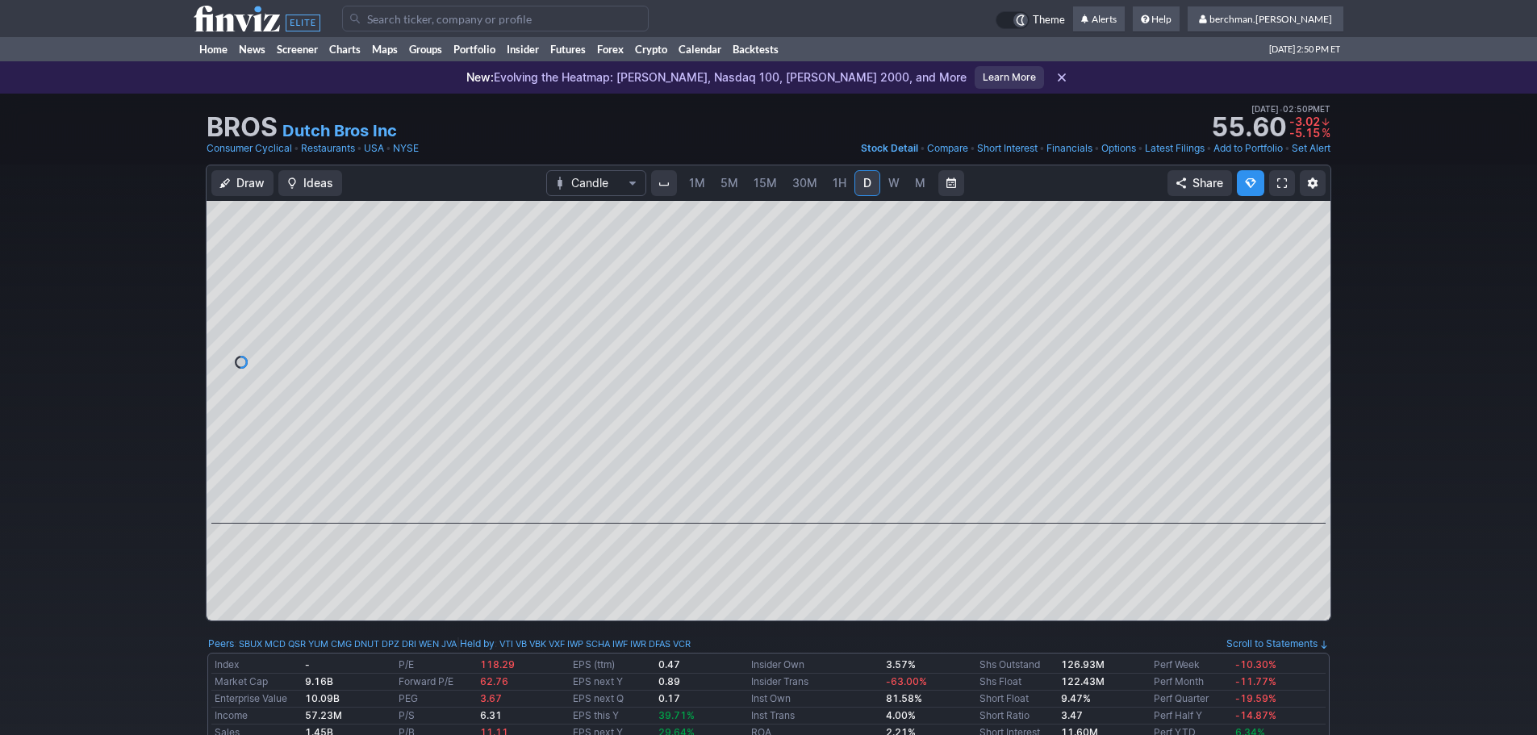
click at [449, 18] on input "Search" at bounding box center [495, 19] width 307 height 26
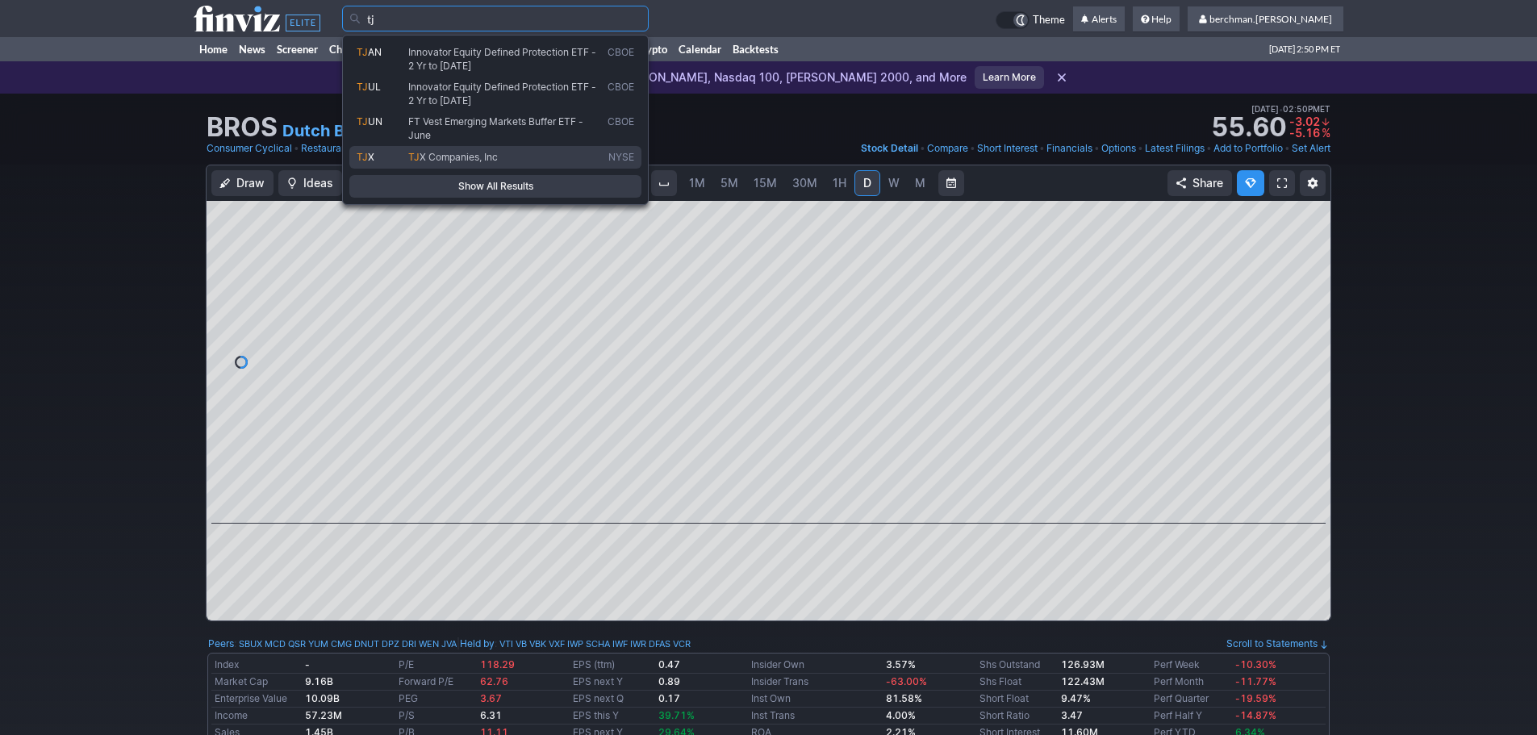
click at [460, 152] on span "X Companies, Inc" at bounding box center [459, 157] width 78 height 12
type input "TJX"
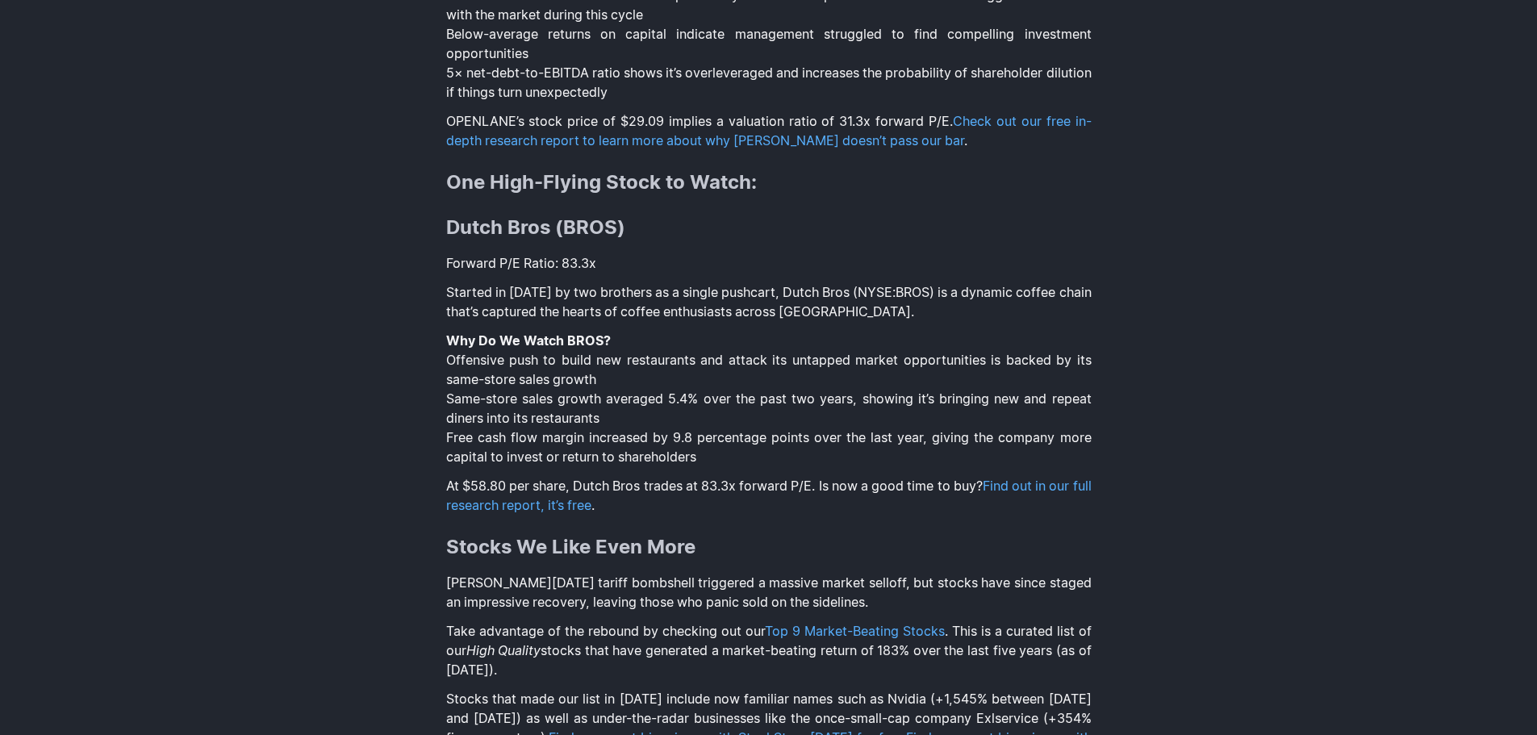
scroll to position [1291, 0]
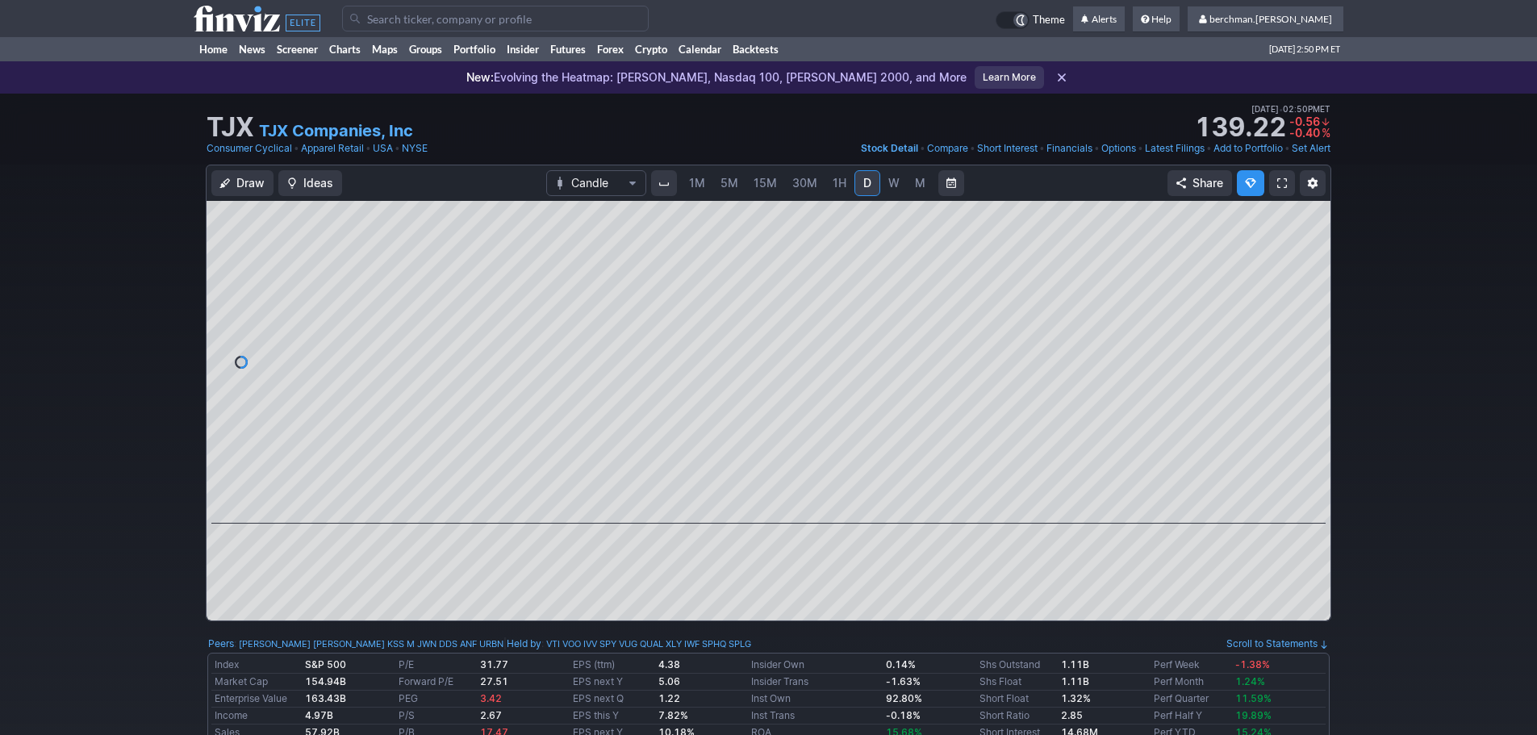
click at [889, 182] on span "W" at bounding box center [893, 183] width 11 height 14
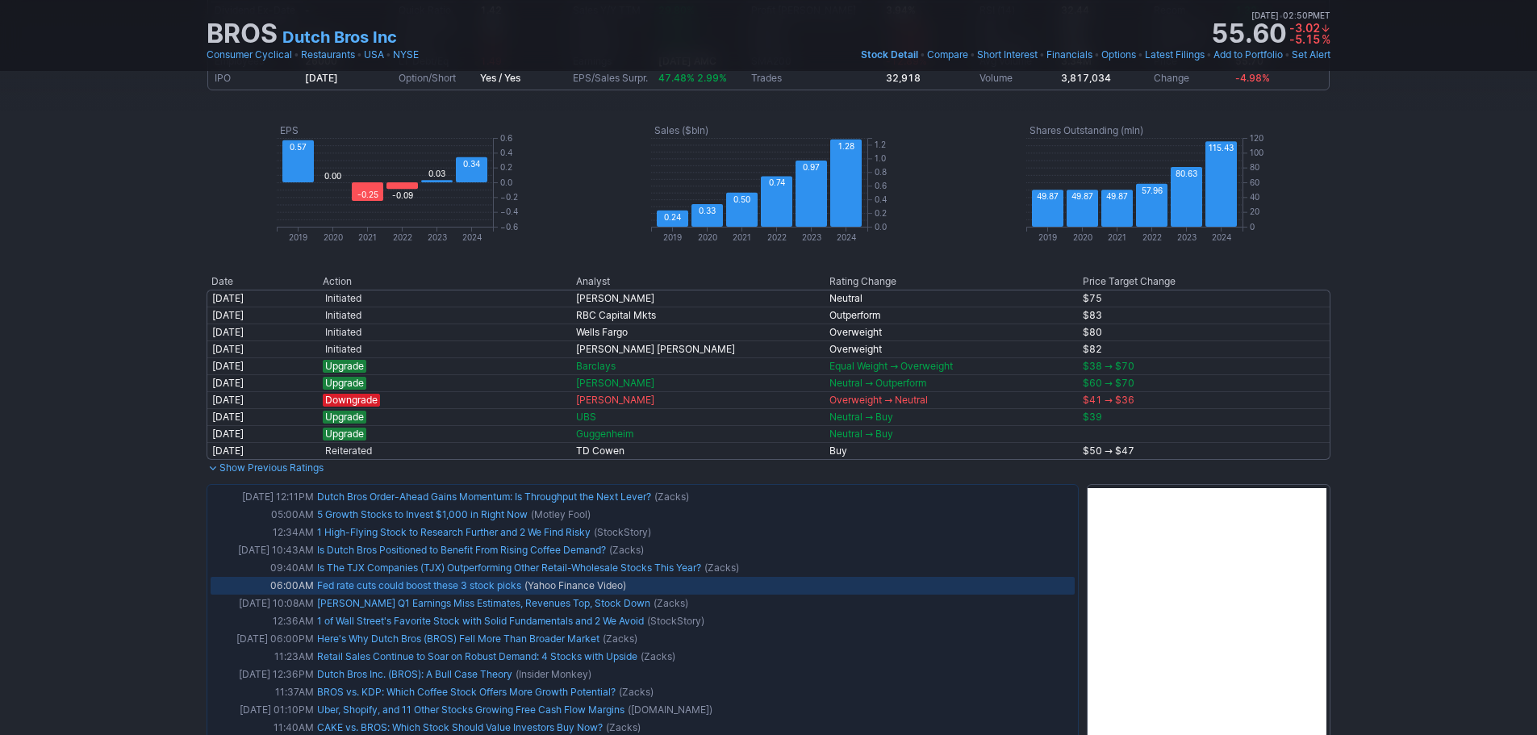
click at [411, 580] on link "Fed rate cuts could boost these 3 stock picks" at bounding box center [419, 585] width 204 height 12
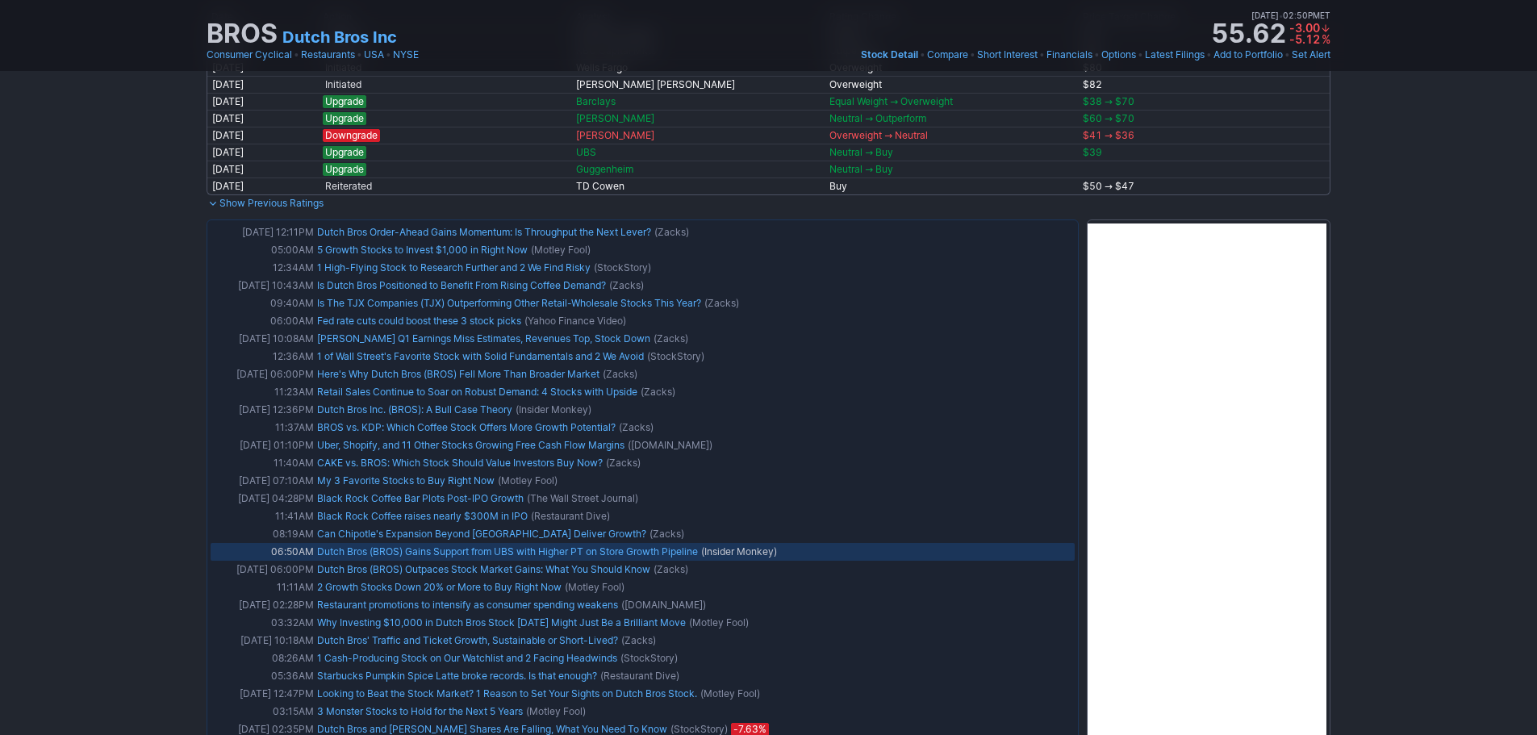
scroll to position [1210, 0]
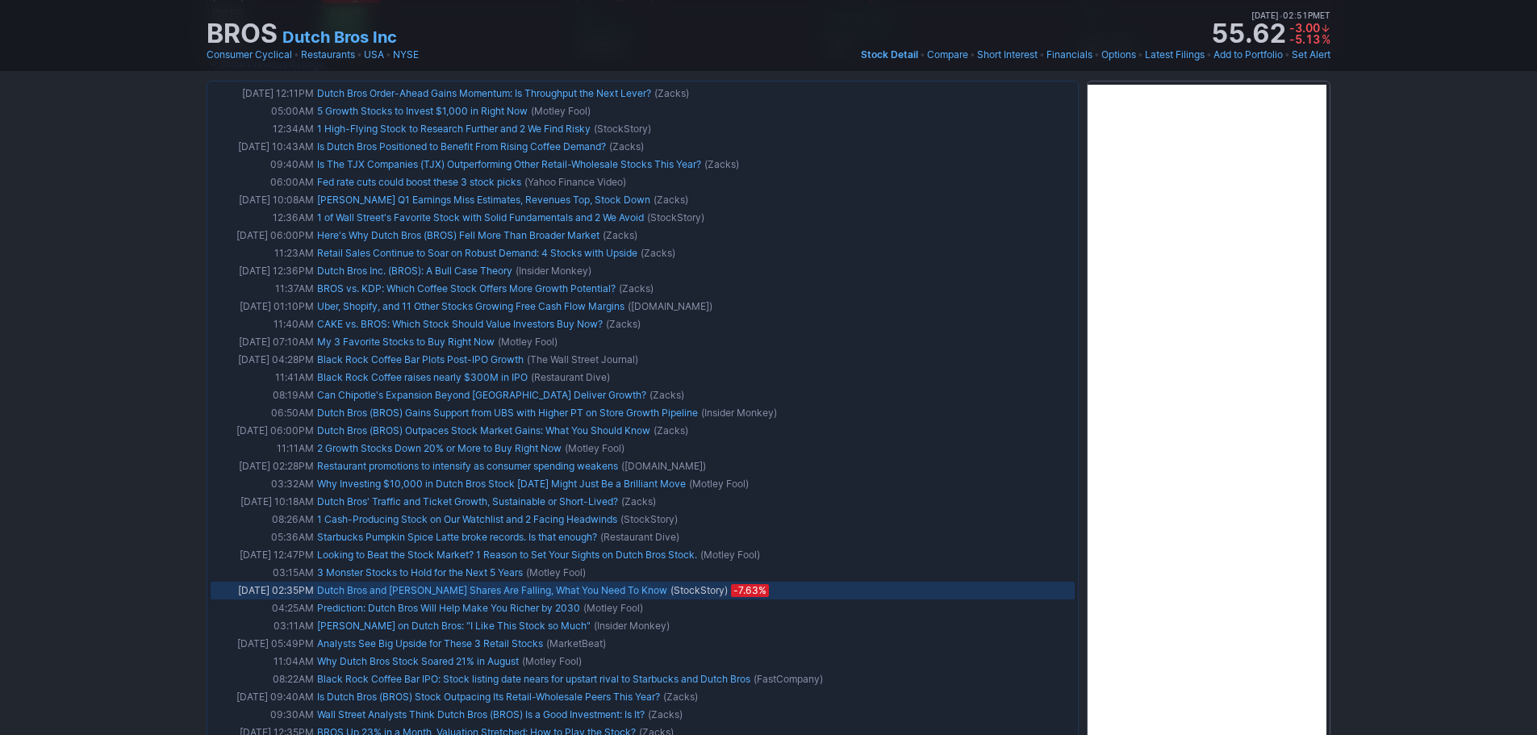
click at [562, 591] on link "Dutch Bros and Denny's Shares Are Falling, What You Need To Know" at bounding box center [492, 590] width 350 height 12
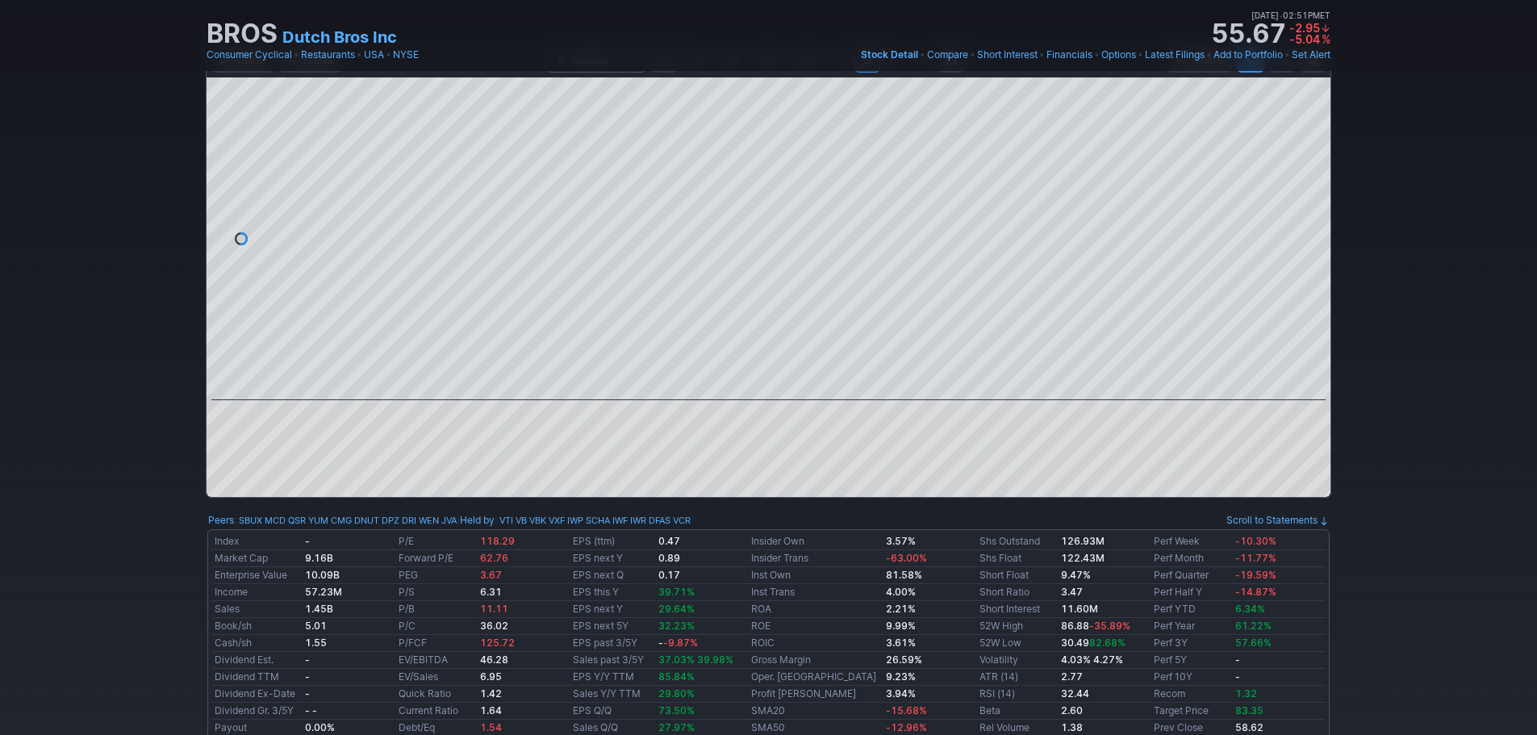
scroll to position [0, 0]
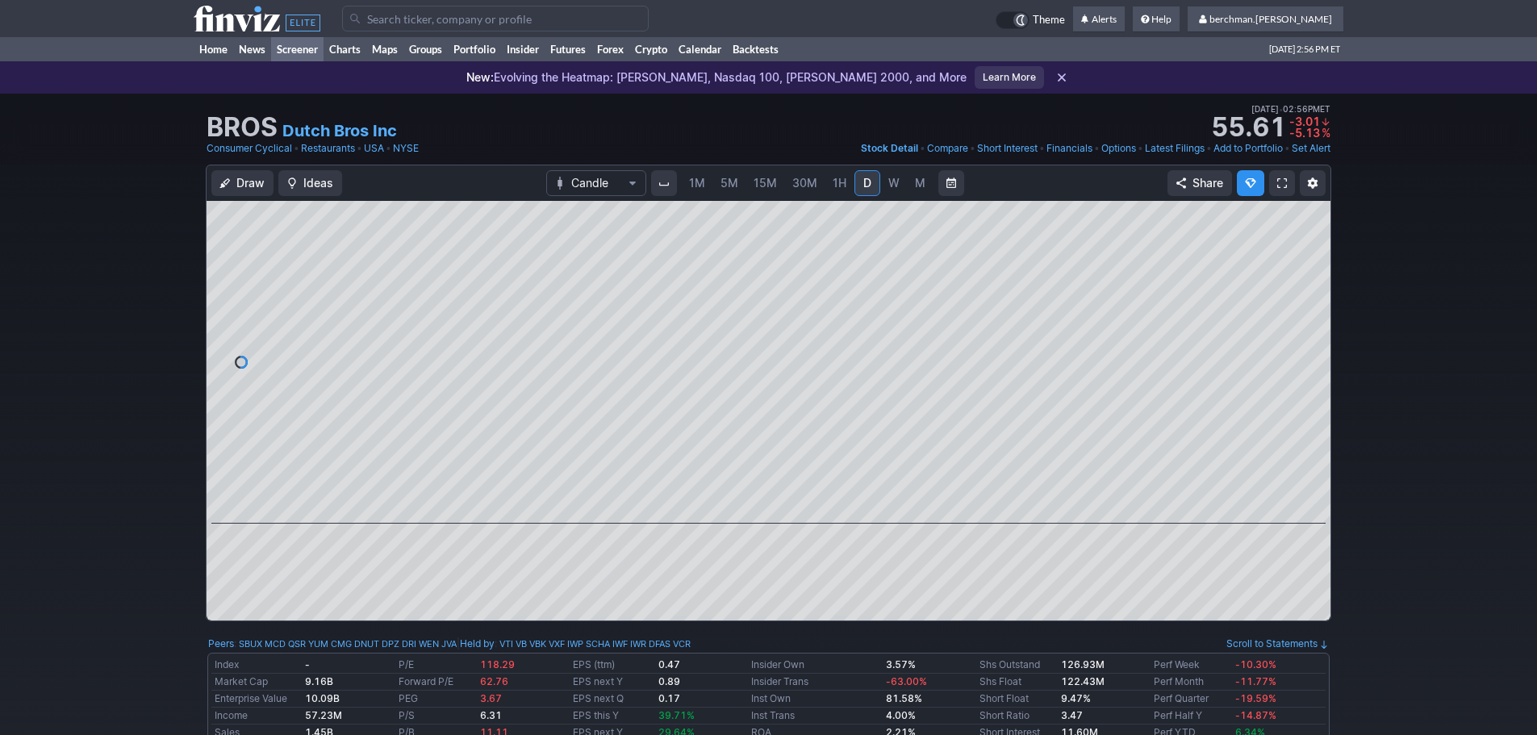
click at [293, 47] on link "Screener" at bounding box center [297, 49] width 52 height 24
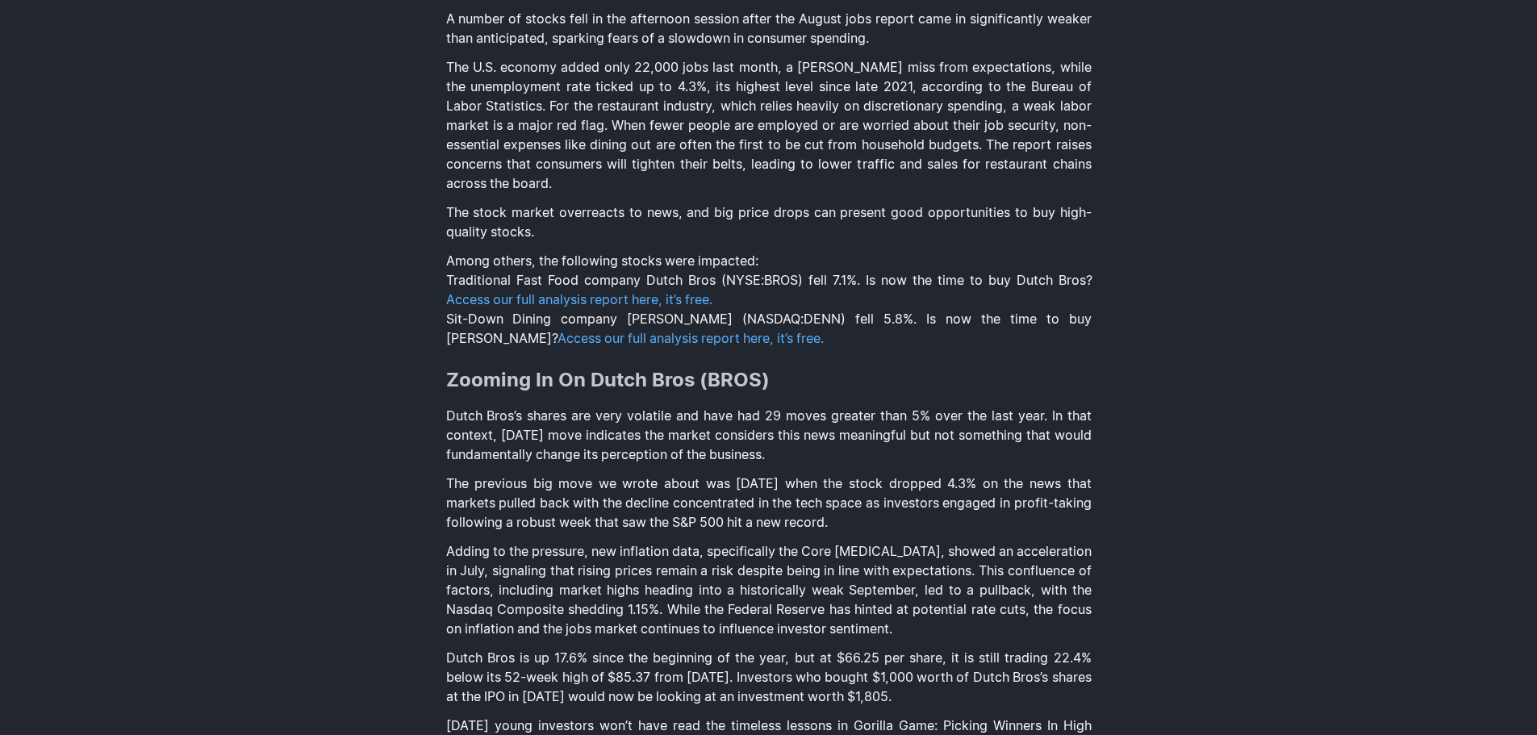
scroll to position [888, 0]
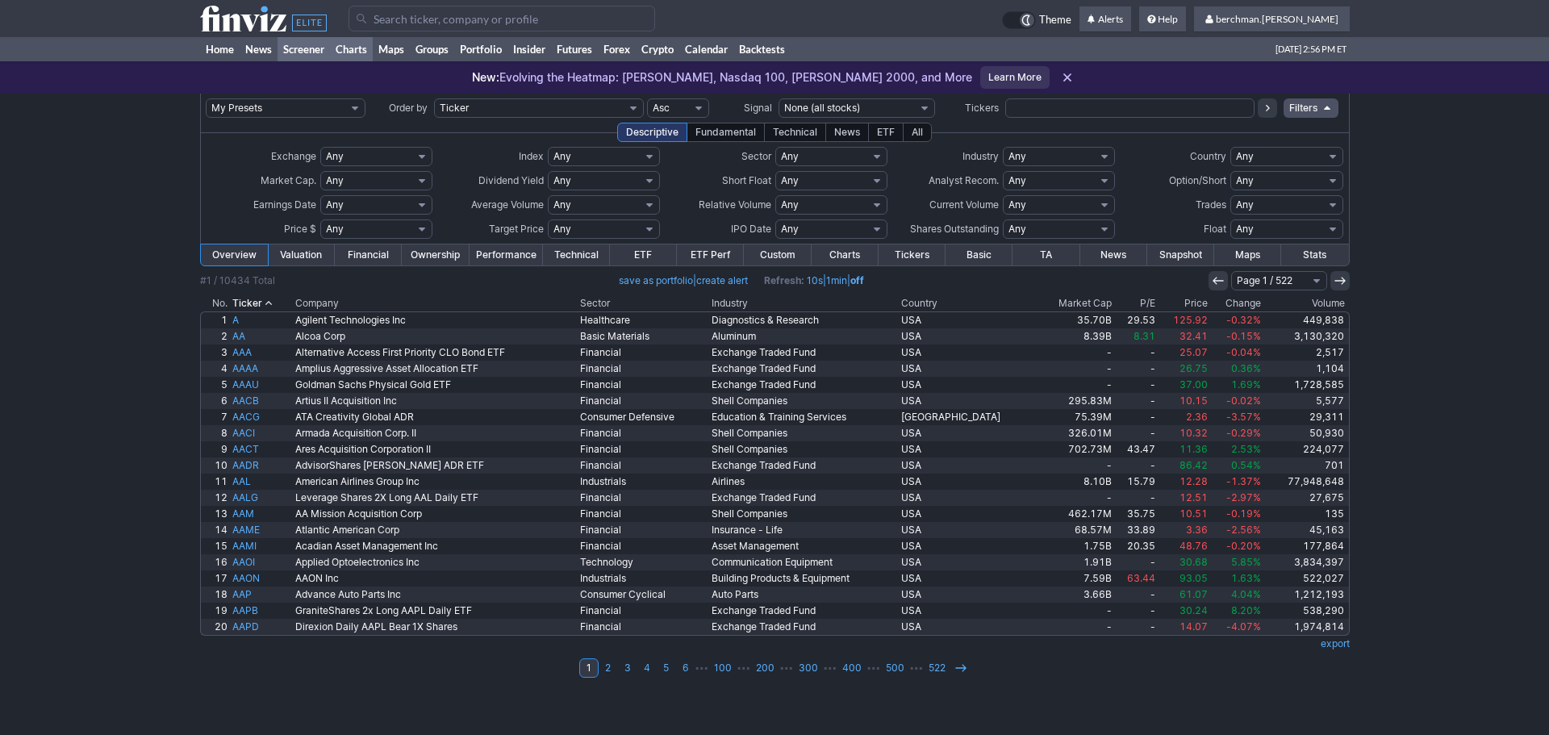
click at [357, 49] on link "Charts" at bounding box center [351, 49] width 43 height 24
